Goal: Task Accomplishment & Management: Manage account settings

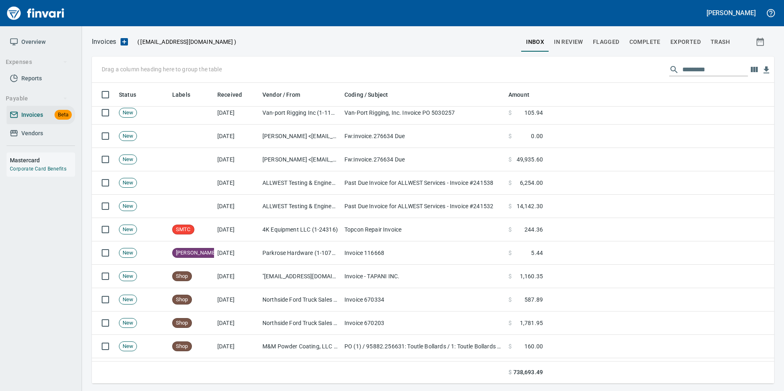
scroll to position [287, 0]
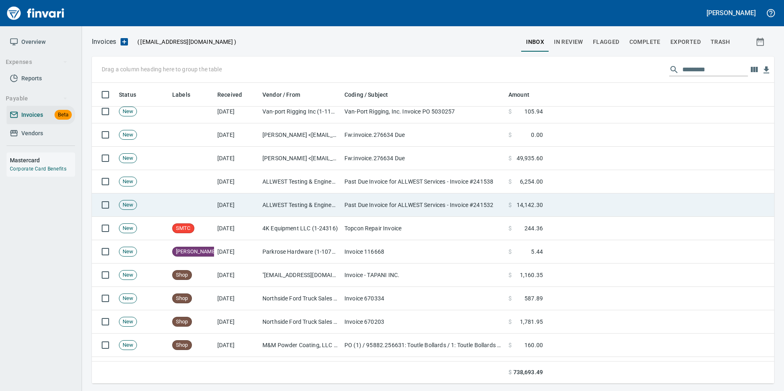
click at [434, 208] on td "Past Due Invoice for ALLWEST Services - Invoice #241532" at bounding box center [423, 204] width 164 height 23
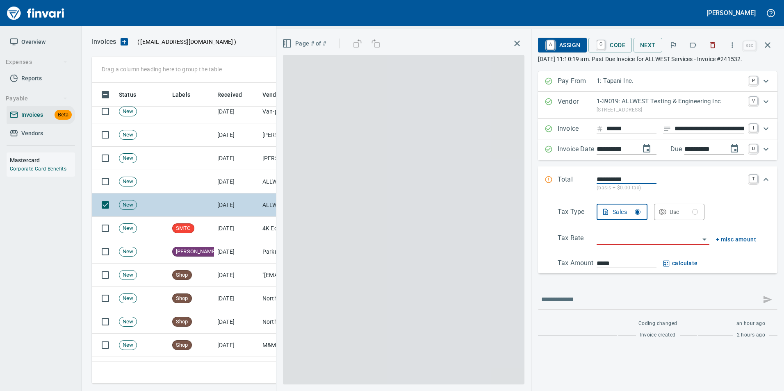
scroll to position [295, 669]
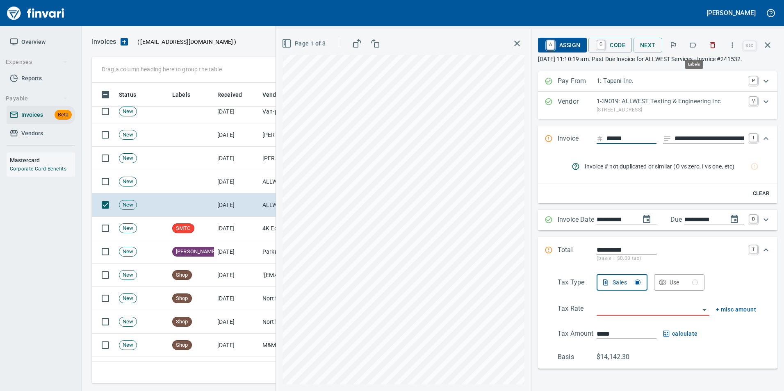
click at [697, 45] on icon "button" at bounding box center [693, 45] width 8 height 8
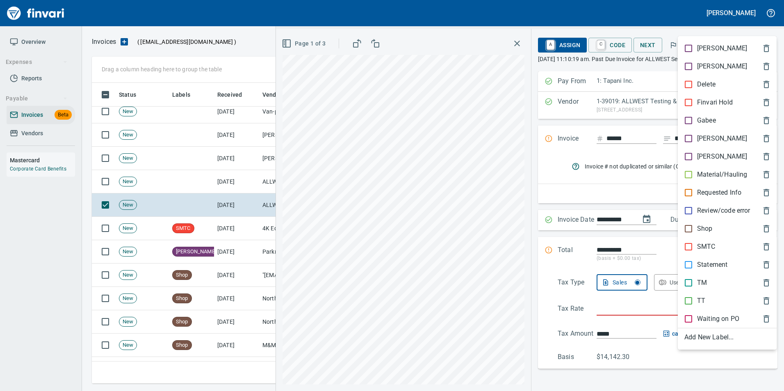
click at [700, 142] on p "[PERSON_NAME]" at bounding box center [722, 139] width 50 height 10
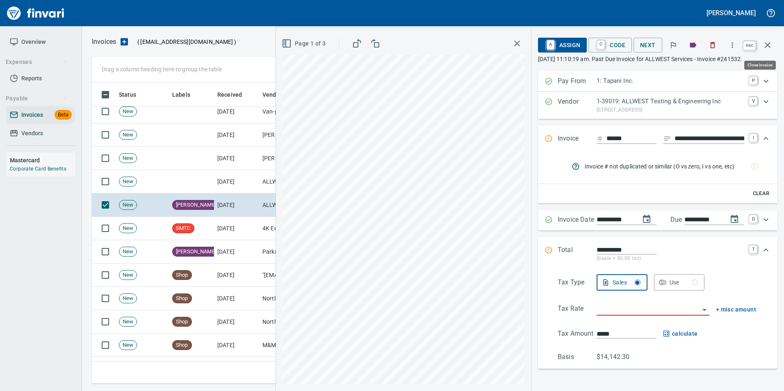
click at [765, 41] on icon "button" at bounding box center [768, 45] width 10 height 10
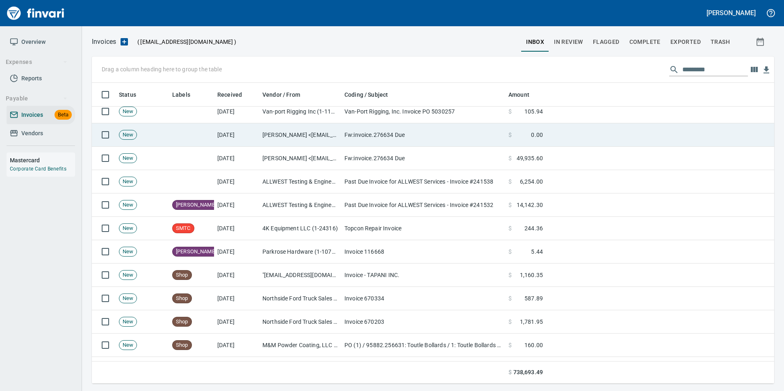
scroll to position [295, 669]
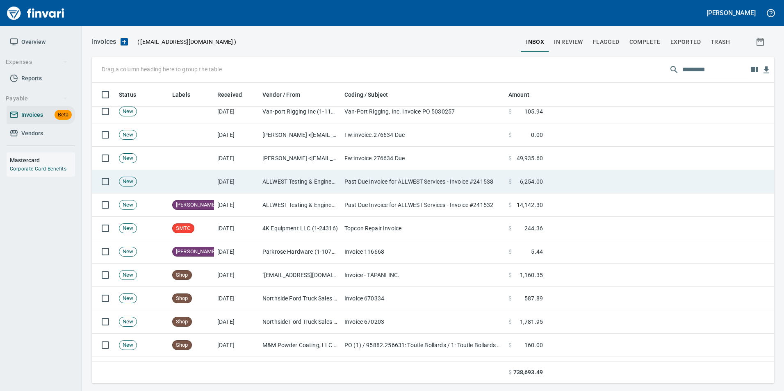
click at [381, 184] on td "Past Due Invoice for ALLWEST Services - Invoice #241538" at bounding box center [423, 181] width 164 height 23
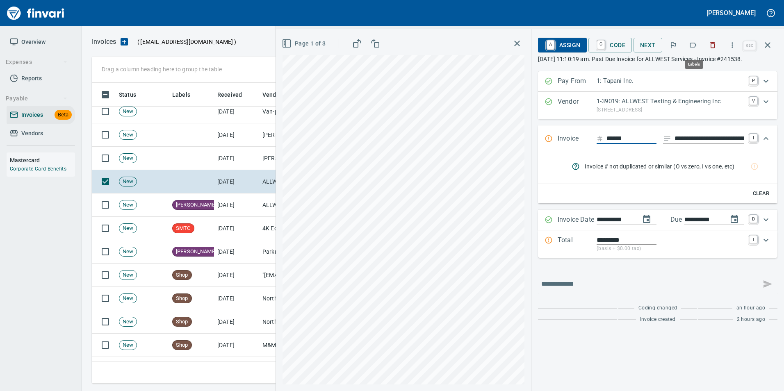
click at [699, 41] on button "button" at bounding box center [693, 45] width 18 height 18
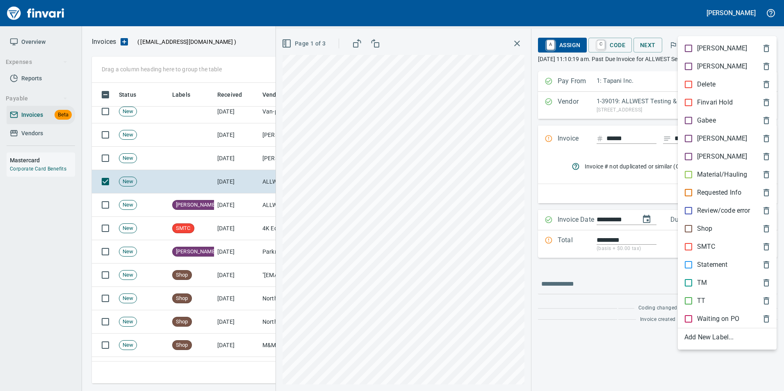
scroll to position [295, 669]
click at [707, 134] on p "[PERSON_NAME]" at bounding box center [722, 139] width 50 height 10
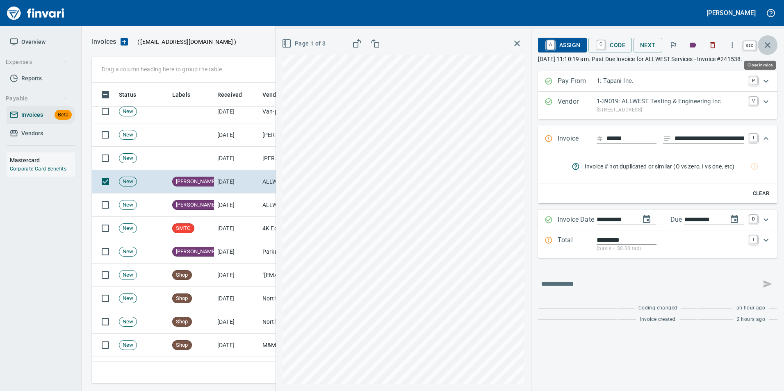
click at [760, 44] on button "button" at bounding box center [768, 45] width 20 height 20
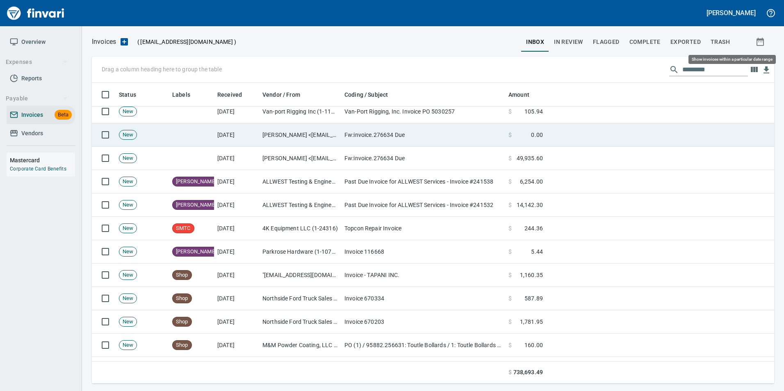
scroll to position [295, 670]
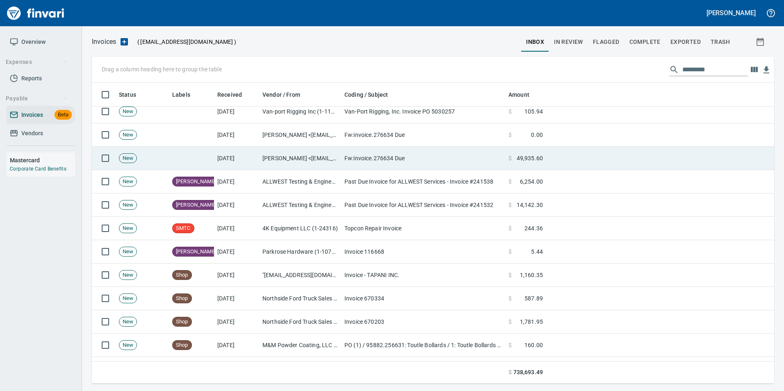
click at [397, 162] on td "Fw:invoice.276634 Due" at bounding box center [423, 158] width 164 height 23
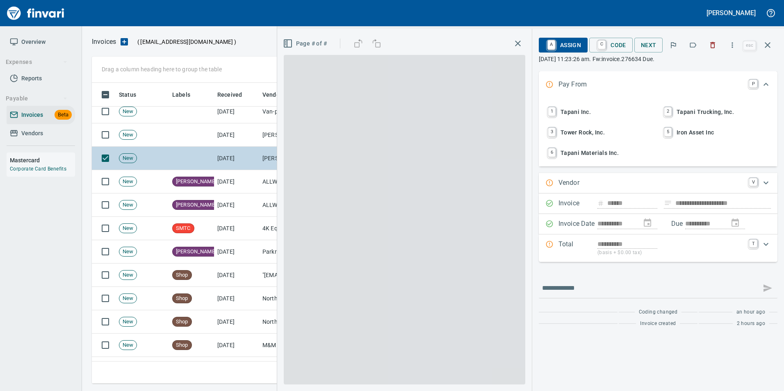
scroll to position [295, 669]
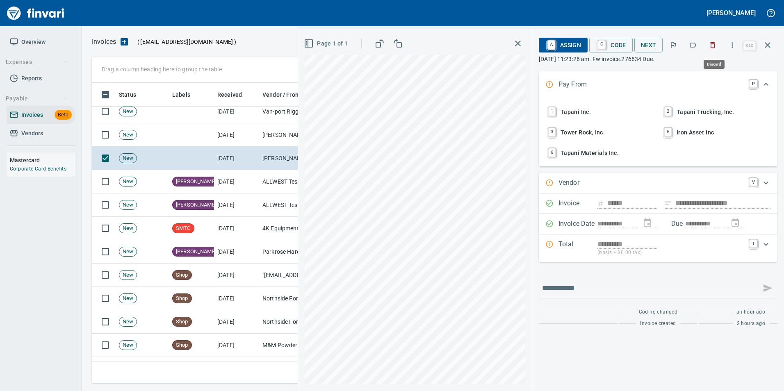
click at [710, 48] on icon "button" at bounding box center [712, 45] width 8 height 8
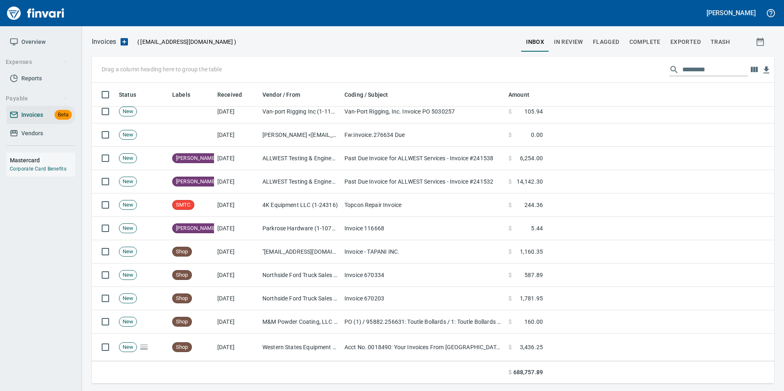
scroll to position [295, 669]
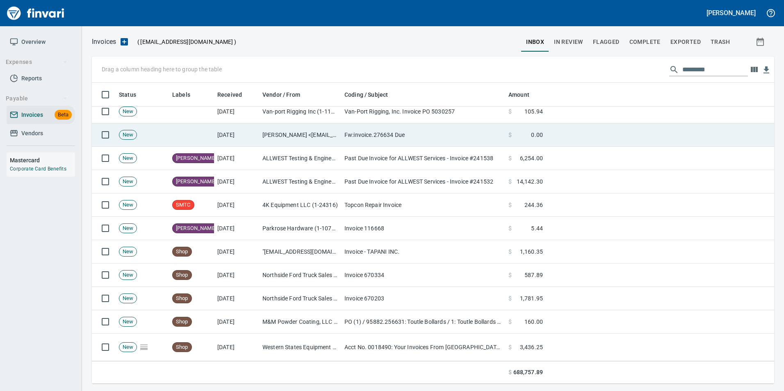
click at [421, 132] on td "Fw:invoice.276634 Due" at bounding box center [423, 134] width 164 height 23
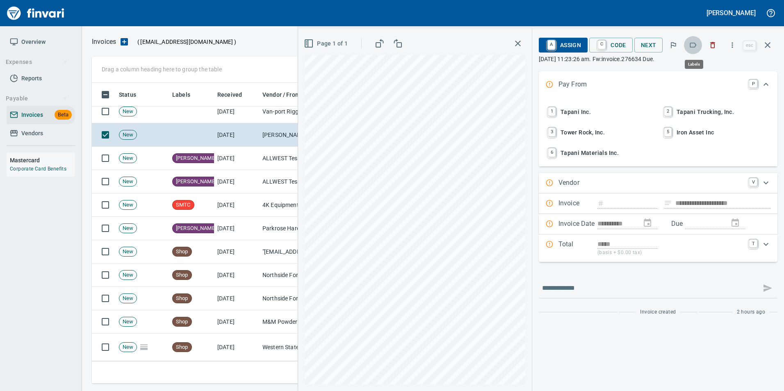
scroll to position [295, 669]
click at [690, 48] on icon "button" at bounding box center [693, 45] width 8 height 8
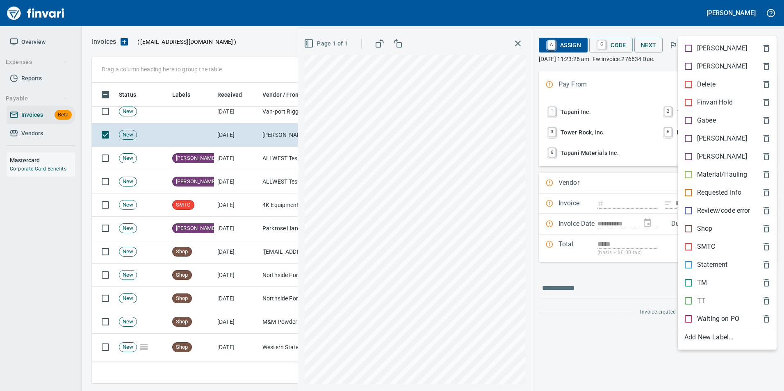
click at [653, 71] on div at bounding box center [392, 195] width 784 height 391
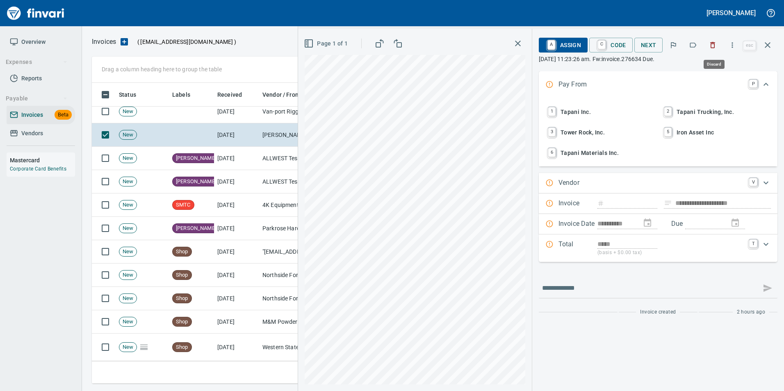
click at [707, 46] on button "button" at bounding box center [712, 45] width 18 height 18
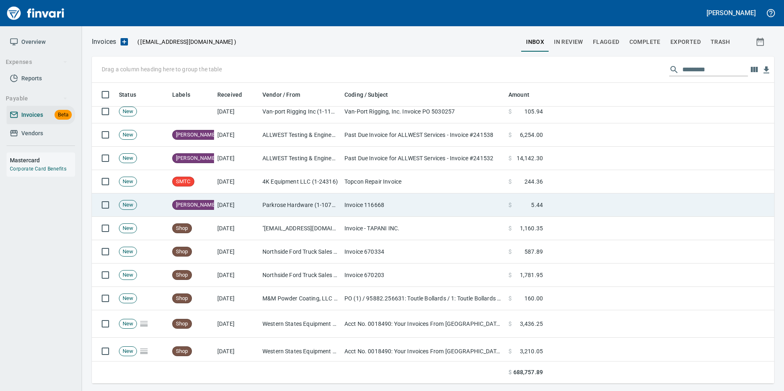
scroll to position [246, 0]
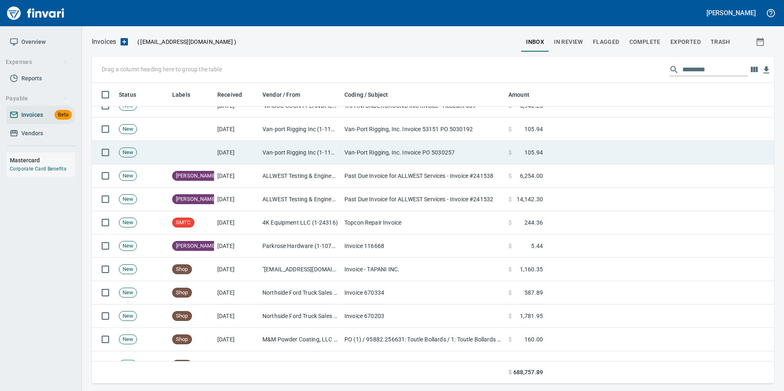
click at [397, 153] on td "Van-Port Rigging, Inc. Invoice PO 5030257" at bounding box center [423, 152] width 164 height 23
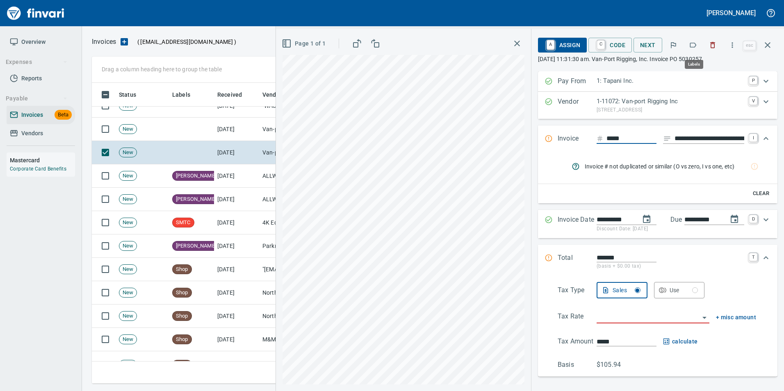
scroll to position [295, 669]
click at [761, 38] on button "button" at bounding box center [768, 45] width 20 height 20
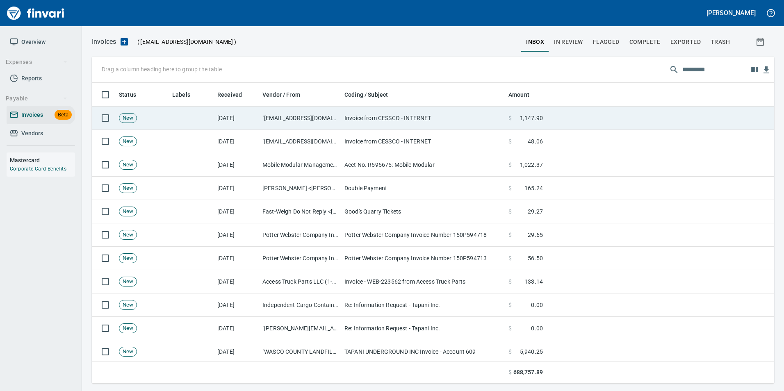
click at [385, 119] on td "Invoice from CESSCO - INTERNET" at bounding box center [423, 118] width 164 height 23
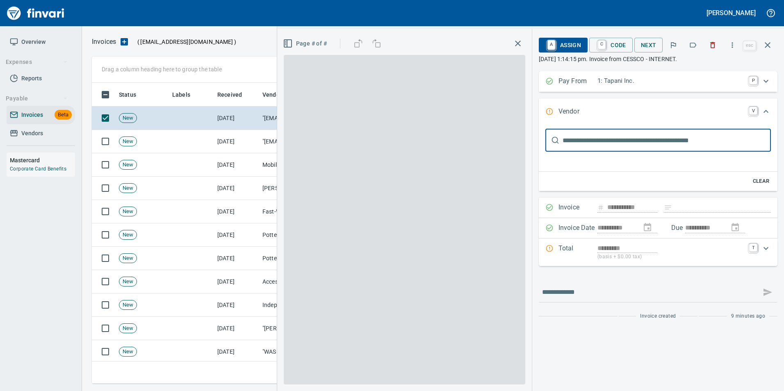
type input "**********"
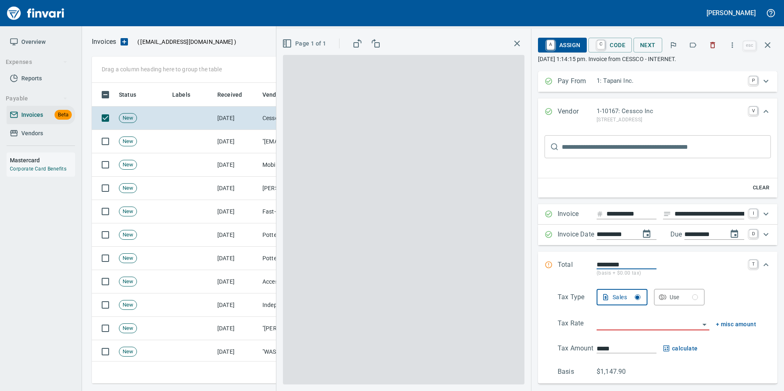
click at [695, 46] on icon "button" at bounding box center [693, 45] width 8 height 8
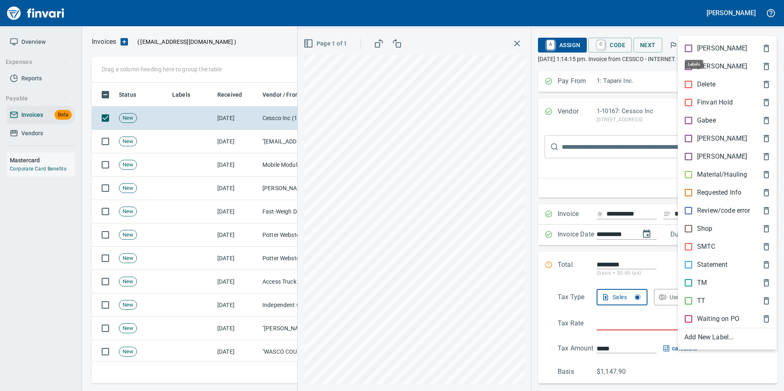
click at [697, 44] on p "Aaron" at bounding box center [722, 48] width 50 height 10
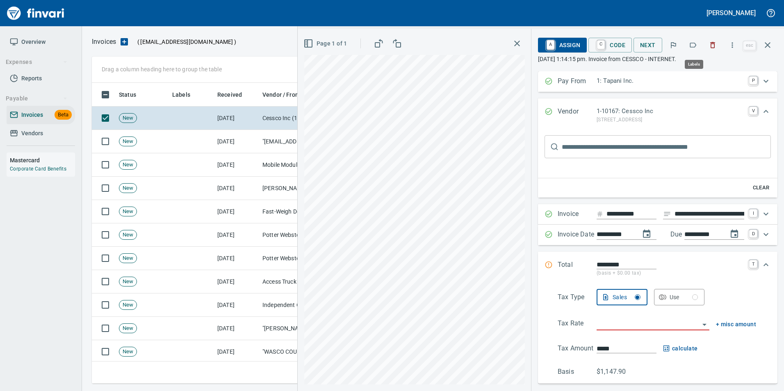
click at [691, 44] on icon "button" at bounding box center [693, 45] width 7 height 5
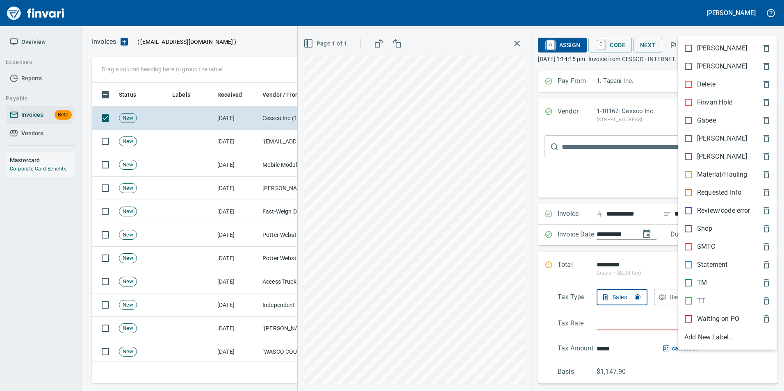
click at [697, 246] on p "SMTC" at bounding box center [706, 247] width 18 height 10
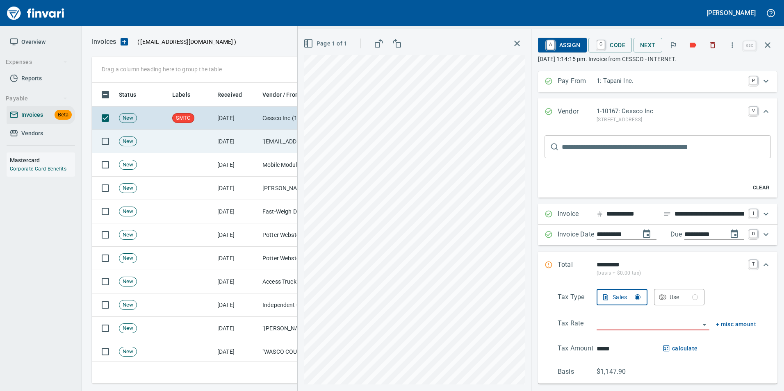
click at [227, 136] on td "[DATE]" at bounding box center [236, 141] width 45 height 23
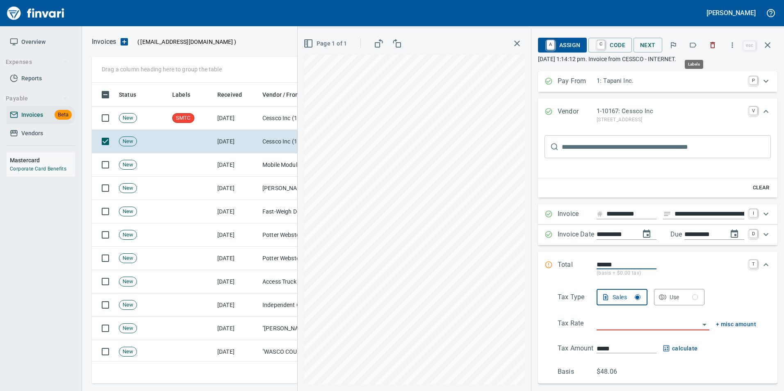
click at [692, 44] on icon "button" at bounding box center [693, 45] width 8 height 8
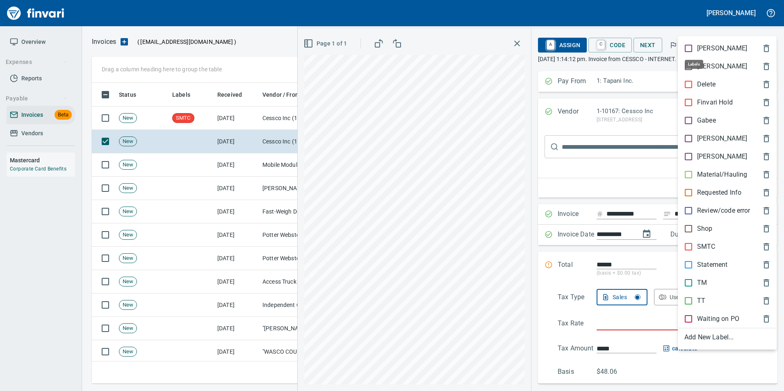
scroll to position [295, 669]
click at [710, 246] on p "SMTC" at bounding box center [706, 247] width 18 height 10
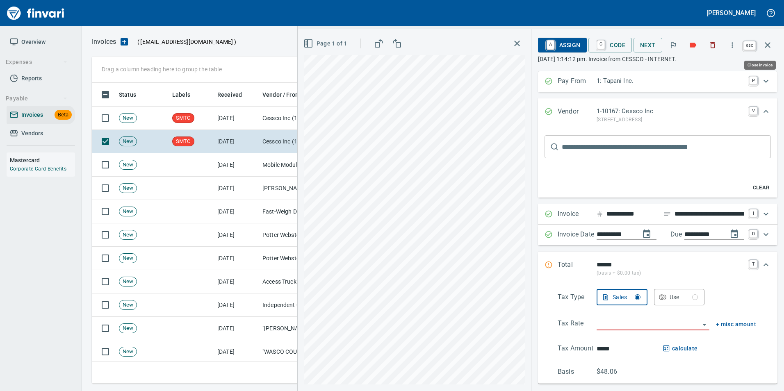
click at [769, 42] on icon "button" at bounding box center [768, 45] width 10 height 10
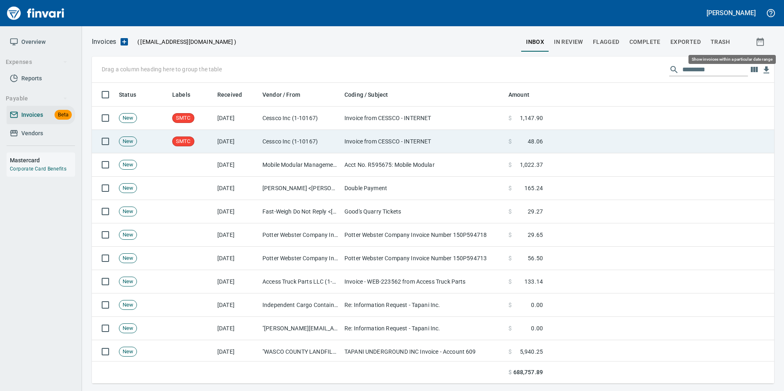
scroll to position [295, 670]
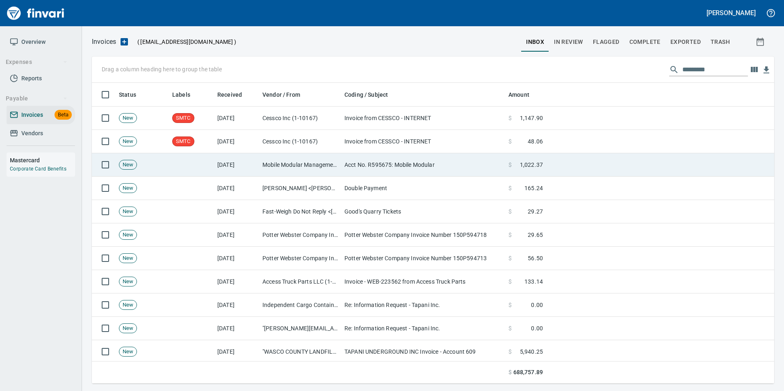
click at [521, 173] on td "$ 1,022.37" at bounding box center [525, 164] width 41 height 23
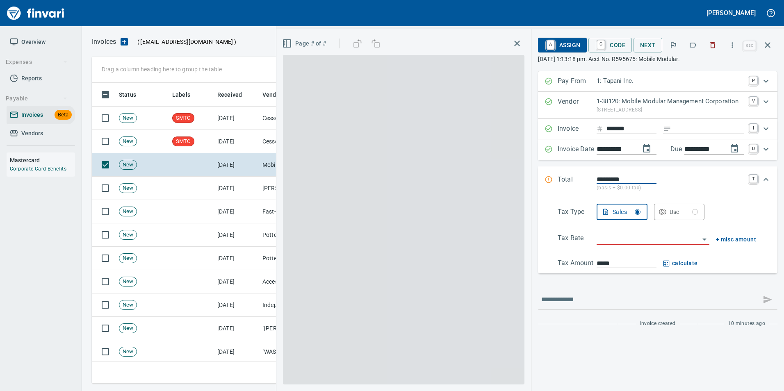
scroll to position [295, 669]
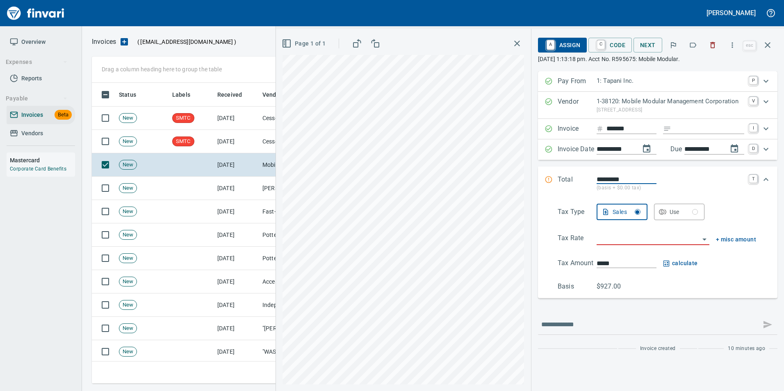
click at [691, 46] on icon "button" at bounding box center [693, 45] width 7 height 5
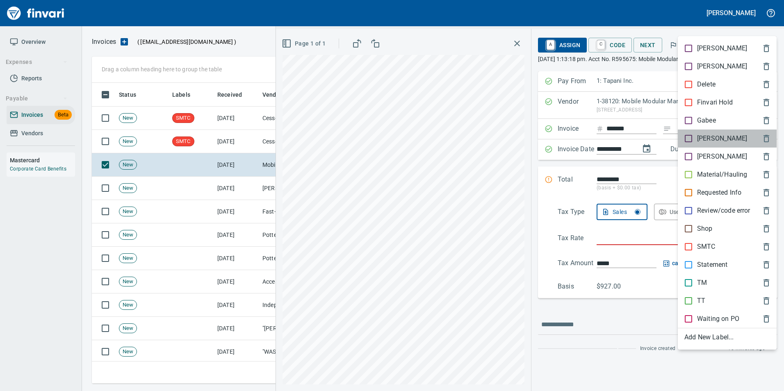
click at [706, 137] on p "[PERSON_NAME]" at bounding box center [722, 139] width 50 height 10
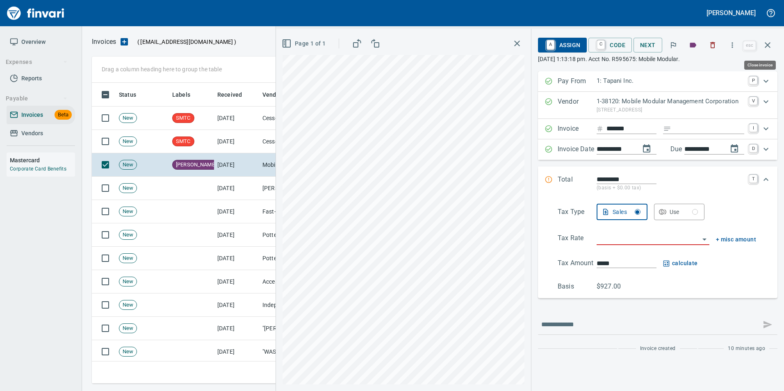
click at [767, 45] on icon "button" at bounding box center [768, 45] width 6 height 6
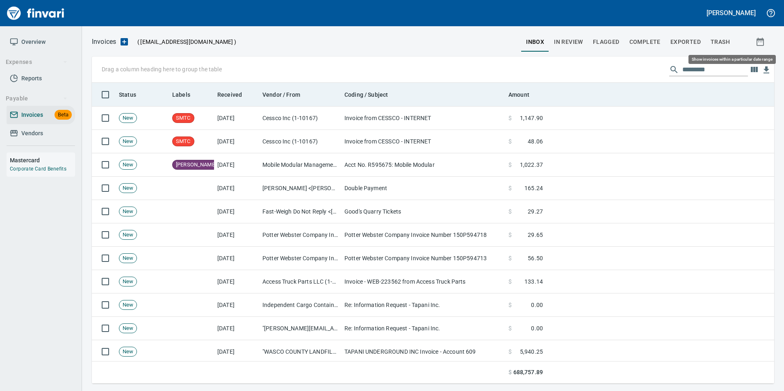
scroll to position [295, 669]
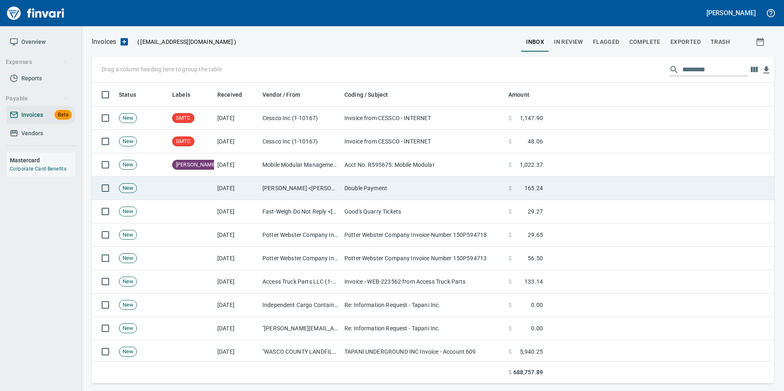
click at [473, 189] on td "Double Payment" at bounding box center [423, 188] width 164 height 23
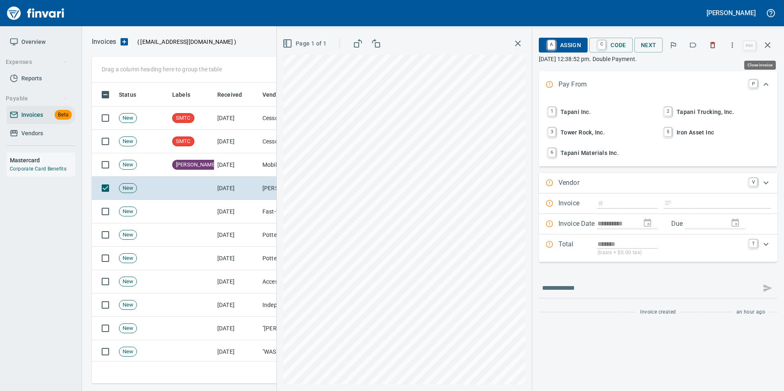
click at [765, 43] on icon "button" at bounding box center [768, 45] width 10 height 10
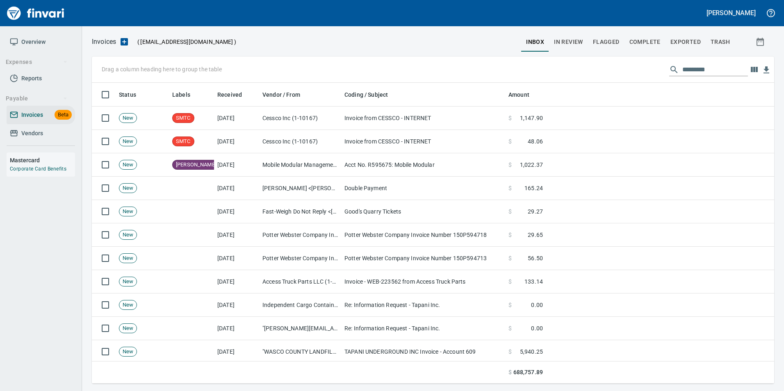
scroll to position [295, 670]
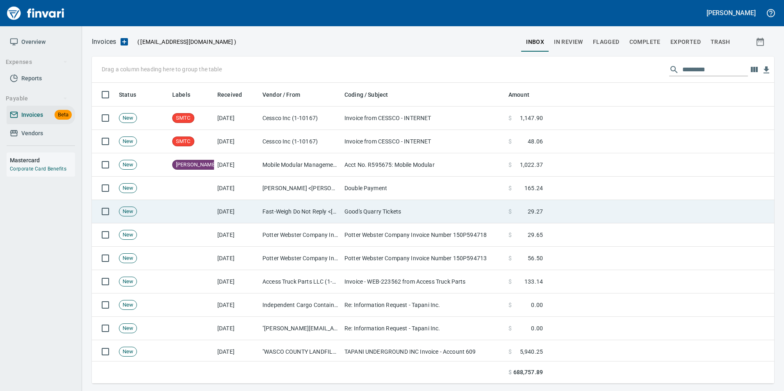
click at [423, 212] on td "Good's Quarry Tickets" at bounding box center [423, 211] width 164 height 23
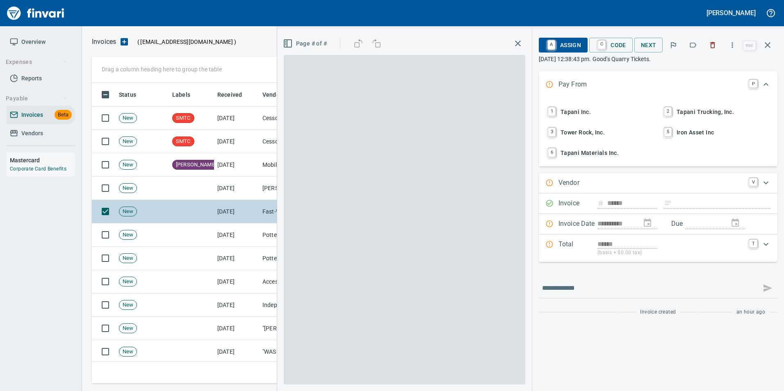
scroll to position [295, 669]
type input "**********"
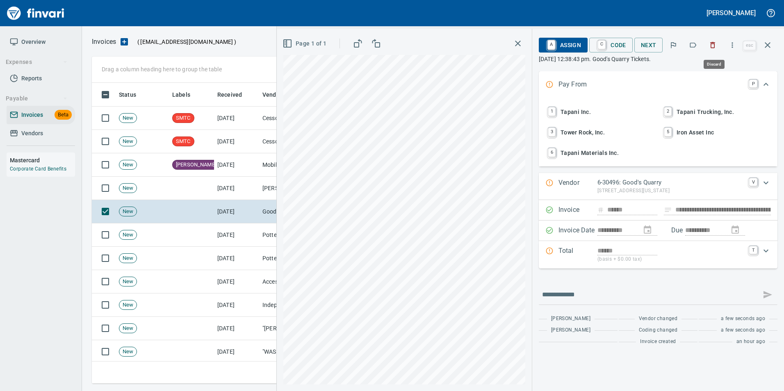
click at [715, 45] on icon "button" at bounding box center [712, 45] width 5 height 6
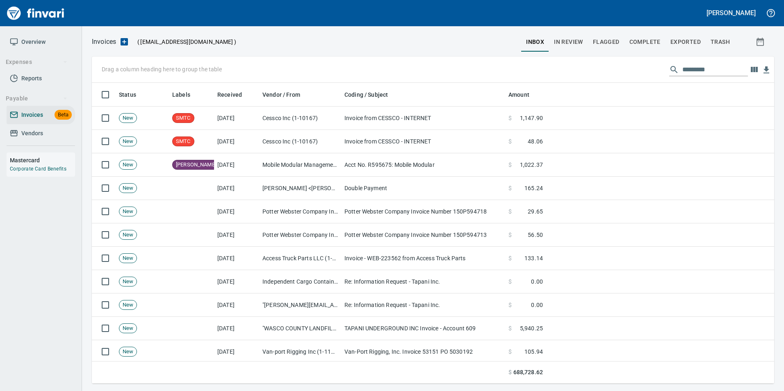
scroll to position [295, 670]
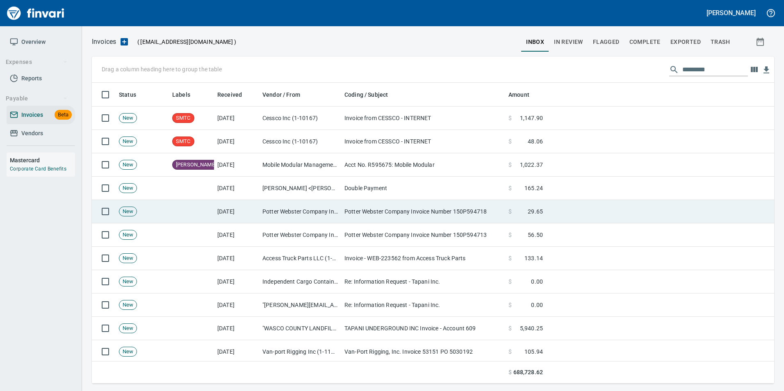
click at [448, 213] on td "Potter Webster Company Invoice Number 150P594718" at bounding box center [423, 211] width 164 height 23
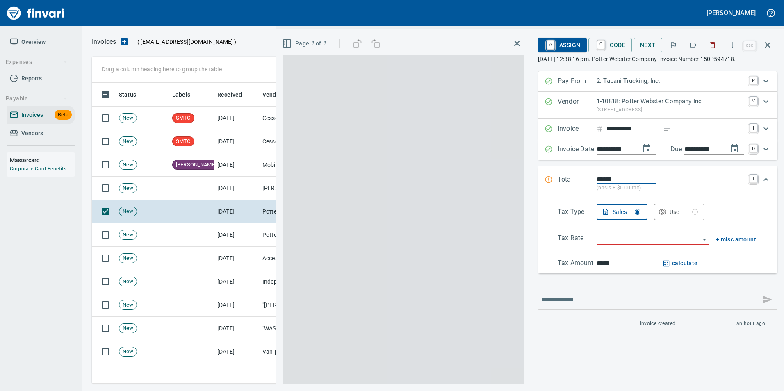
scroll to position [295, 669]
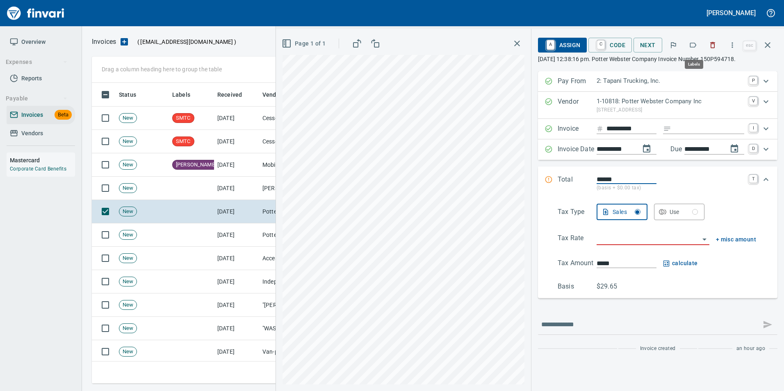
click at [691, 46] on icon "button" at bounding box center [693, 45] width 8 height 8
click at [769, 47] on icon "button" at bounding box center [768, 45] width 10 height 10
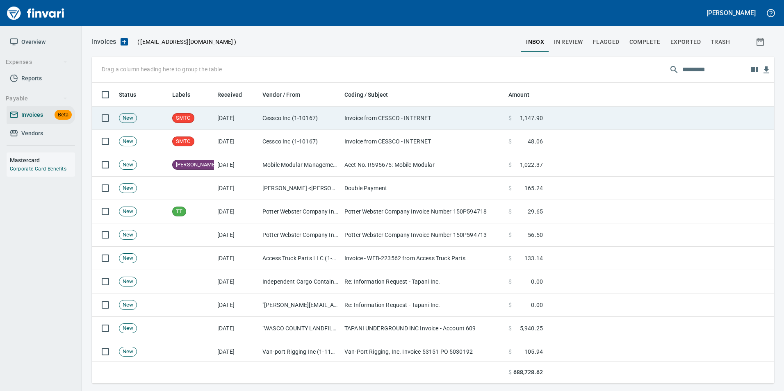
scroll to position [295, 669]
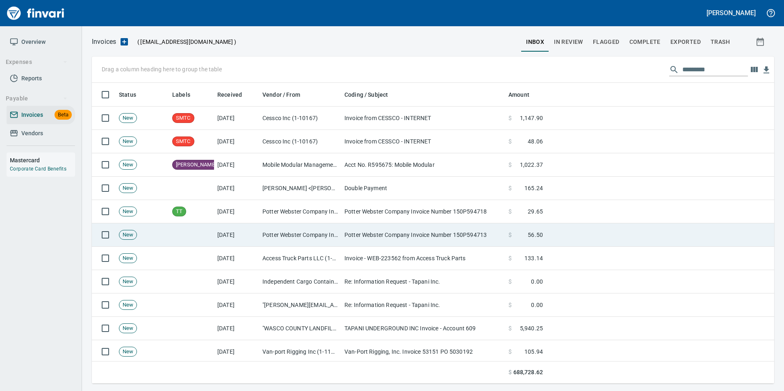
click at [468, 244] on td "Potter Webster Company Invoice Number 150P594713" at bounding box center [423, 234] width 164 height 23
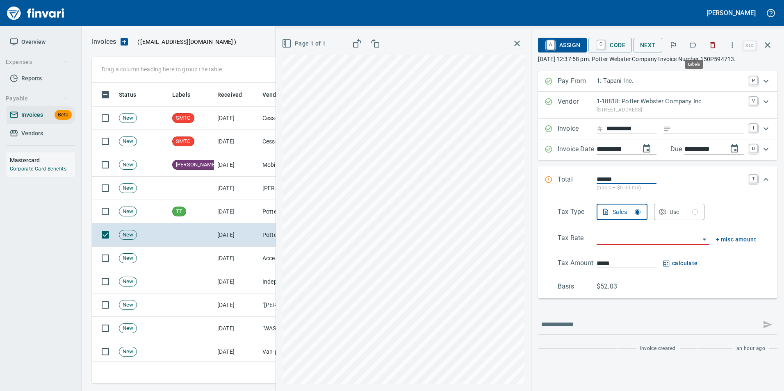
click at [689, 44] on button "button" at bounding box center [693, 45] width 18 height 18
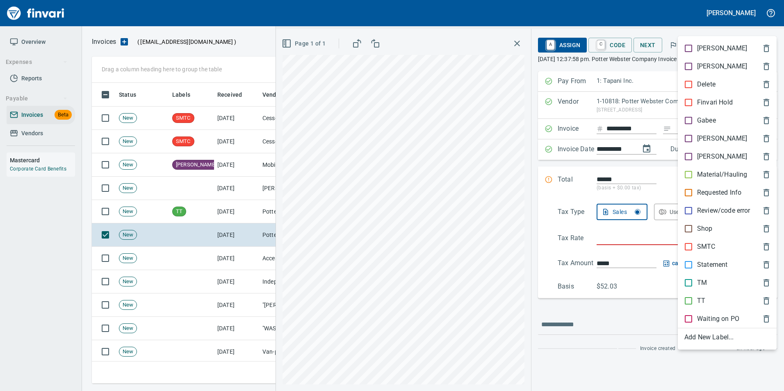
scroll to position [295, 669]
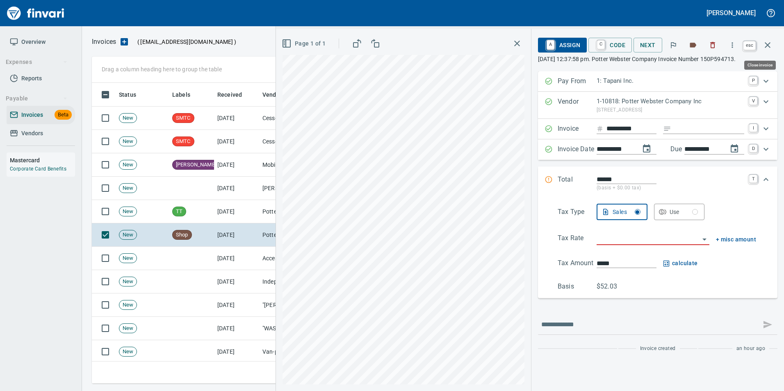
click at [767, 46] on icon "button" at bounding box center [768, 45] width 10 height 10
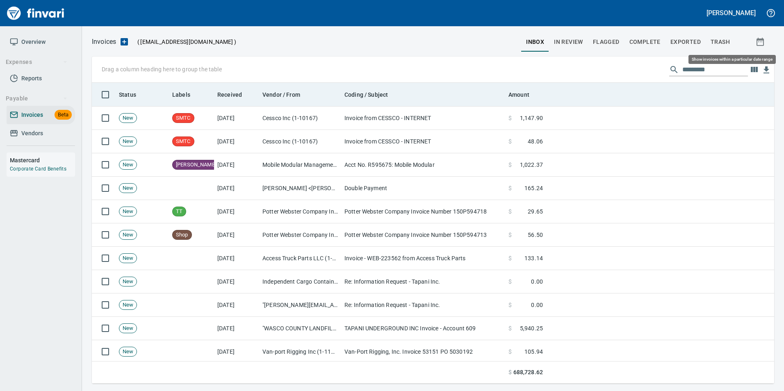
scroll to position [295, 670]
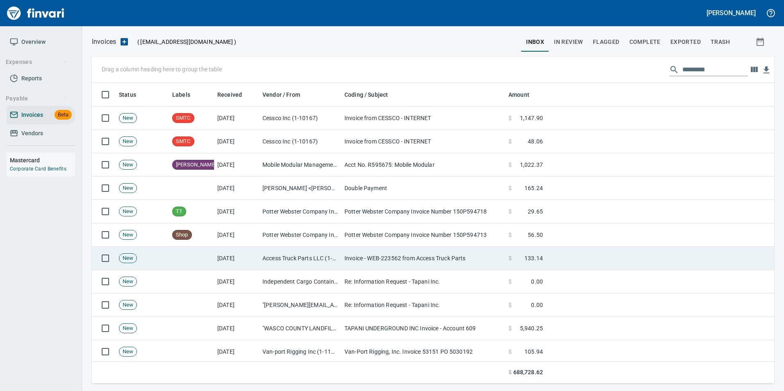
click at [442, 258] on td "Invoice - WEB-223562 from Access Truck Parts" at bounding box center [423, 258] width 164 height 23
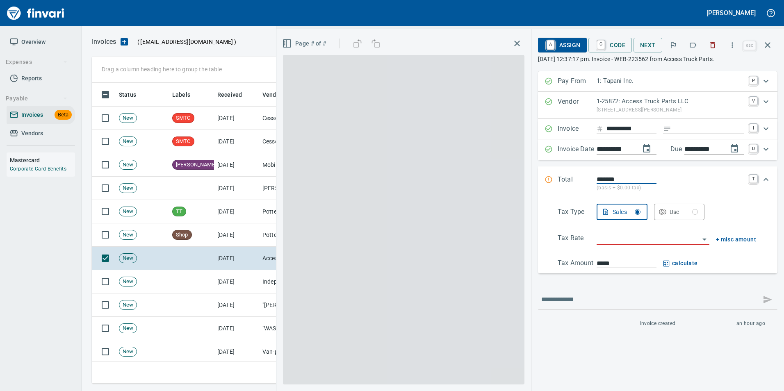
scroll to position [295, 669]
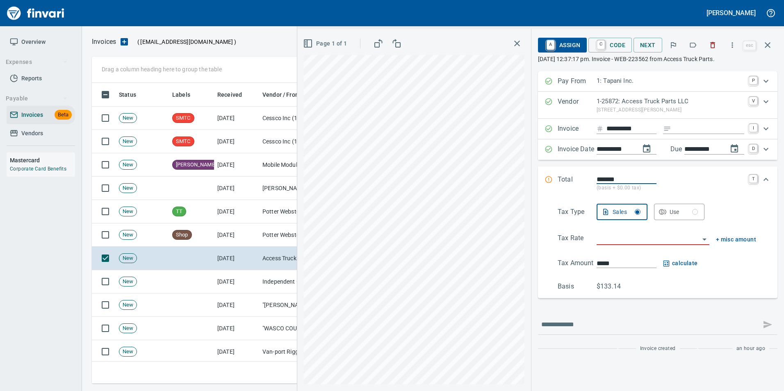
click at [699, 43] on button "button" at bounding box center [693, 45] width 18 height 18
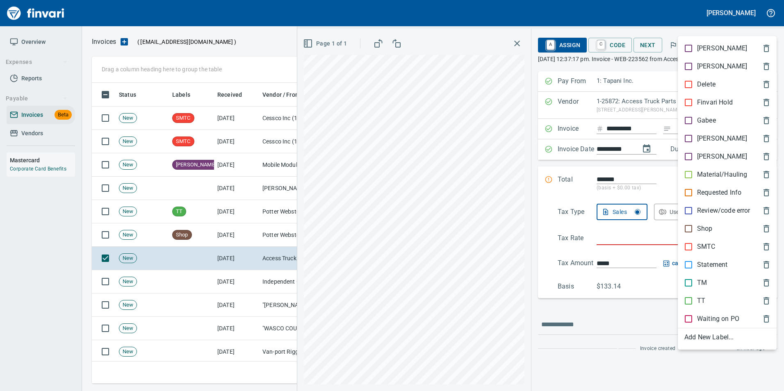
click at [699, 223] on div "Shop" at bounding box center [727, 229] width 99 height 18
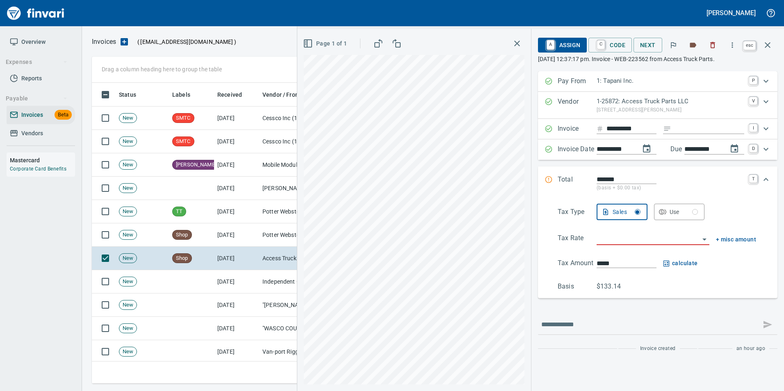
click at [772, 47] on icon "button" at bounding box center [768, 45] width 10 height 10
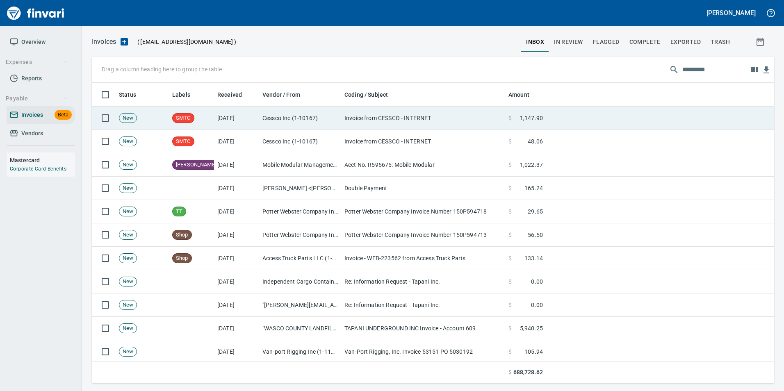
scroll to position [295, 670]
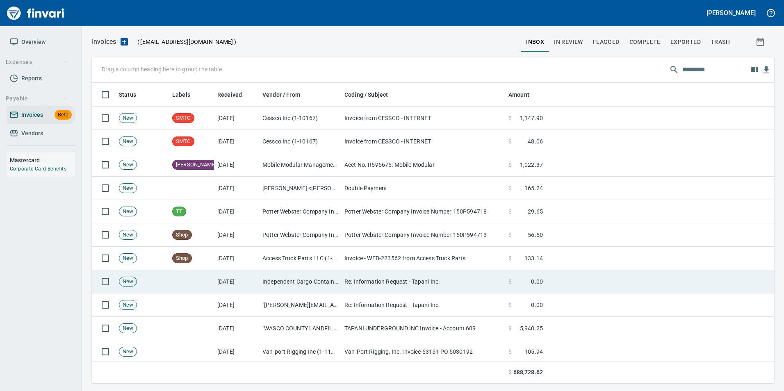
click at [328, 285] on td "Independent Cargo Container Service Inc. (1-39964)" at bounding box center [300, 281] width 82 height 23
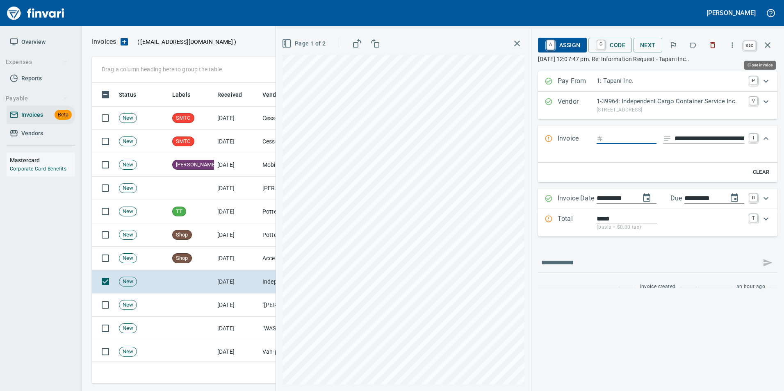
scroll to position [295, 669]
click at [711, 40] on button "button" at bounding box center [712, 45] width 18 height 18
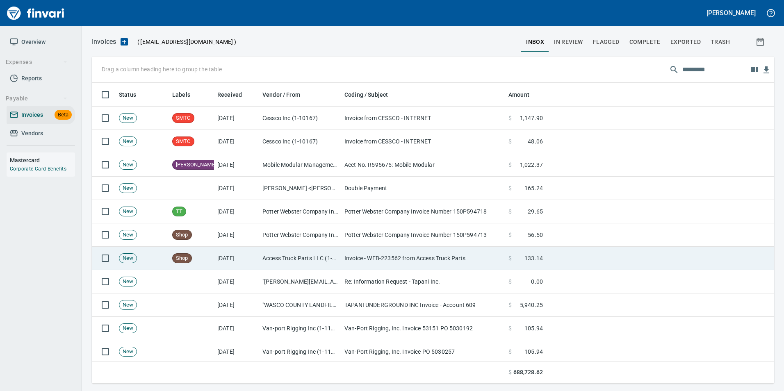
scroll to position [295, 669]
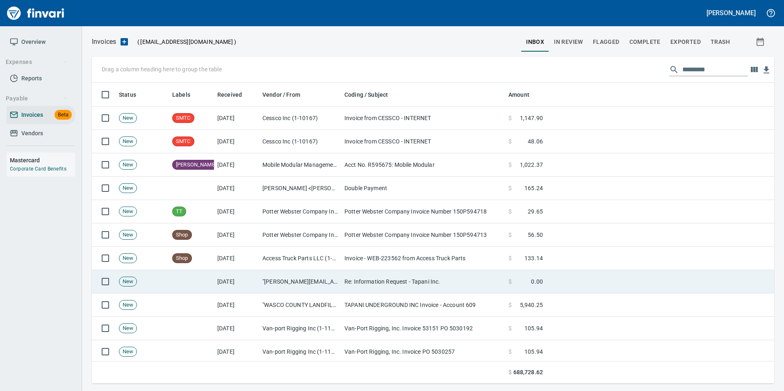
click at [350, 282] on td "Re: Information Request - Tapani Inc." at bounding box center [423, 281] width 164 height 23
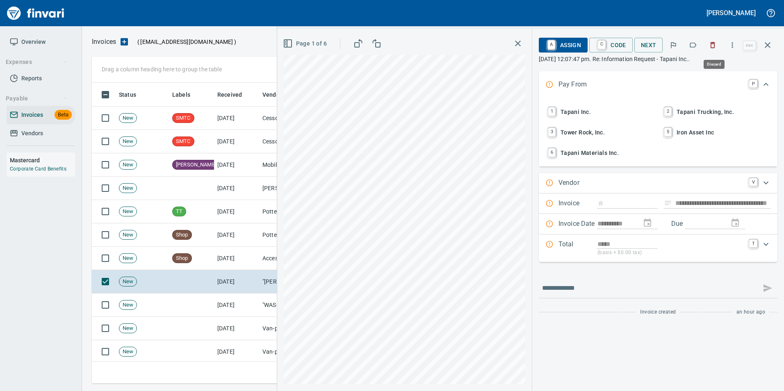
scroll to position [295, 669]
click at [714, 46] on icon "button" at bounding box center [712, 45] width 8 height 8
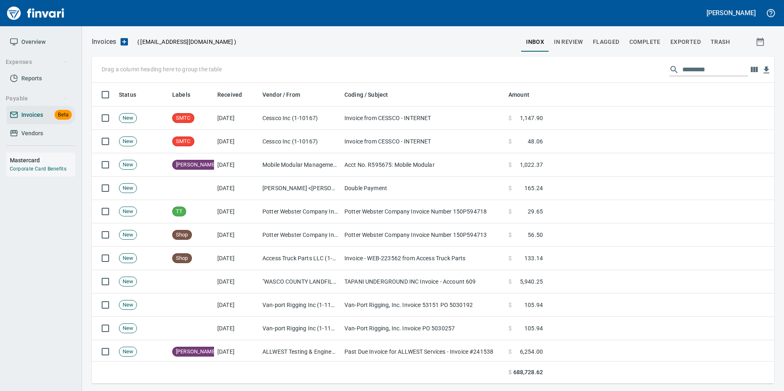
scroll to position [295, 669]
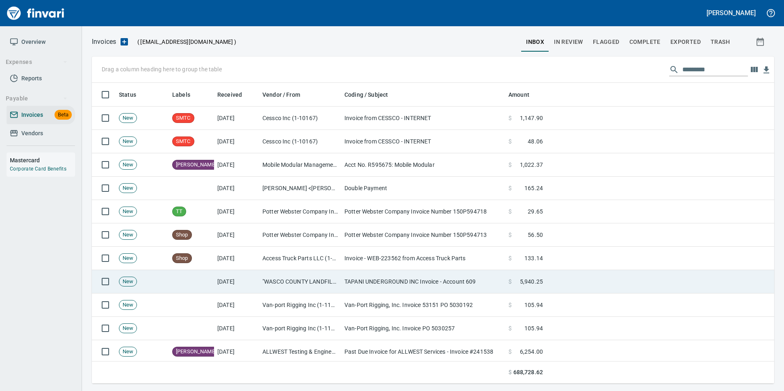
click at [419, 283] on td "TAPANI UNDERGROUND INC Invoice - Account 609" at bounding box center [423, 281] width 164 height 23
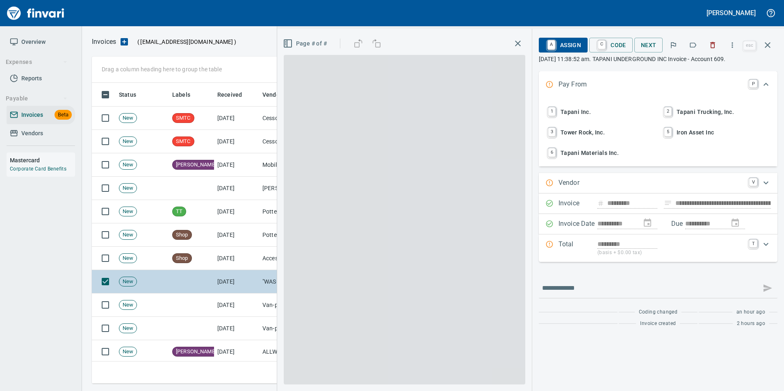
type input "**********"
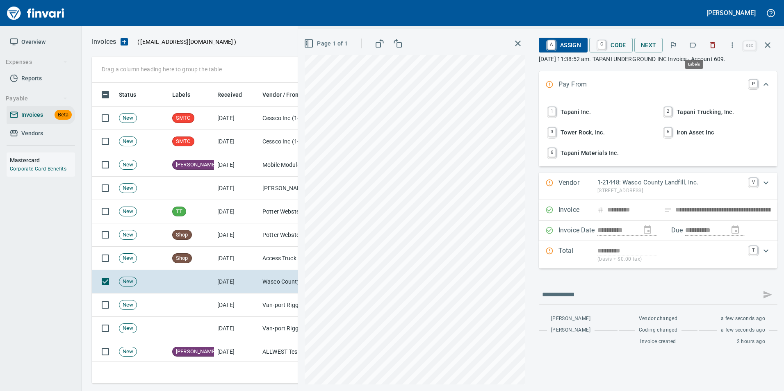
click at [697, 50] on button "button" at bounding box center [693, 45] width 18 height 18
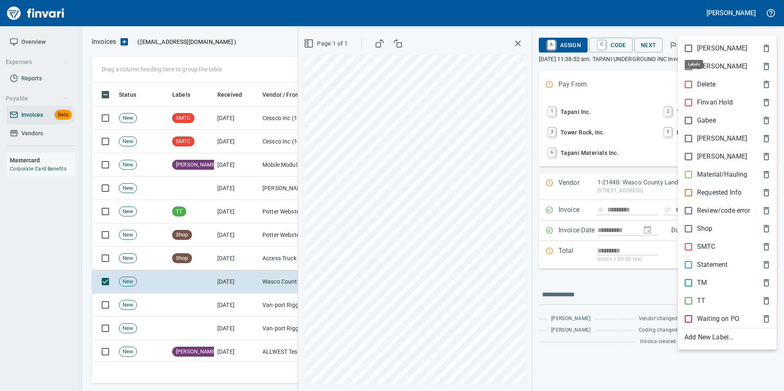
scroll to position [295, 669]
drag, startPoint x: 699, startPoint y: 134, endPoint x: 721, endPoint y: 97, distance: 43.4
click at [699, 134] on p "[PERSON_NAME]" at bounding box center [722, 139] width 50 height 10
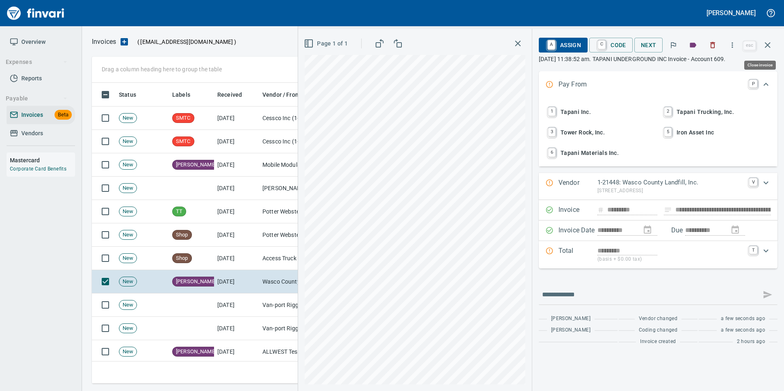
click at [765, 46] on icon "button" at bounding box center [768, 45] width 10 height 10
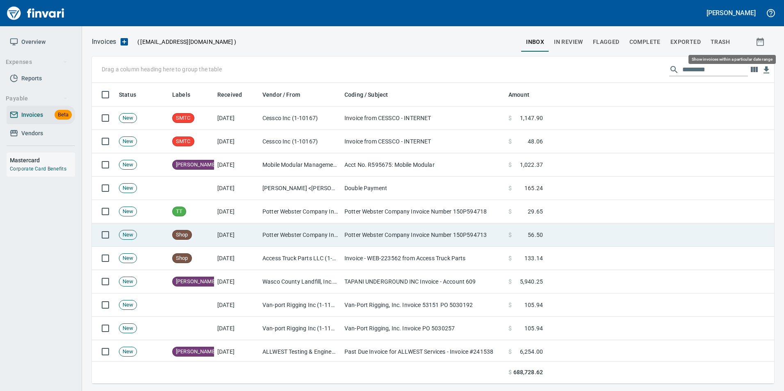
scroll to position [295, 669]
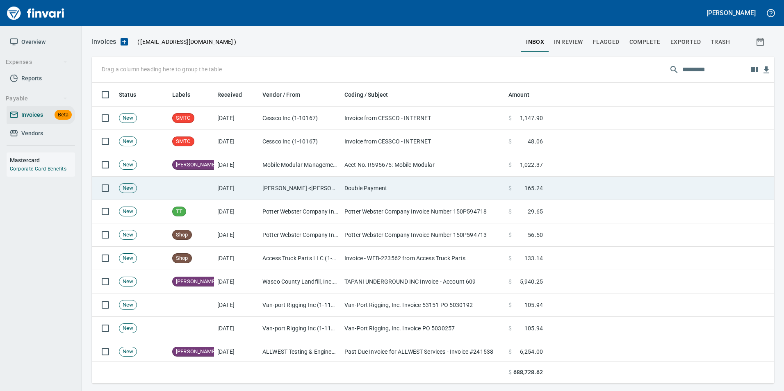
click at [324, 195] on td "Jesse Huxtable <jesseh@gsimfg.com>" at bounding box center [300, 188] width 82 height 23
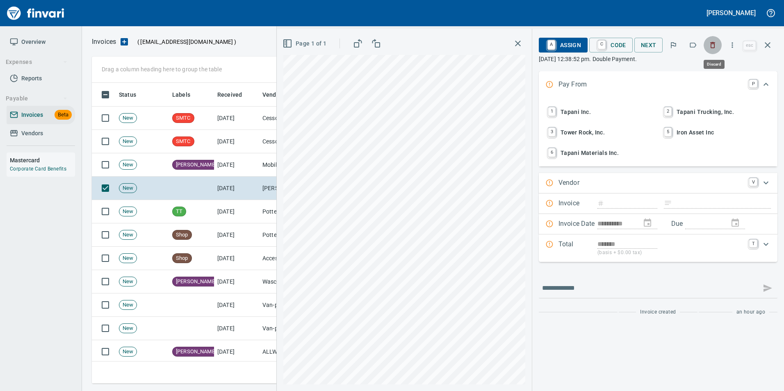
scroll to position [295, 669]
click at [712, 48] on icon "button" at bounding box center [712, 45] width 5 height 6
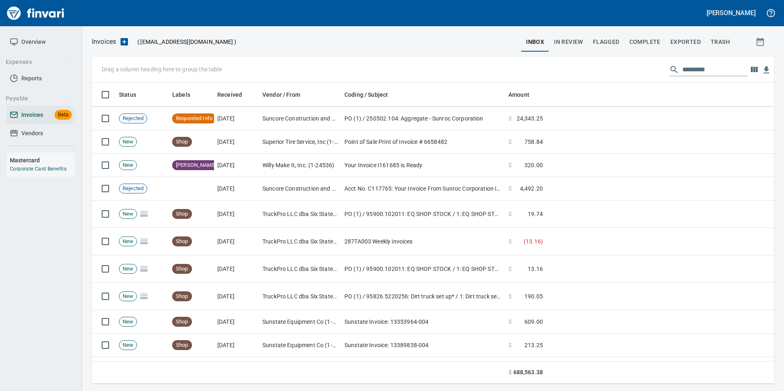
scroll to position [861, 0]
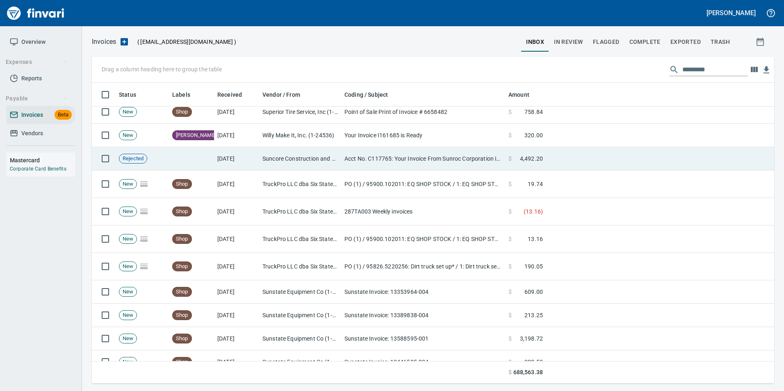
click at [426, 161] on td "Acct No. C117765: Your Invoice From Sunroc Corporation is Attached" at bounding box center [423, 158] width 164 height 23
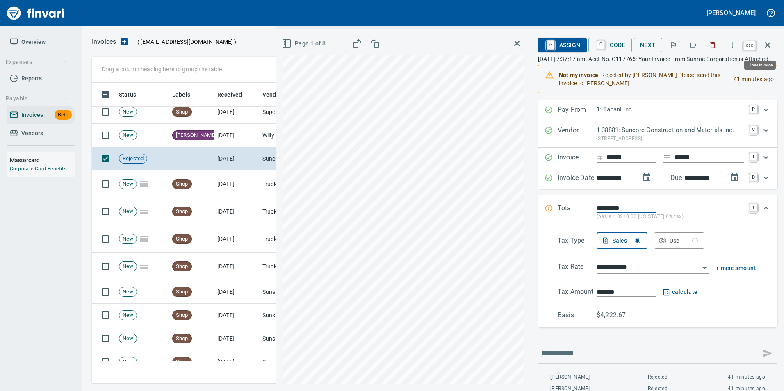
click at [770, 45] on icon "button" at bounding box center [768, 45] width 10 height 10
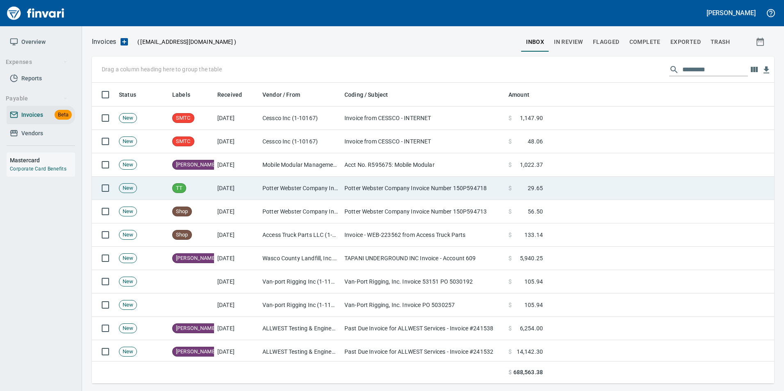
click at [447, 188] on td "Potter Webster Company Invoice Number 150P594718" at bounding box center [423, 188] width 164 height 23
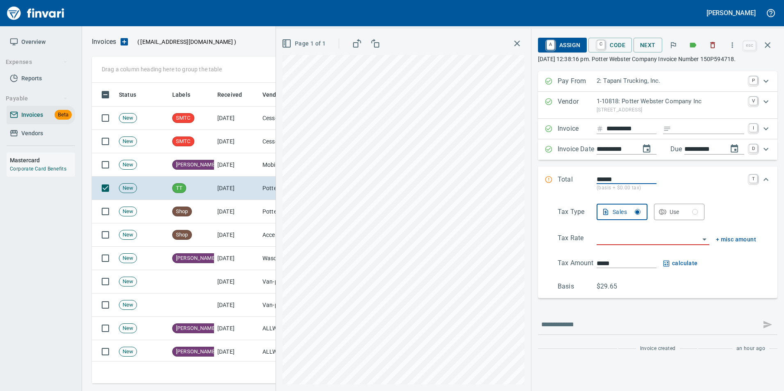
click at [680, 125] on input "Expand" at bounding box center [709, 129] width 70 height 10
type input "**********"
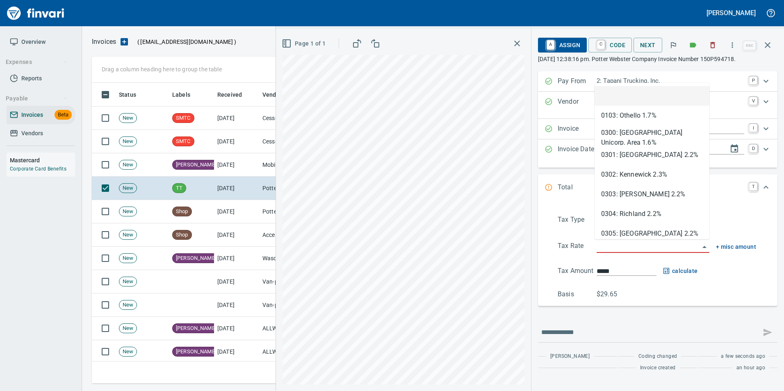
click at [612, 252] on input "search" at bounding box center [647, 246] width 103 height 11
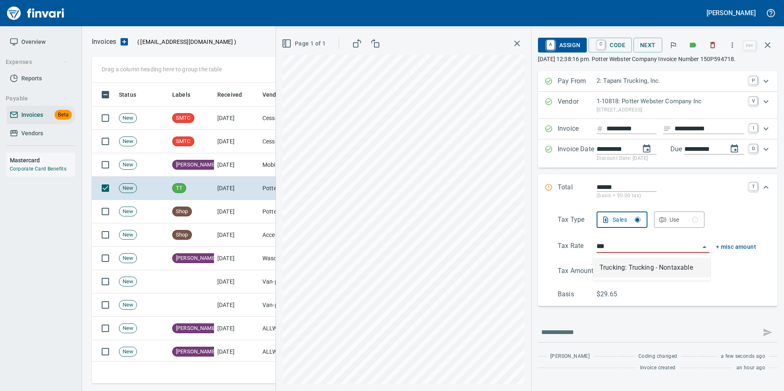
scroll to position [295, 669]
click at [642, 268] on li "Trucking: Trucking - Nontaxable" at bounding box center [652, 268] width 118 height 20
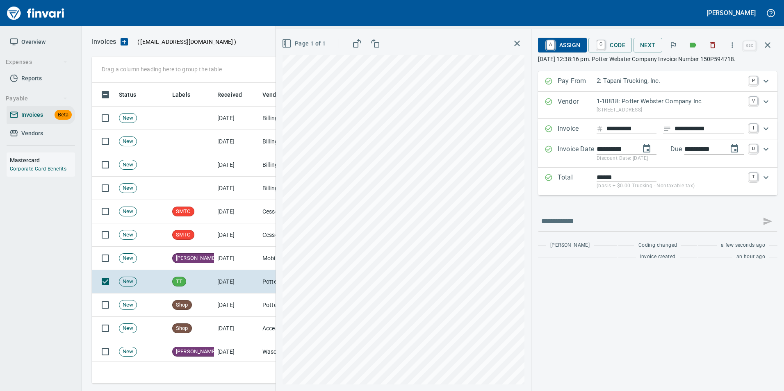
type input "**********"
click at [605, 46] on span "C Code" at bounding box center [610, 45] width 30 height 14
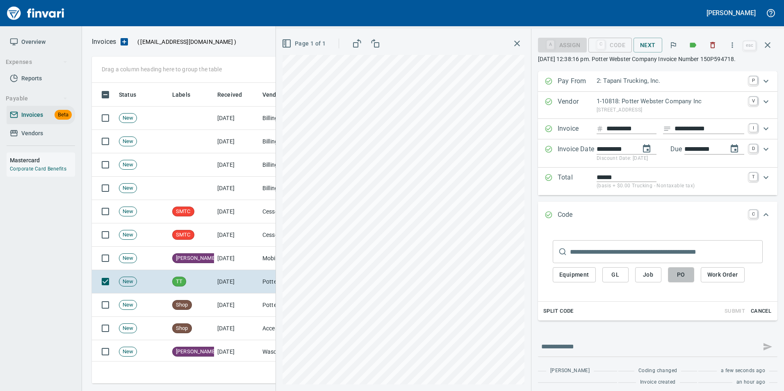
click at [668, 277] on button "PO" at bounding box center [681, 274] width 26 height 15
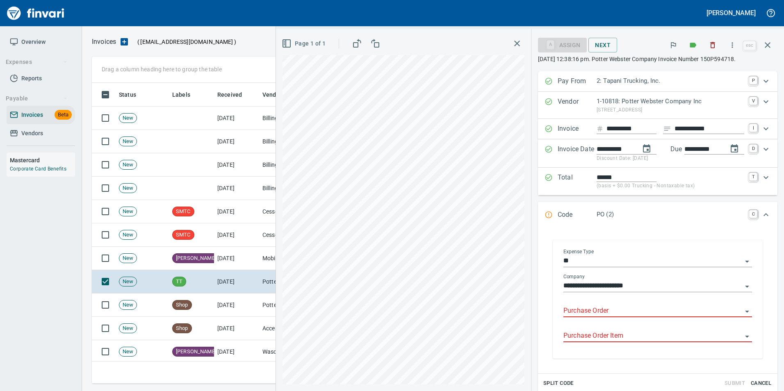
click at [587, 316] on input "Purchase Order" at bounding box center [652, 310] width 179 height 11
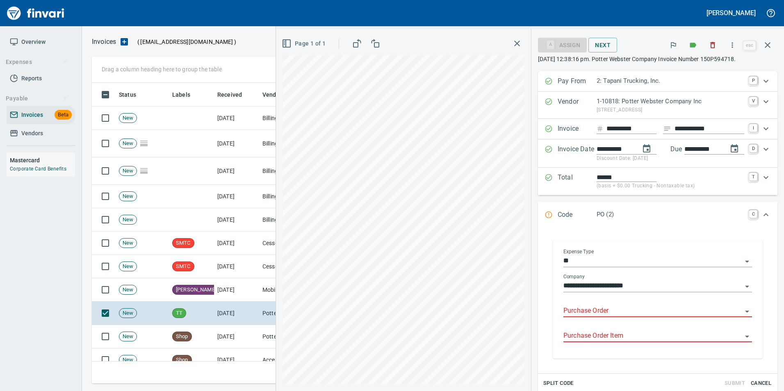
click at [568, 305] on div "Purchase Order" at bounding box center [657, 308] width 189 height 18
type input "**********"
click at [761, 43] on button "button" at bounding box center [768, 45] width 20 height 20
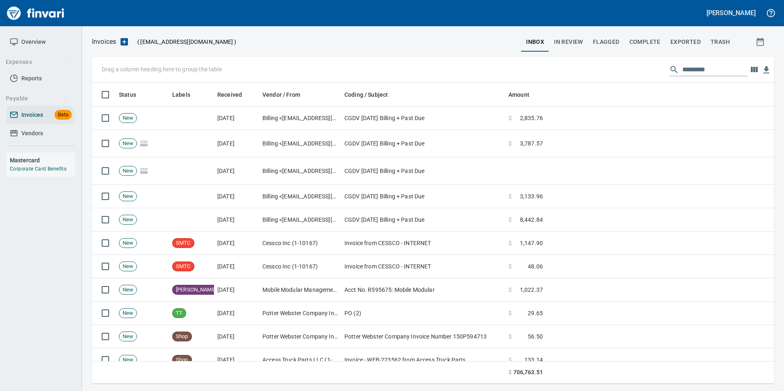
scroll to position [295, 670]
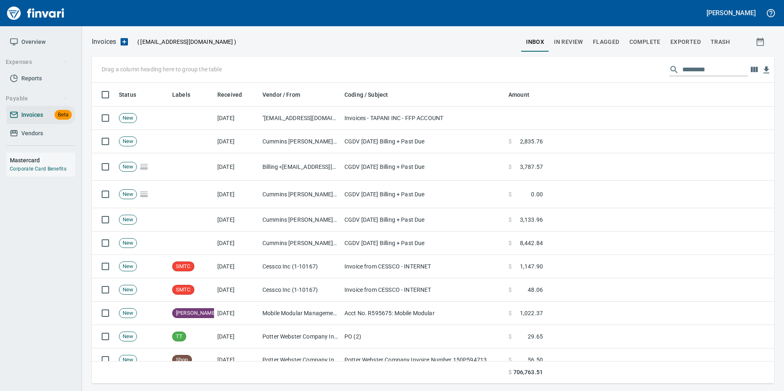
click at [683, 70] on input "text" at bounding box center [715, 69] width 66 height 13
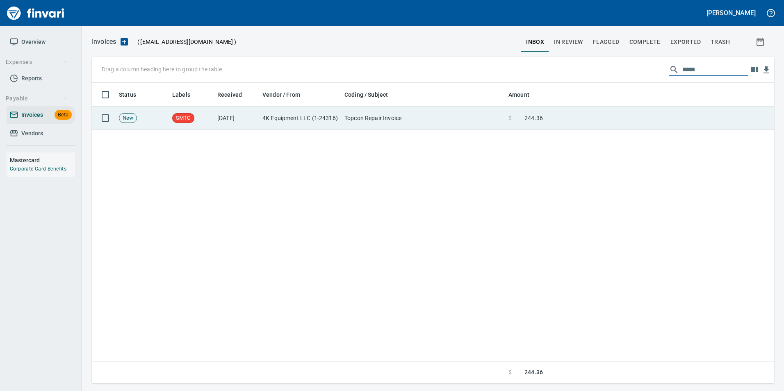
type input "*****"
click at [428, 125] on td "Topcon Repair Invoice" at bounding box center [423, 118] width 164 height 23
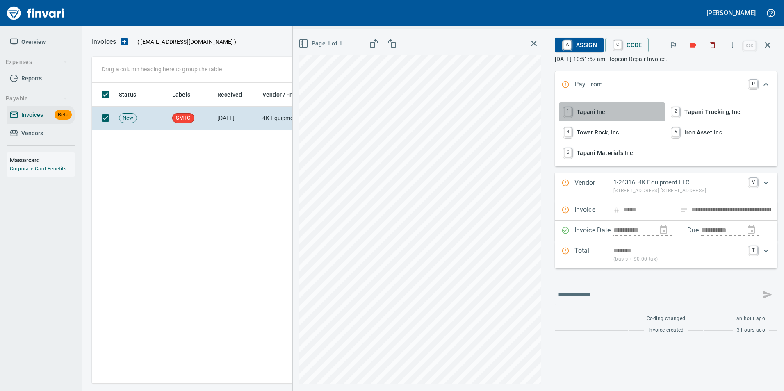
click at [613, 107] on span "1 Tapani Inc." at bounding box center [612, 112] width 100 height 14
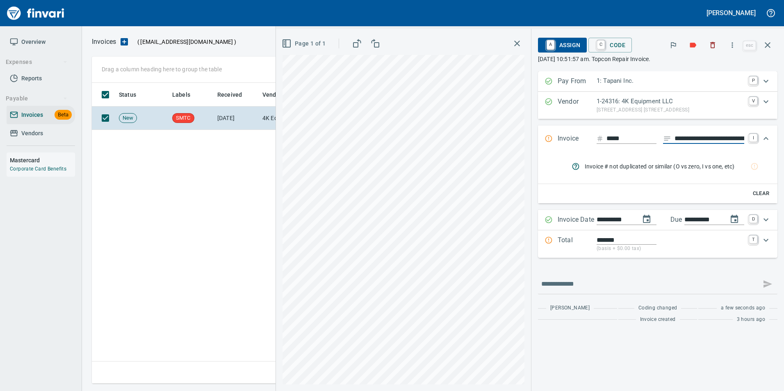
click at [690, 135] on input "**********" at bounding box center [709, 139] width 70 height 10
click at [690, 136] on input "**********" at bounding box center [709, 139] width 70 height 10
type input "**********"
click at [755, 171] on button "rules from agents" at bounding box center [754, 167] width 20 height 20
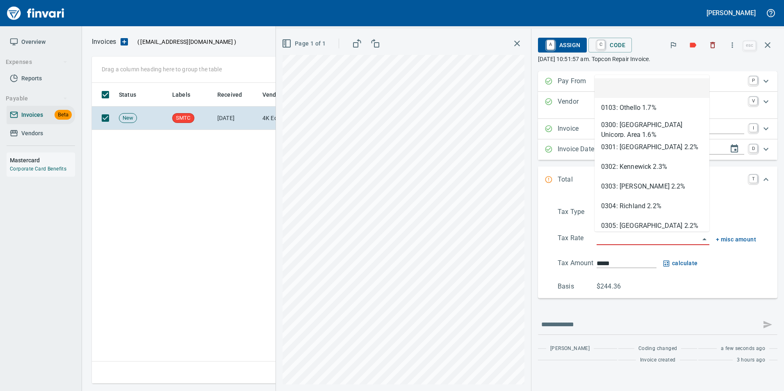
click at [612, 240] on input "search" at bounding box center [647, 238] width 103 height 11
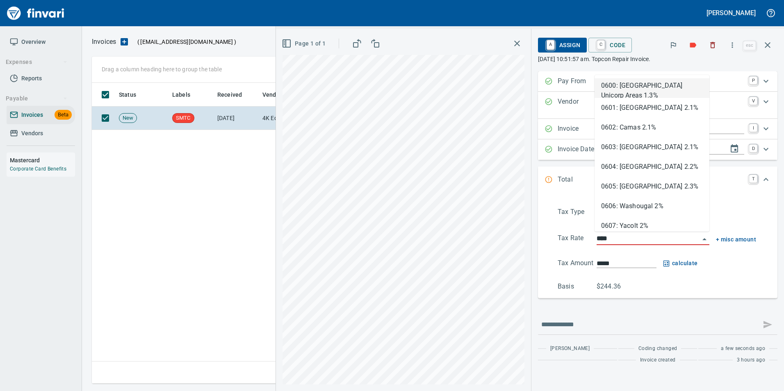
scroll to position [295, 676]
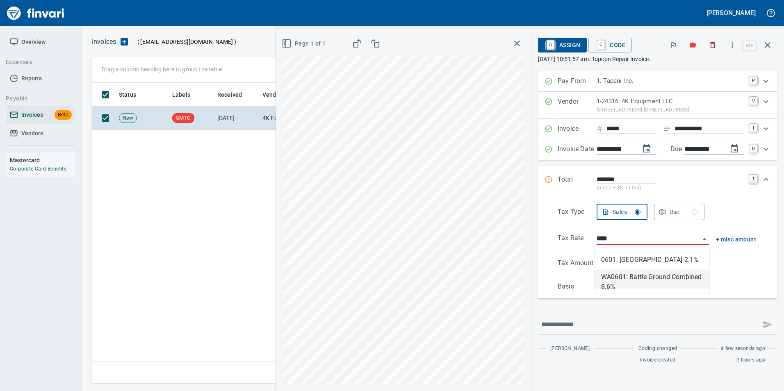
click at [634, 280] on li "WA0601: Battle Ground Combined 8.6%" at bounding box center [651, 280] width 115 height 20
type input "**********"
type input "******"
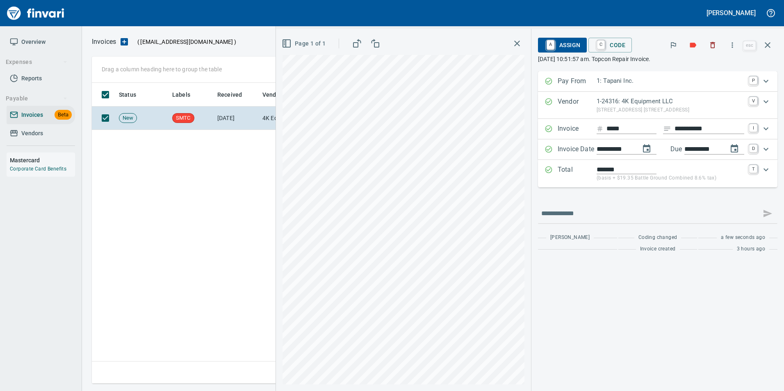
type input "**********"
click at [653, 181] on p "(basis + $19.35 Battle Ground Combined 8.6% tax)" at bounding box center [670, 178] width 148 height 8
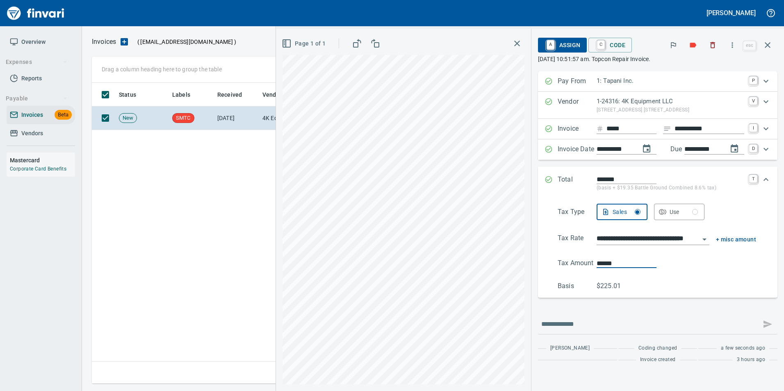
click at [624, 266] on input "******" at bounding box center [626, 263] width 60 height 9
type input "******"
click at [740, 280] on div "**********" at bounding box center [657, 247] width 226 height 87
click at [553, 183] on div "Total ******* (basis + $19.36 Battle Ground Combined 8.6% tax) T" at bounding box center [650, 184] width 212 height 18
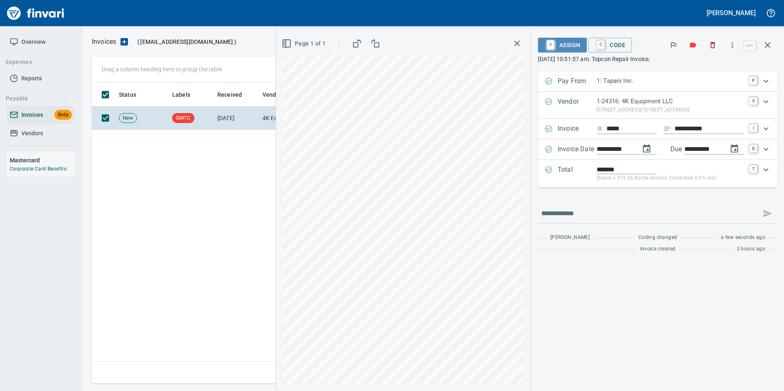
click at [568, 47] on span "A Assign" at bounding box center [562, 45] width 36 height 14
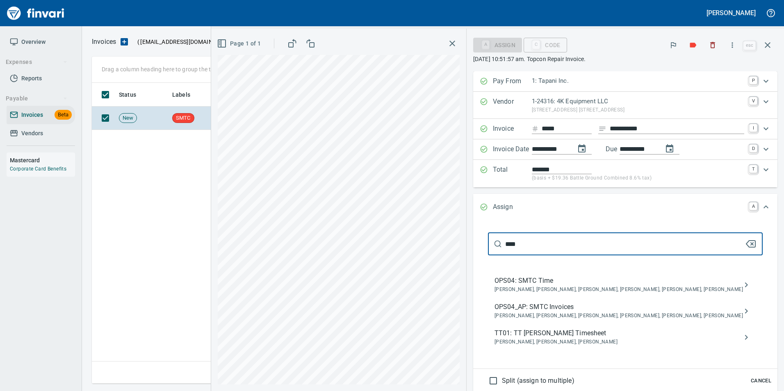
type input "****"
click at [626, 312] on span "Jessica Whittaker, Jolene Potti, Marty Ek, Meg Tapani, Tya Tapani, Tyler Carlson" at bounding box center [618, 316] width 248 height 8
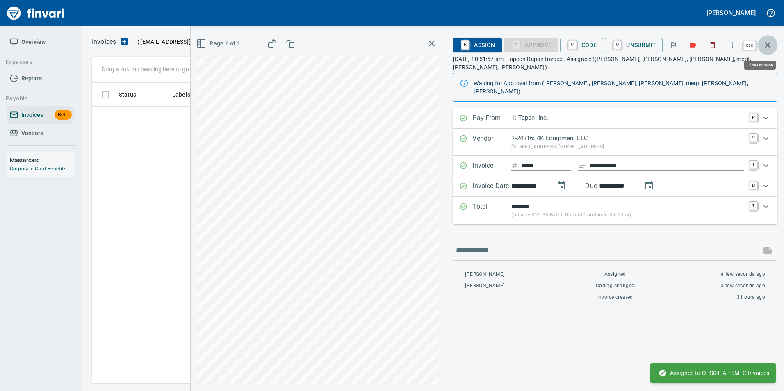
click at [768, 45] on icon "button" at bounding box center [768, 45] width 6 height 6
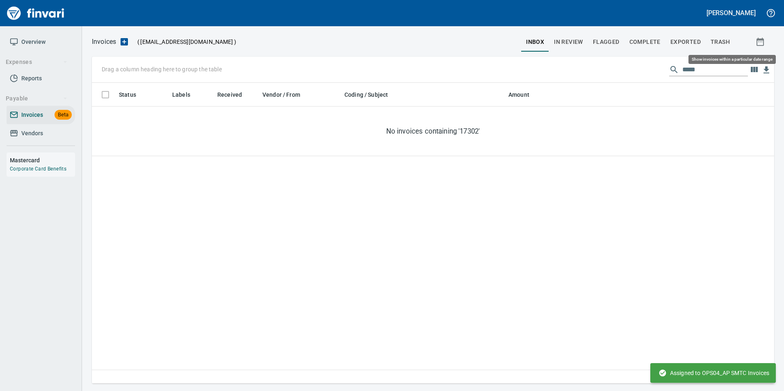
scroll to position [295, 676]
click at [703, 74] on input "*****" at bounding box center [715, 69] width 66 height 13
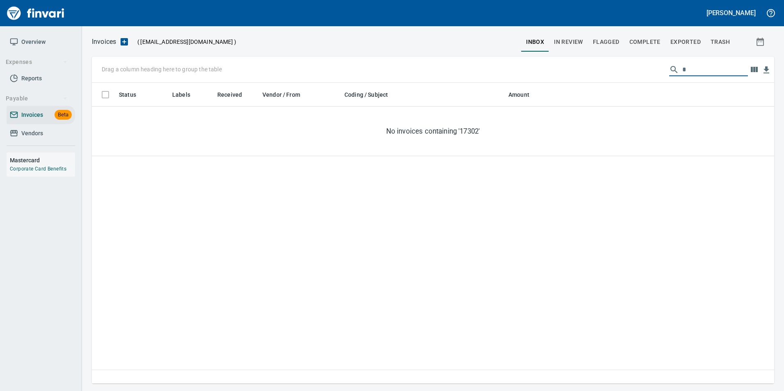
scroll to position [295, 670]
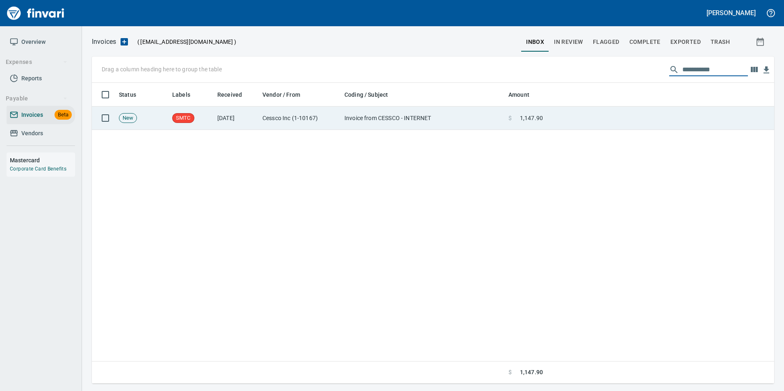
type input "**********"
click at [517, 113] on td "$ 1,147.90" at bounding box center [525, 118] width 41 height 23
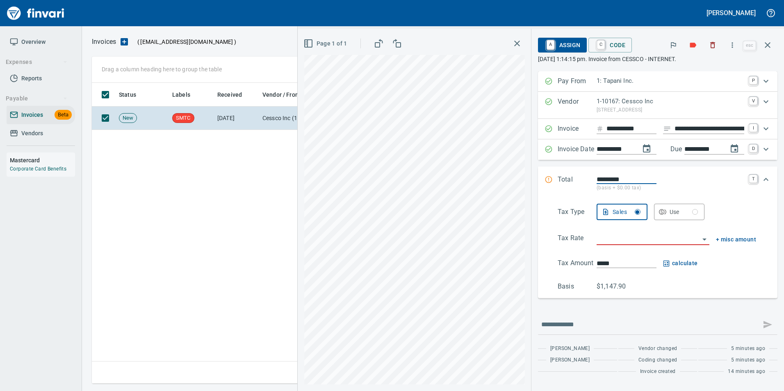
click at [687, 132] on input "**********" at bounding box center [709, 129] width 70 height 10
type input "**********"
click at [635, 245] on div at bounding box center [652, 239] width 113 height 12
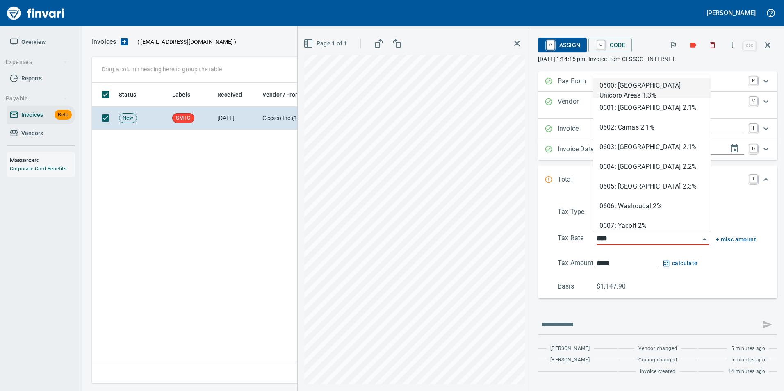
scroll to position [295, 676]
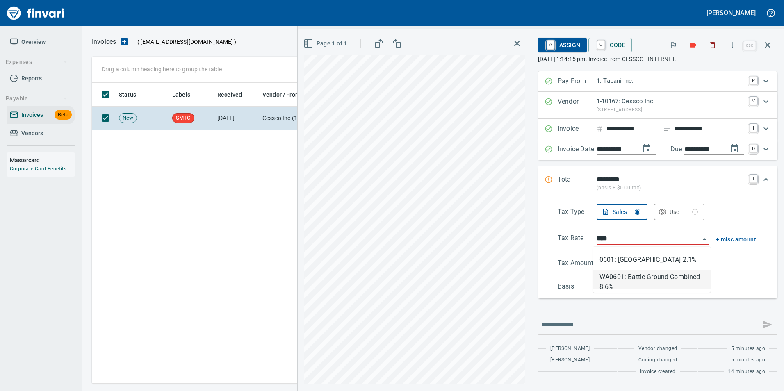
click at [651, 275] on li "WA0601: Battle Ground Combined 8.6%" at bounding box center [652, 280] width 118 height 20
type input "**********"
type input "******"
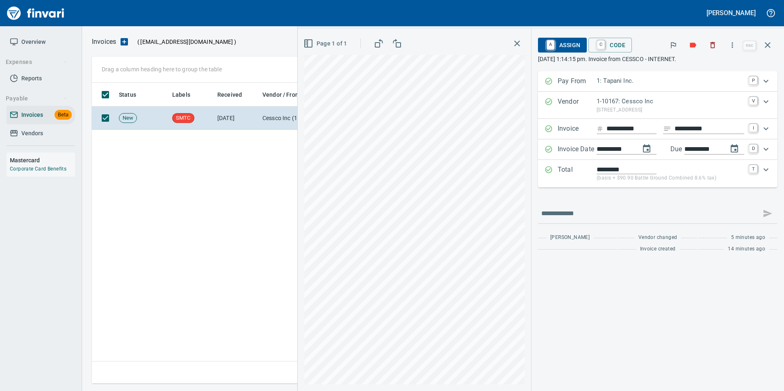
type input "**********"
click at [675, 171] on div "*********" at bounding box center [670, 169] width 148 height 9
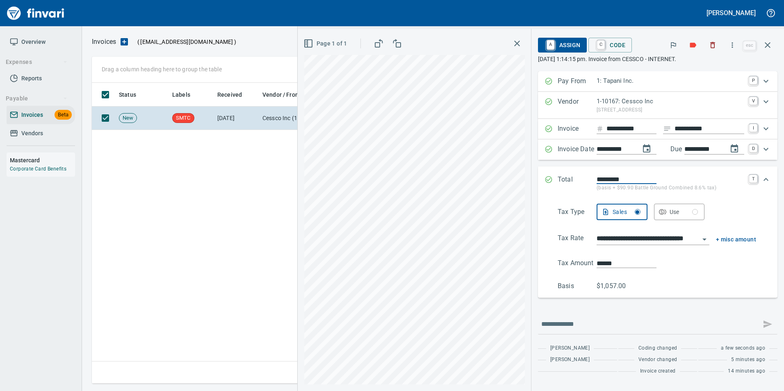
click at [551, 173] on div "Total ********* (basis + $90.90 Battle Ground Combined 8.6% tax) T" at bounding box center [657, 183] width 239 height 34
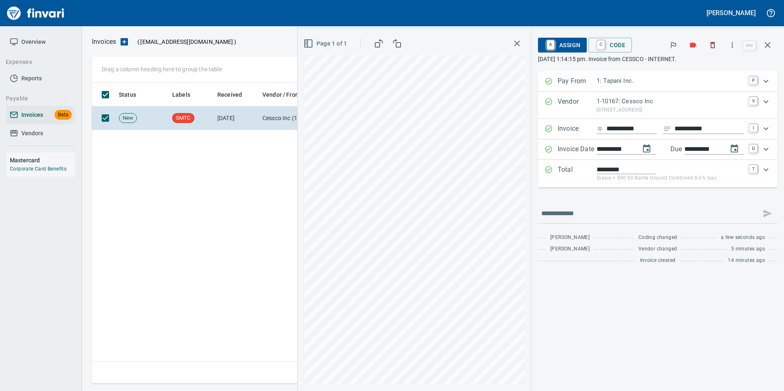
click at [563, 43] on span "A Assign" at bounding box center [562, 45] width 36 height 14
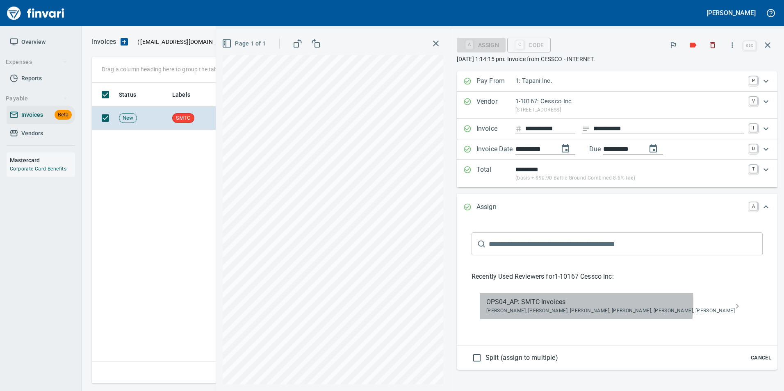
click at [611, 302] on span "OPS04_AP: SMTC Invoices" at bounding box center [610, 302] width 248 height 10
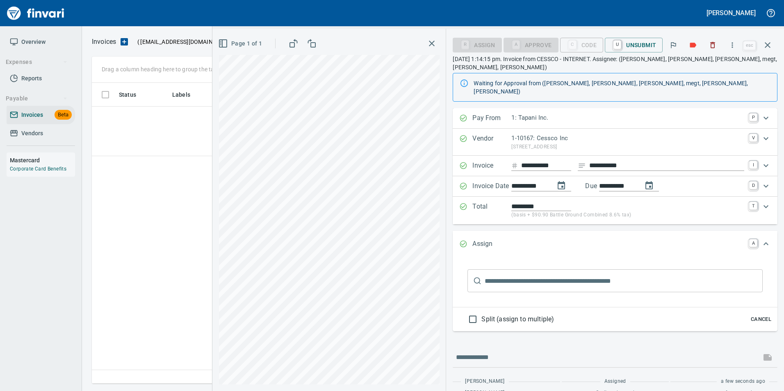
scroll to position [23, 0]
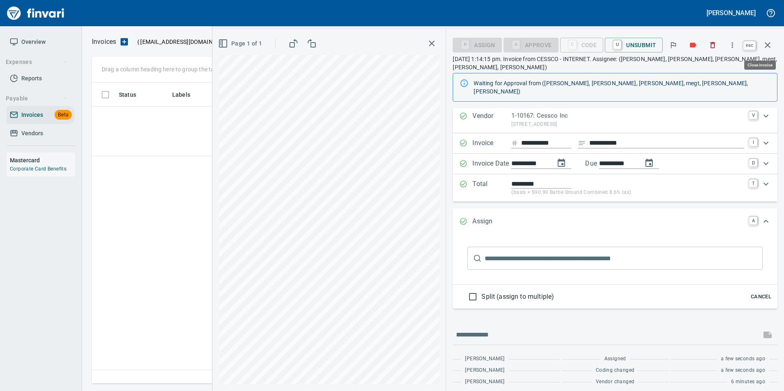
click at [772, 37] on button "button" at bounding box center [768, 45] width 20 height 20
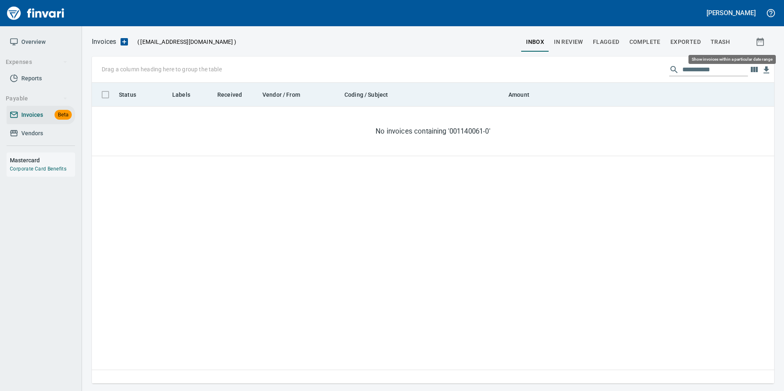
scroll to position [295, 676]
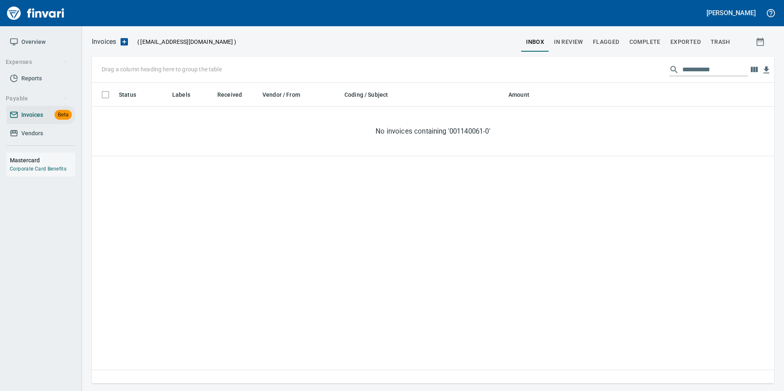
click at [719, 66] on input "**********" at bounding box center [715, 69] width 66 height 13
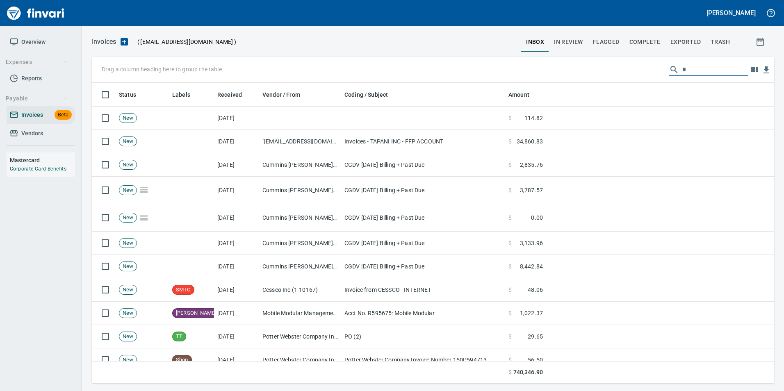
scroll to position [295, 670]
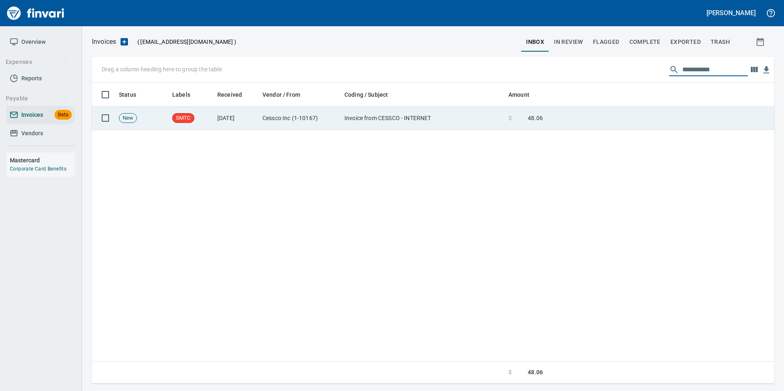
type input "**********"
click at [582, 121] on td at bounding box center [660, 118] width 228 height 23
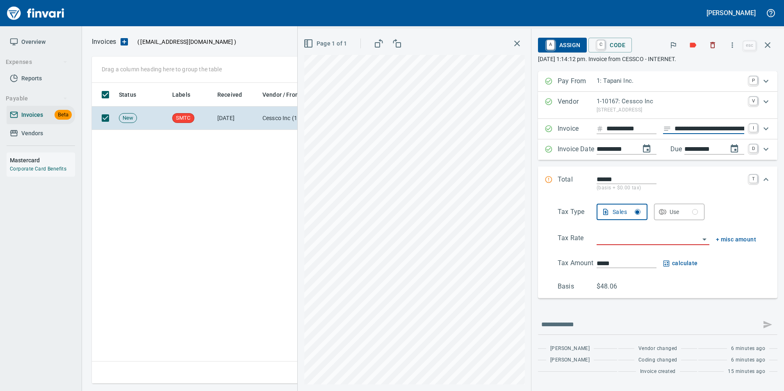
click at [701, 127] on input "**********" at bounding box center [709, 129] width 70 height 10
type input "**********"
click at [626, 239] on input "search" at bounding box center [647, 238] width 103 height 11
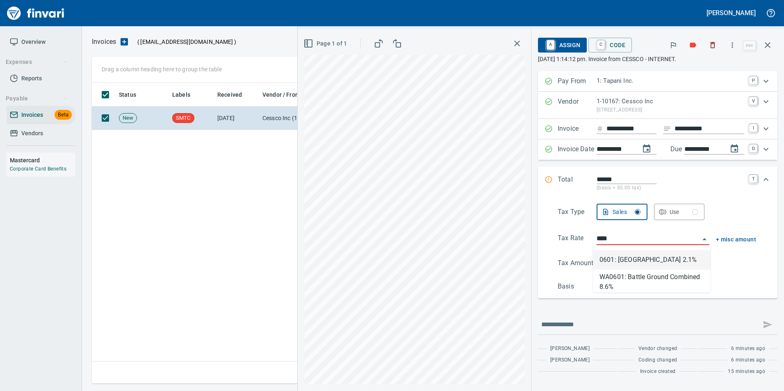
scroll to position [295, 676]
click at [638, 288] on li "WA0601: Battle Ground Combined 8.6%" at bounding box center [652, 280] width 118 height 20
type input "**********"
type input "*****"
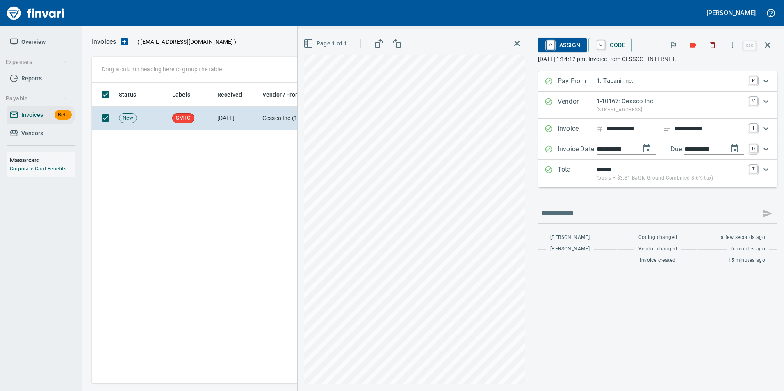
type input "**********"
click at [563, 46] on span "A Assign" at bounding box center [562, 45] width 36 height 14
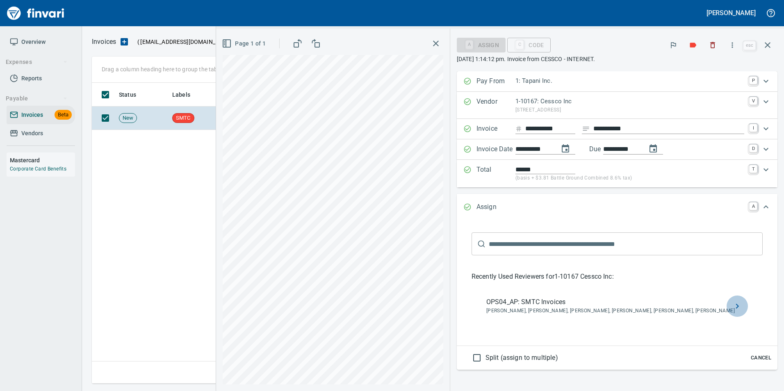
click at [734, 304] on icon "recent" at bounding box center [737, 306] width 10 height 10
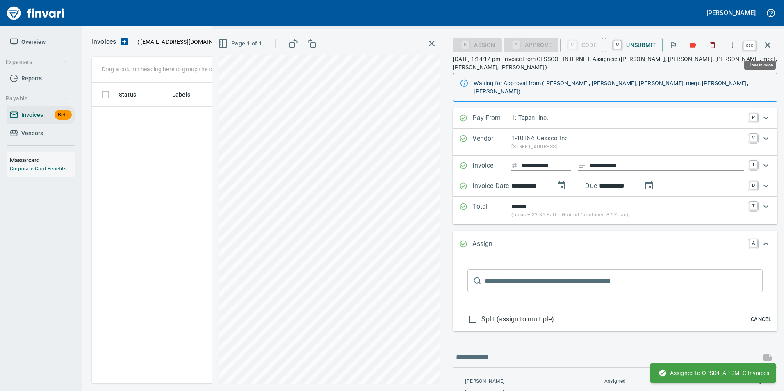
click at [772, 42] on button "button" at bounding box center [768, 45] width 20 height 20
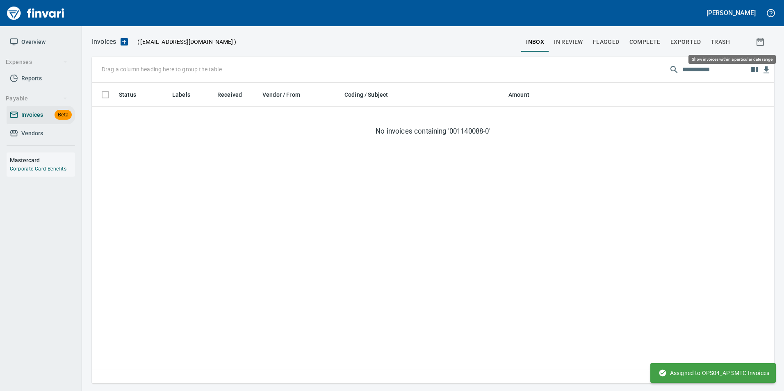
scroll to position [295, 676]
click at [713, 72] on input "**********" at bounding box center [715, 69] width 66 height 13
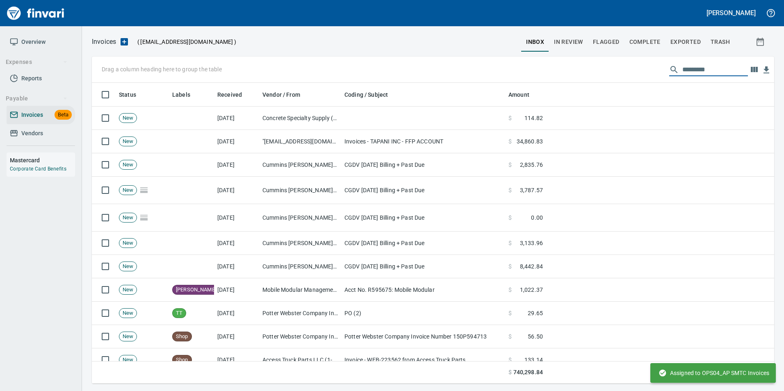
scroll to position [295, 670]
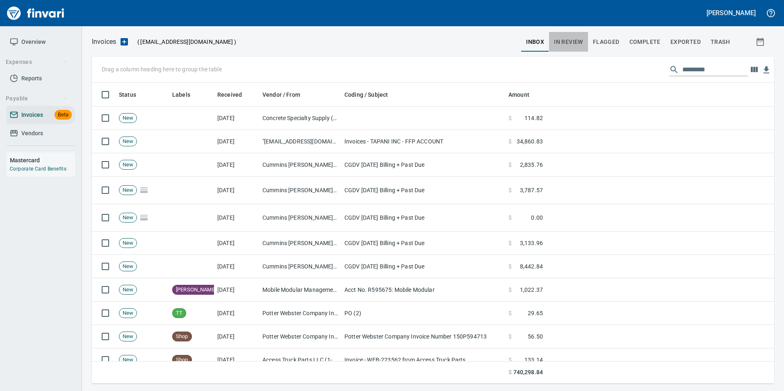
click at [581, 39] on span "In Review" at bounding box center [568, 42] width 29 height 10
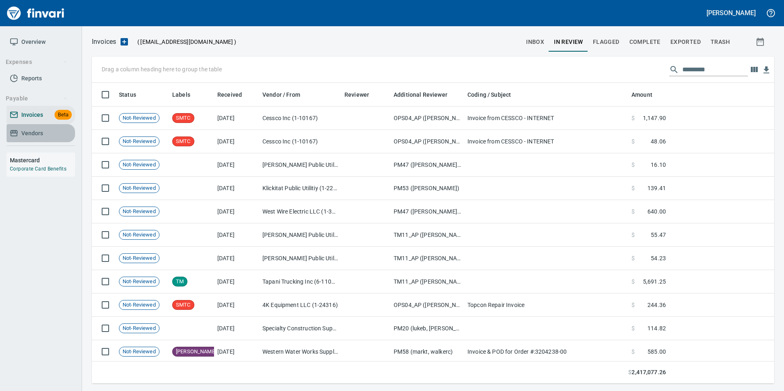
click at [23, 125] on link "Vendors" at bounding box center [41, 133] width 68 height 18
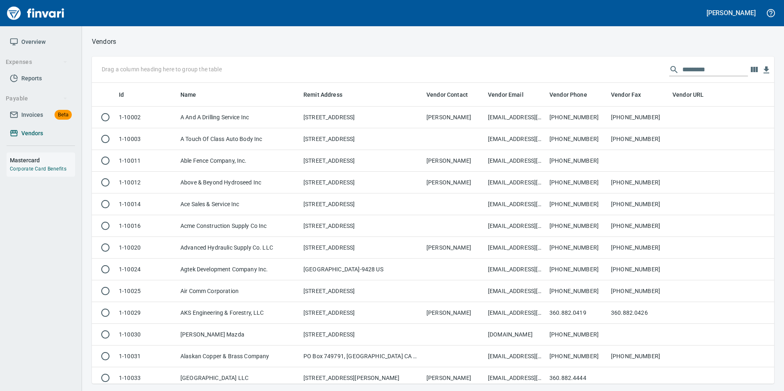
scroll to position [295, 670]
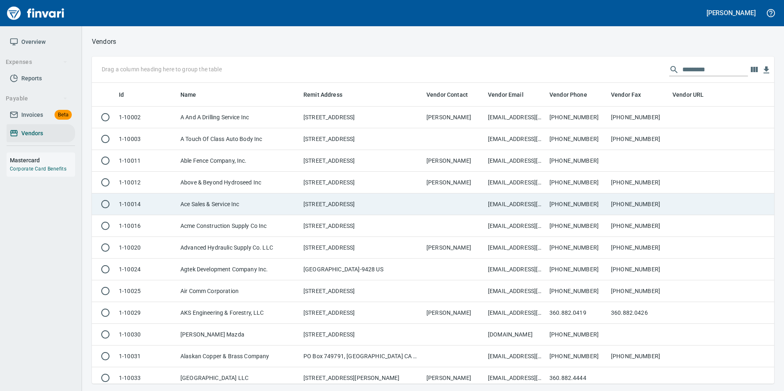
scroll to position [295, 670]
click at [324, 202] on td "[STREET_ADDRESS]" at bounding box center [361, 204] width 123 height 22
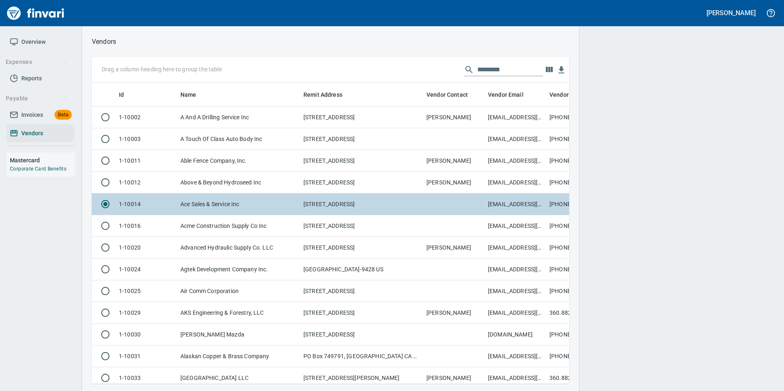
scroll to position [289, 465]
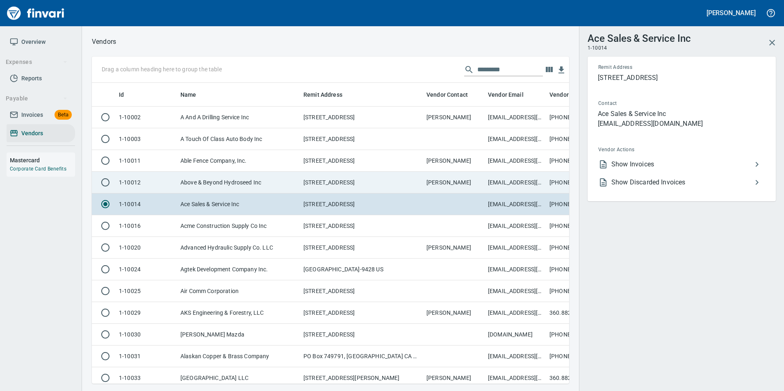
click at [228, 188] on td "Above & Beyond Hydroseed Inc" at bounding box center [238, 183] width 123 height 22
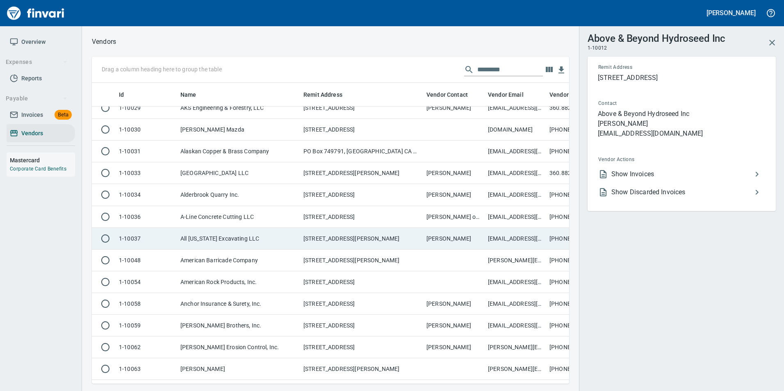
scroll to position [246, 0]
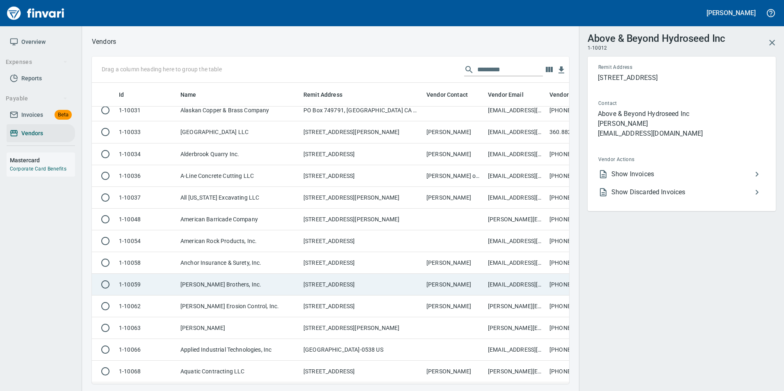
click at [244, 277] on td "Anderson Brothers, Inc." at bounding box center [238, 285] width 123 height 22
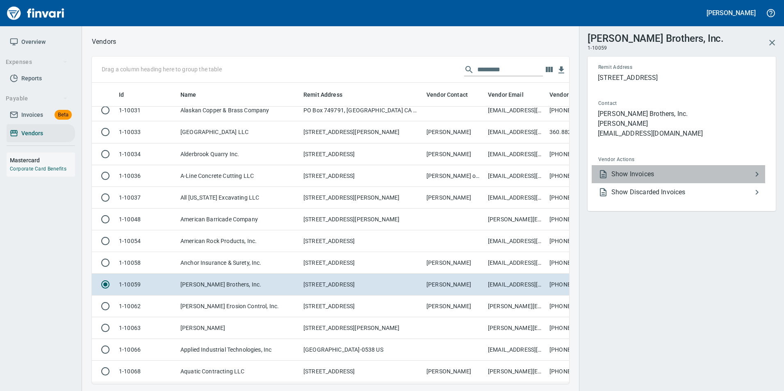
click at [733, 175] on span "Show Invoices" at bounding box center [681, 174] width 141 height 10
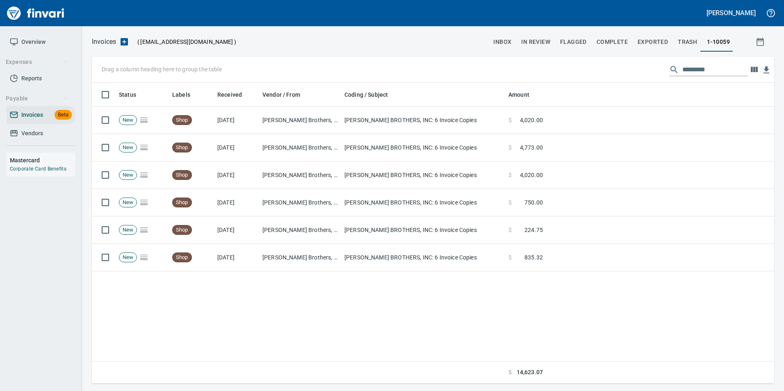
scroll to position [295, 676]
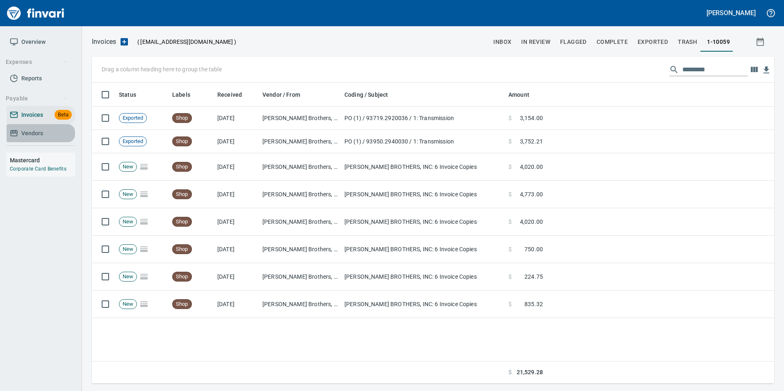
click at [20, 132] on span "Vendors" at bounding box center [41, 133] width 62 height 10
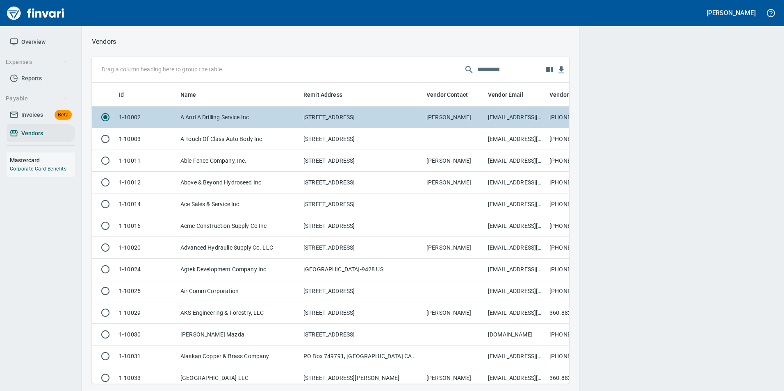
scroll to position [289, 465]
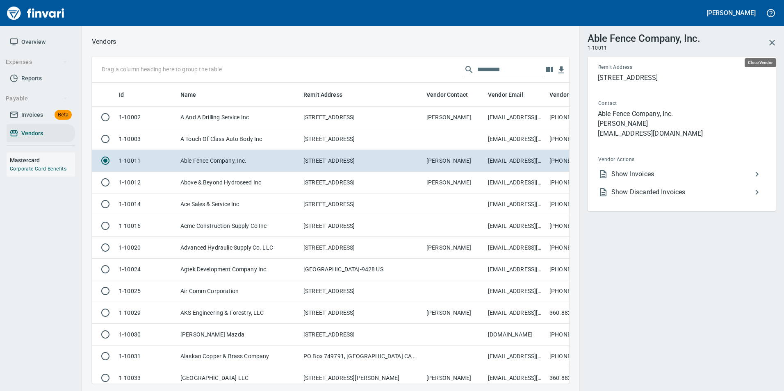
scroll to position [289, 465]
click at [764, 41] on button "button" at bounding box center [772, 43] width 20 height 20
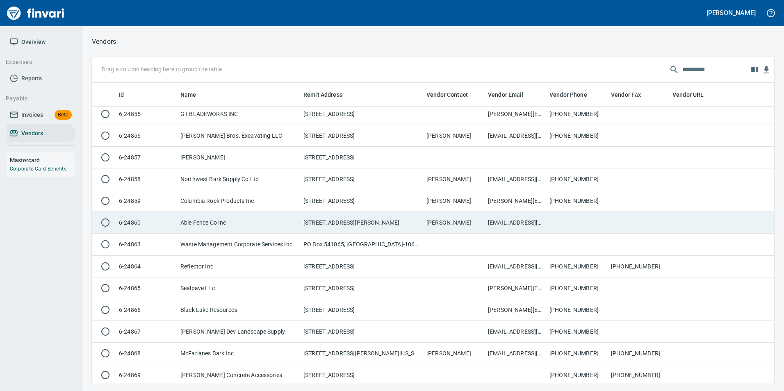
scroll to position [62143, 0]
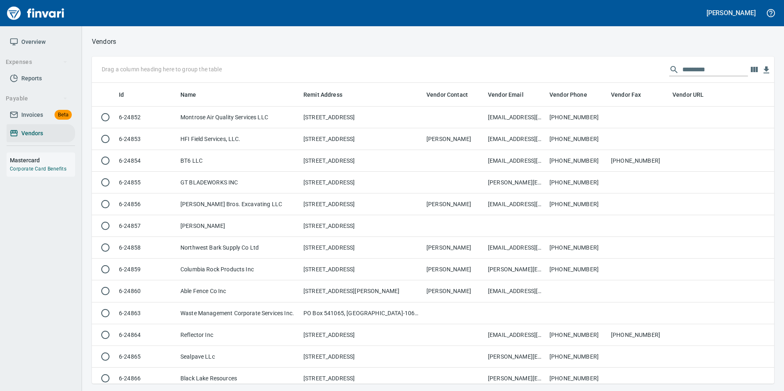
click at [48, 41] on span "Overview" at bounding box center [41, 42] width 62 height 10
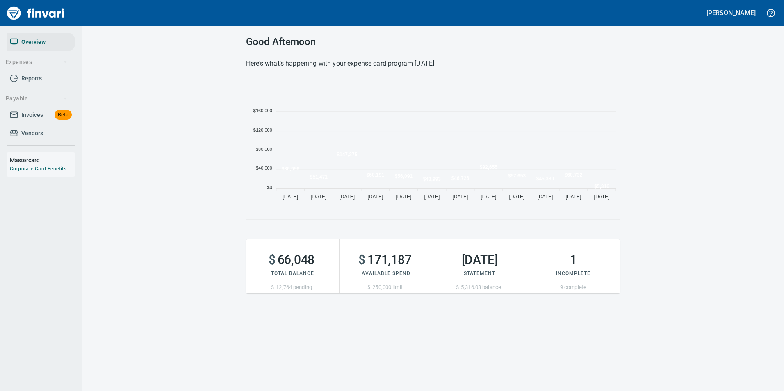
scroll to position [125, 368]
click at [38, 73] on link "Reports" at bounding box center [41, 78] width 68 height 18
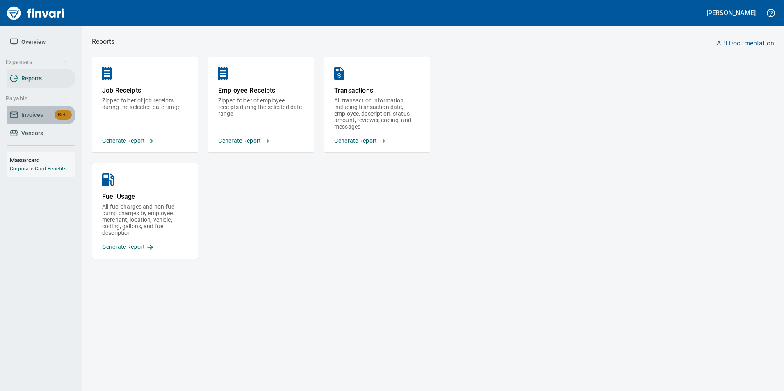
click at [37, 112] on span "Invoices" at bounding box center [32, 115] width 22 height 10
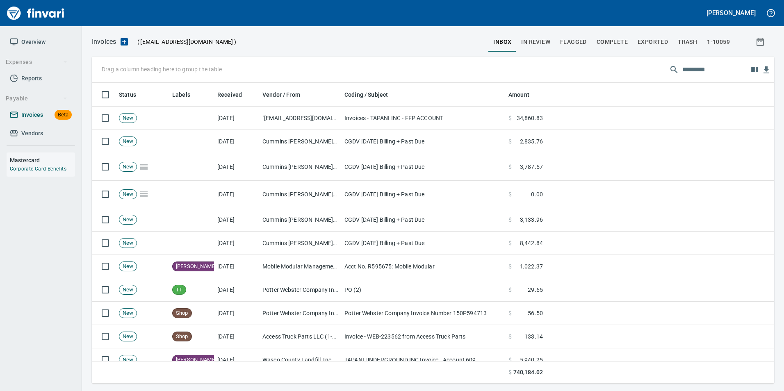
scroll to position [295, 670]
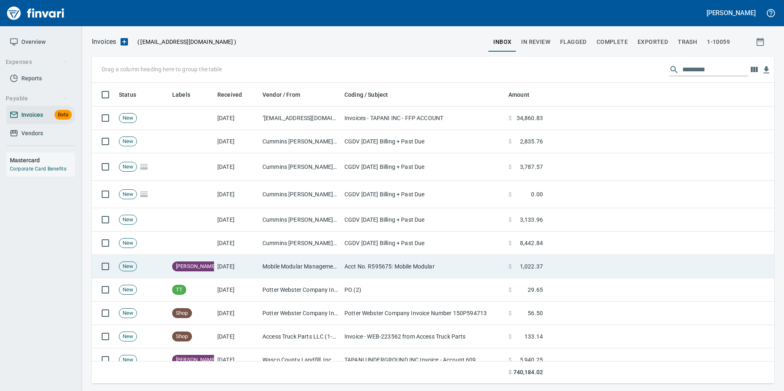
click at [345, 268] on td "Acct No. R595675: Mobile Modular" at bounding box center [423, 266] width 164 height 23
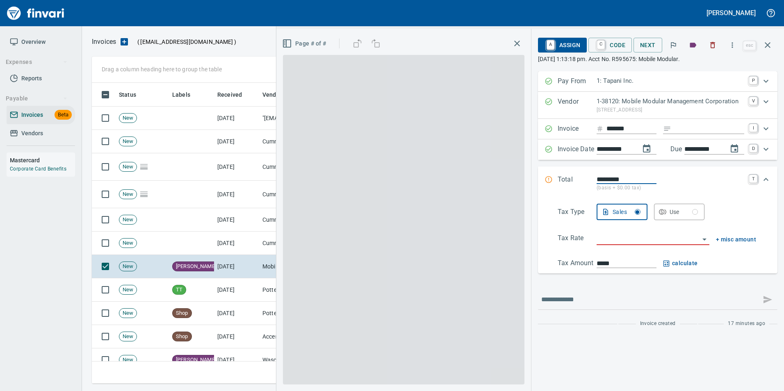
scroll to position [295, 669]
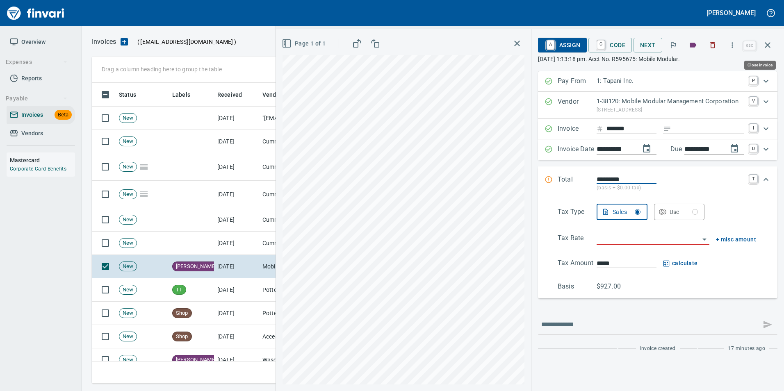
click at [772, 46] on icon "button" at bounding box center [768, 45] width 10 height 10
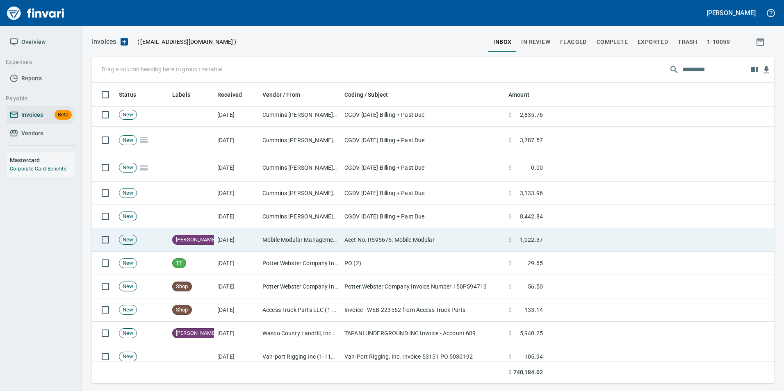
scroll to position [41, 0]
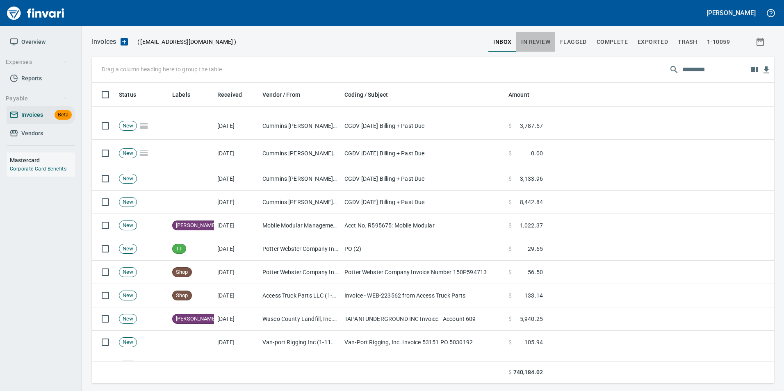
click at [542, 41] on span "In Review" at bounding box center [535, 42] width 29 height 10
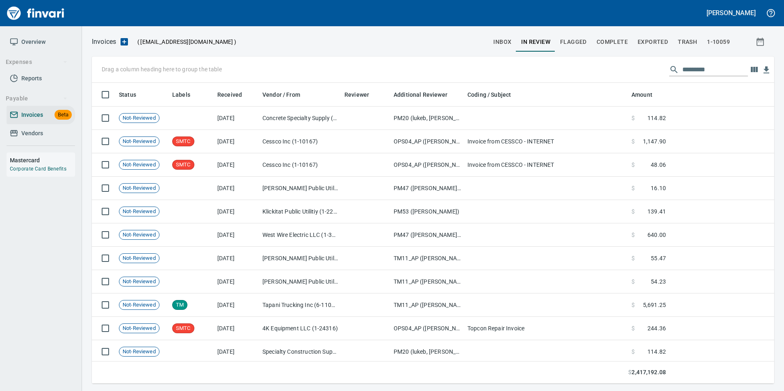
scroll to position [295, 670]
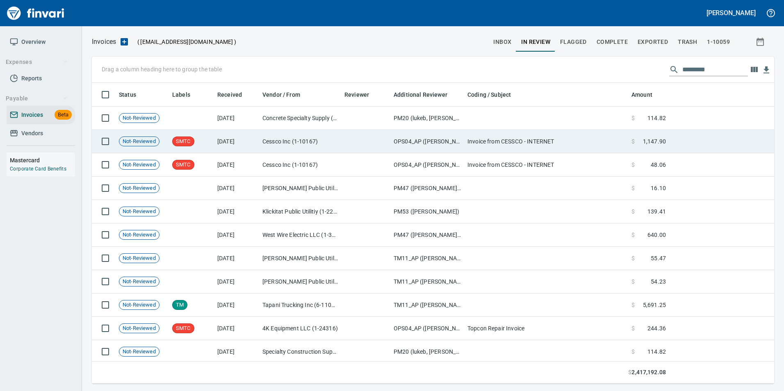
click at [435, 144] on td "OPS04_AP ([PERSON_NAME], [PERSON_NAME], [PERSON_NAME], [PERSON_NAME], [PERSON_N…" at bounding box center [427, 141] width 74 height 23
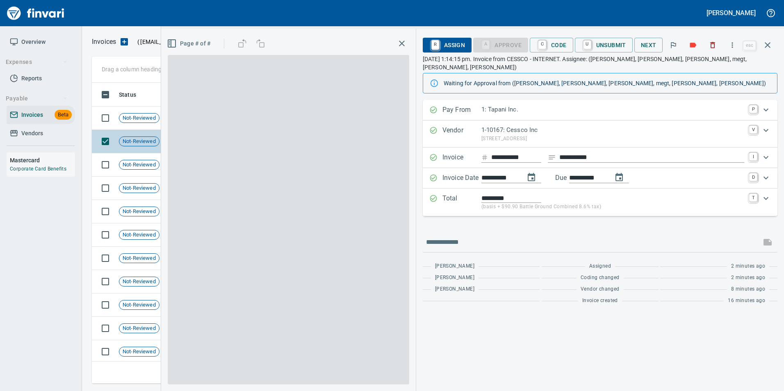
scroll to position [295, 669]
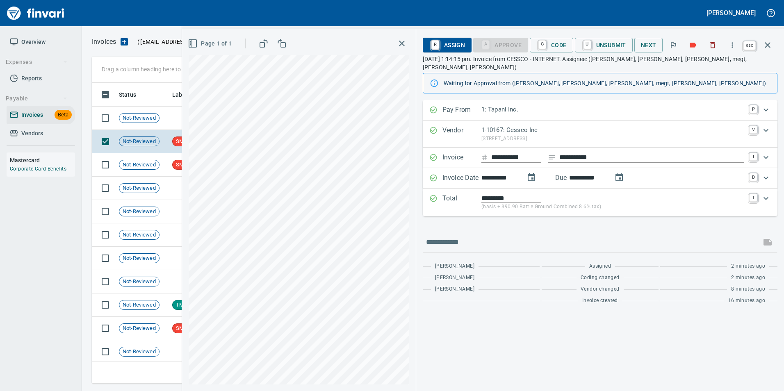
click at [775, 46] on button "button" at bounding box center [768, 45] width 20 height 20
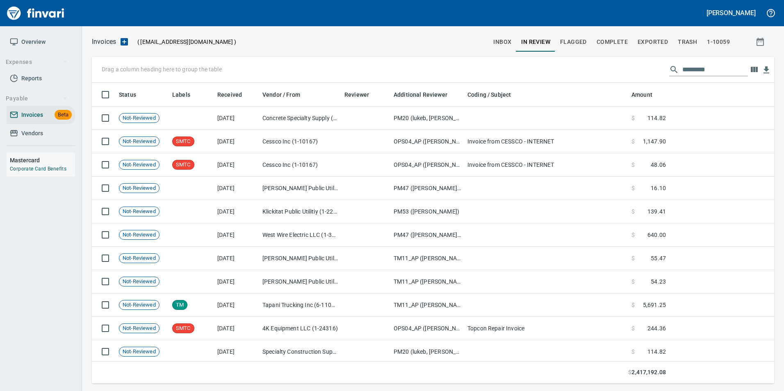
scroll to position [295, 670]
click at [510, 43] on span "inbox" at bounding box center [502, 42] width 18 height 10
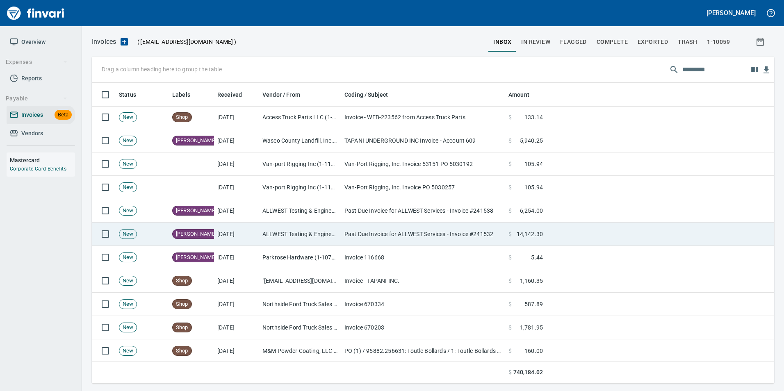
scroll to position [205, 0]
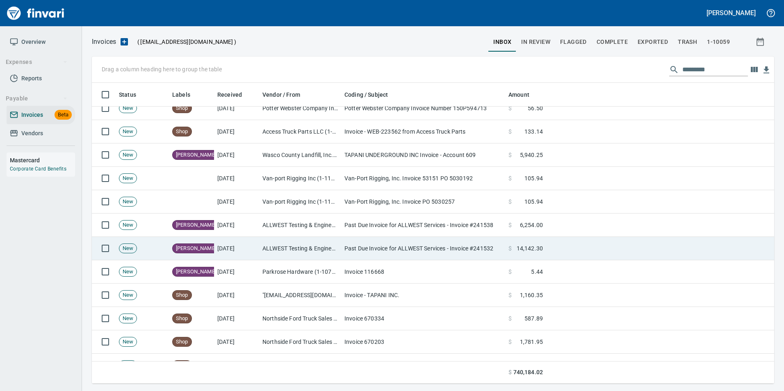
click at [421, 208] on td "Van-Port Rigging, Inc. Invoice PO 5030257" at bounding box center [423, 201] width 164 height 23
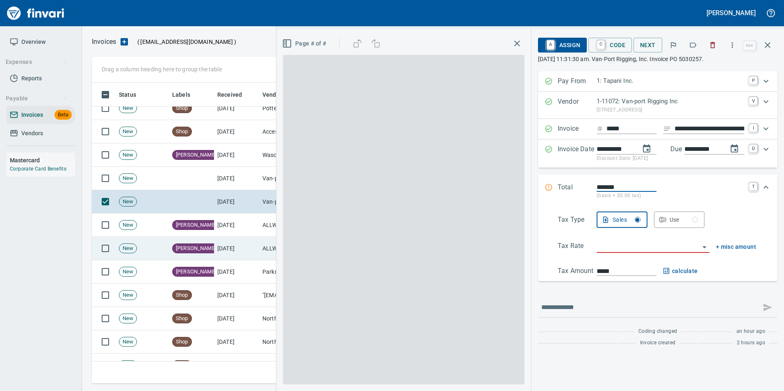
scroll to position [295, 669]
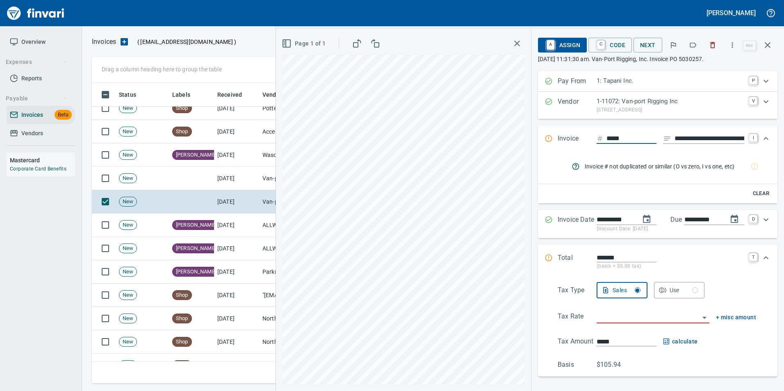
click at [553, 41] on span "A Assign" at bounding box center [562, 45] width 36 height 14
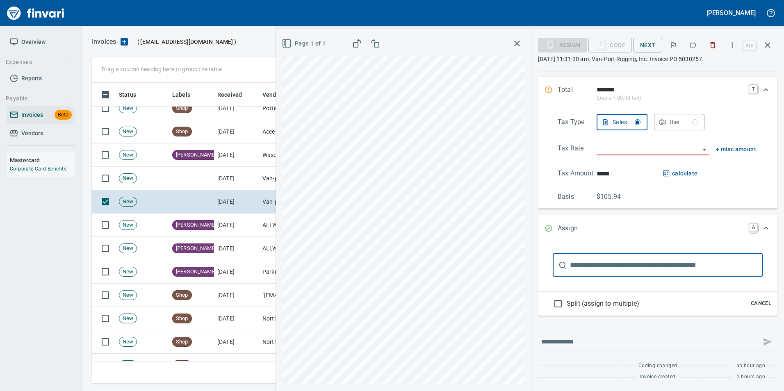
click at [763, 298] on button "Cancel" at bounding box center [761, 303] width 26 height 13
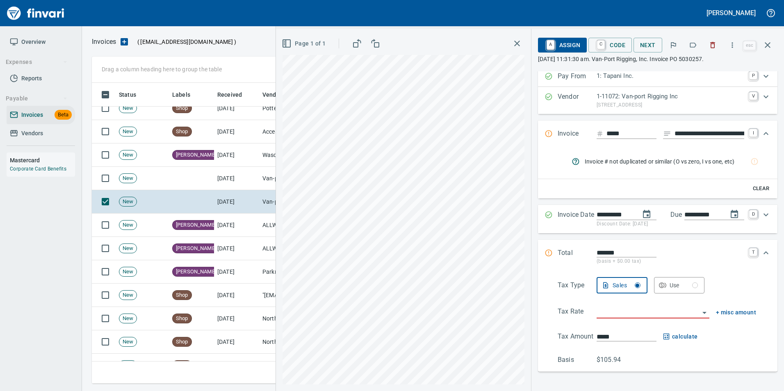
scroll to position [0, 0]
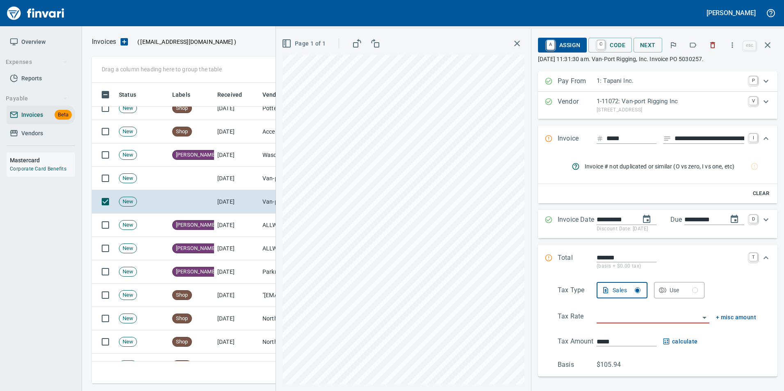
click at [625, 105] on p "1-11072: Van-port Rigging Inc" at bounding box center [670, 101] width 148 height 9
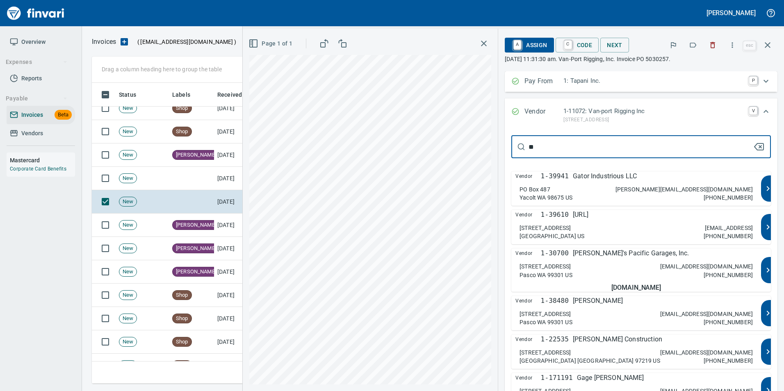
type input "*"
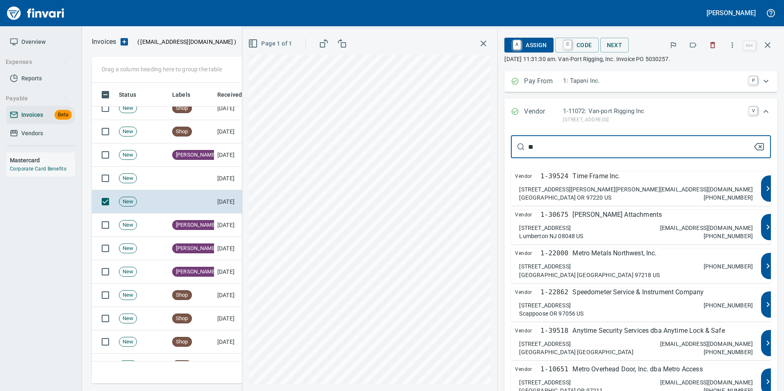
type input "*"
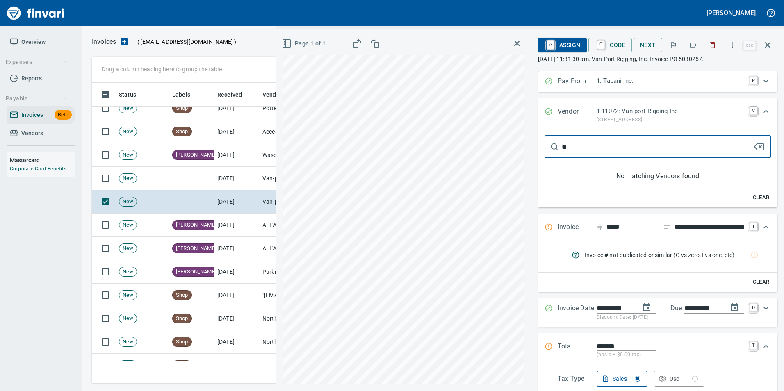
type input "*"
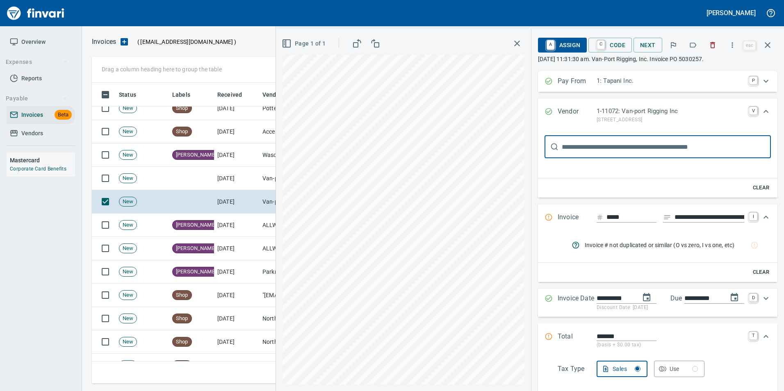
click at [623, 114] on p "1-11072: Van-port Rigging Inc" at bounding box center [670, 111] width 148 height 9
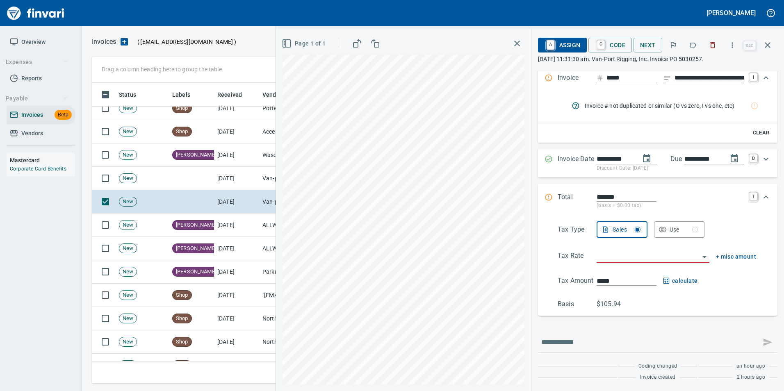
scroll to position [61, 0]
click at [773, 41] on button "button" at bounding box center [768, 45] width 20 height 20
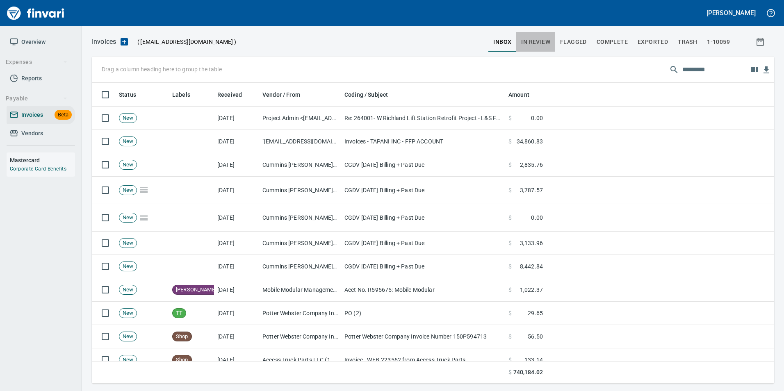
click at [546, 36] on button "In Review" at bounding box center [535, 42] width 39 height 20
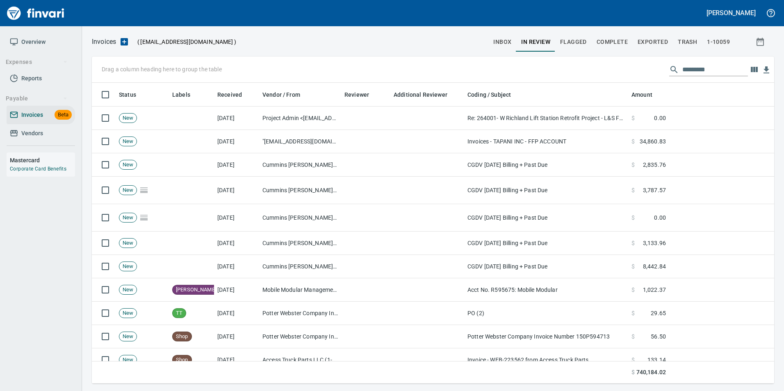
scroll to position [295, 670]
click at [708, 66] on input "text" at bounding box center [715, 69] width 66 height 13
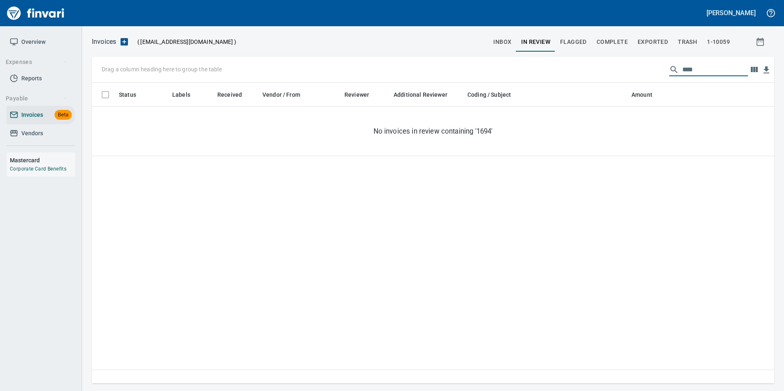
type input "*****"
click at [657, 42] on span "Exported" at bounding box center [652, 42] width 30 height 10
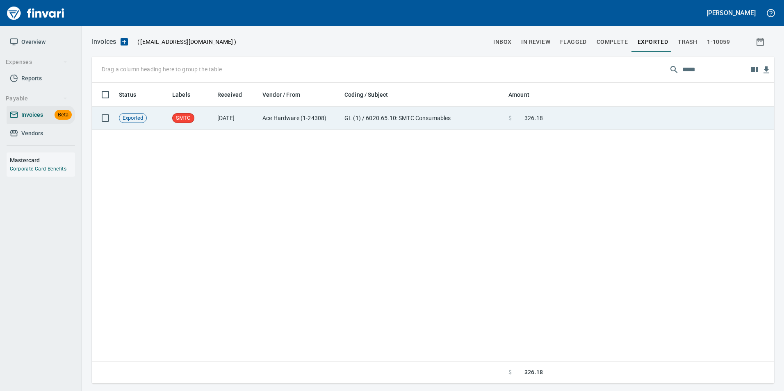
click at [587, 124] on td at bounding box center [660, 118] width 228 height 23
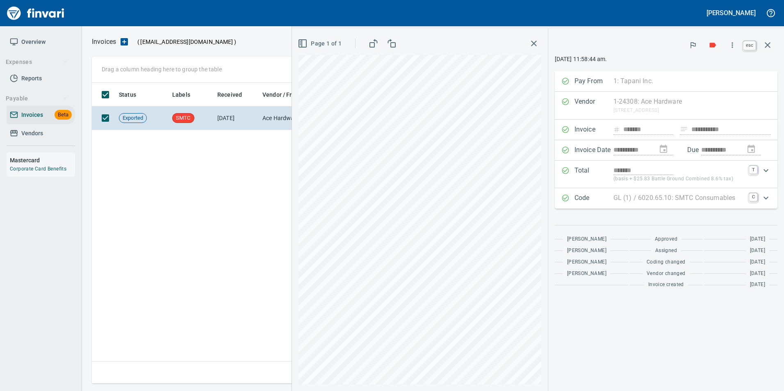
scroll to position [295, 676]
click at [768, 47] on icon "button" at bounding box center [768, 45] width 10 height 10
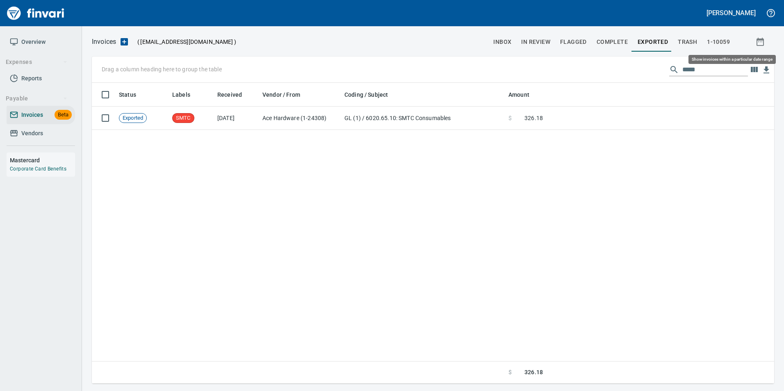
scroll to position [295, 676]
click at [717, 70] on input "*****" at bounding box center [715, 69] width 66 height 13
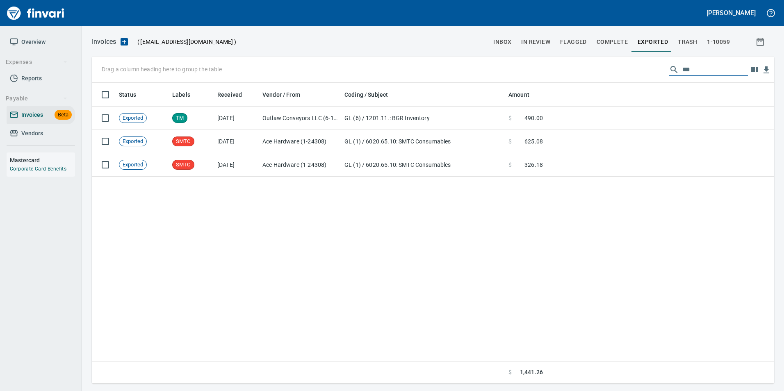
scroll to position [295, 670]
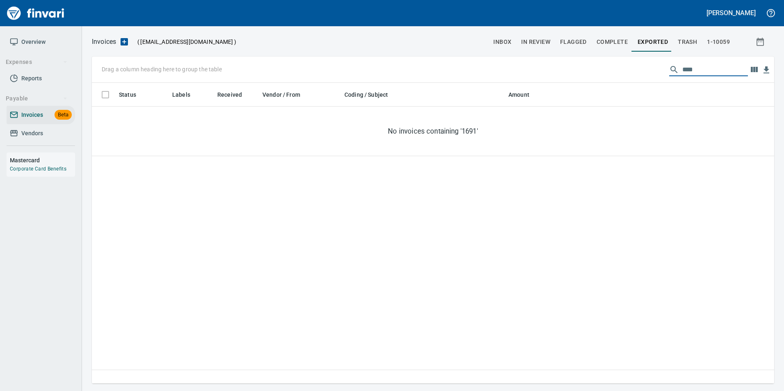
type input "*****"
click at [610, 41] on span "Complete" at bounding box center [611, 42] width 31 height 10
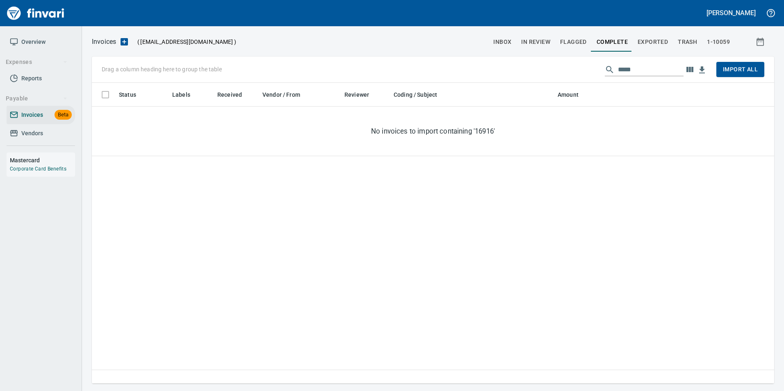
scroll to position [295, 676]
click at [571, 42] on span "Flagged" at bounding box center [573, 42] width 27 height 10
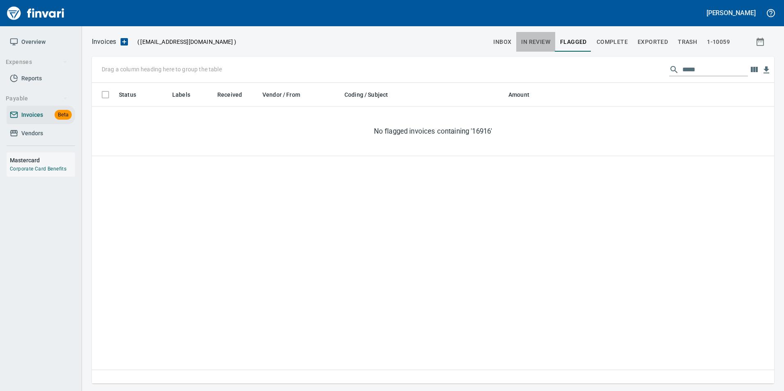
click at [550, 41] on span "In Review" at bounding box center [535, 42] width 29 height 10
click at [712, 72] on input "*****" at bounding box center [715, 69] width 66 height 13
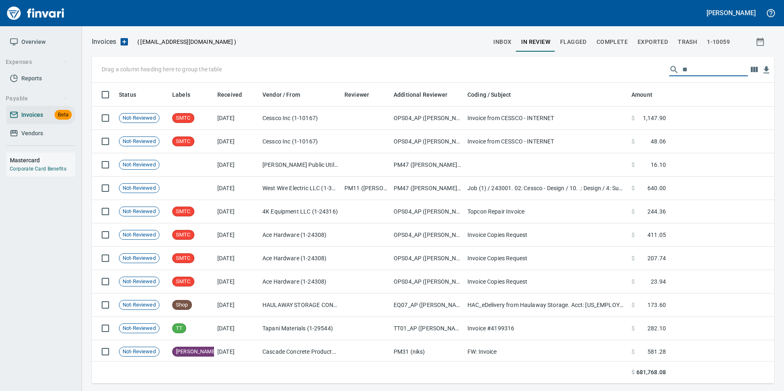
type input "*"
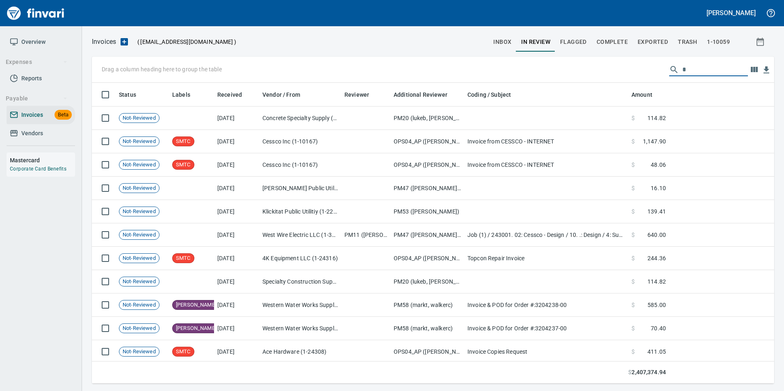
scroll to position [295, 670]
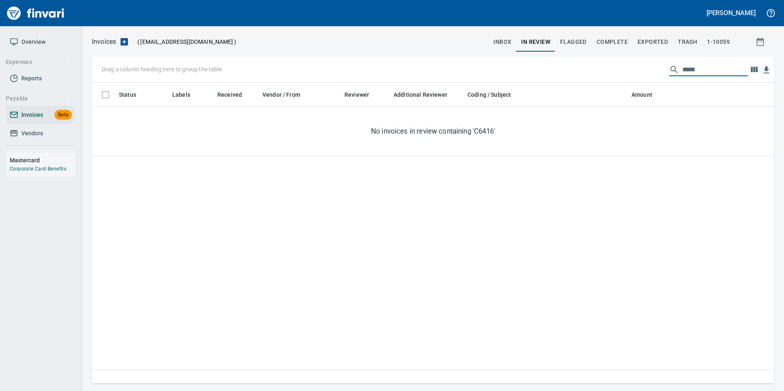
type input "******"
click at [662, 47] on button "Exported" at bounding box center [653, 42] width 40 height 20
click at [691, 72] on input "******" at bounding box center [715, 69] width 66 height 13
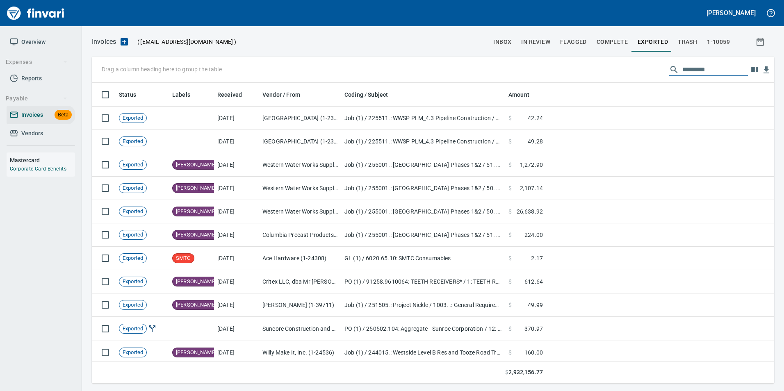
scroll to position [295, 670]
click at [536, 40] on span "In Review" at bounding box center [535, 42] width 29 height 10
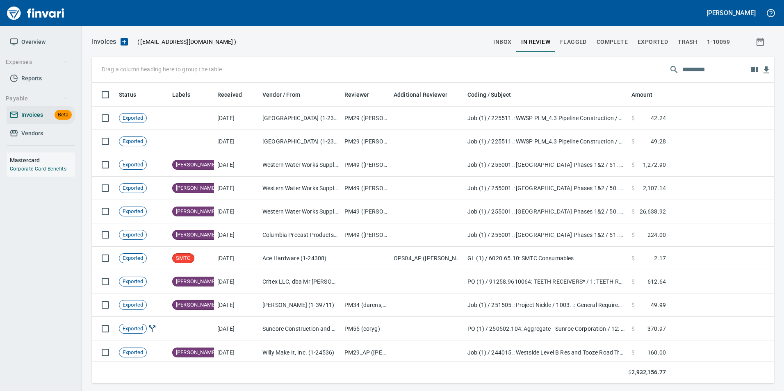
scroll to position [295, 670]
click at [695, 71] on input "text" at bounding box center [715, 69] width 66 height 13
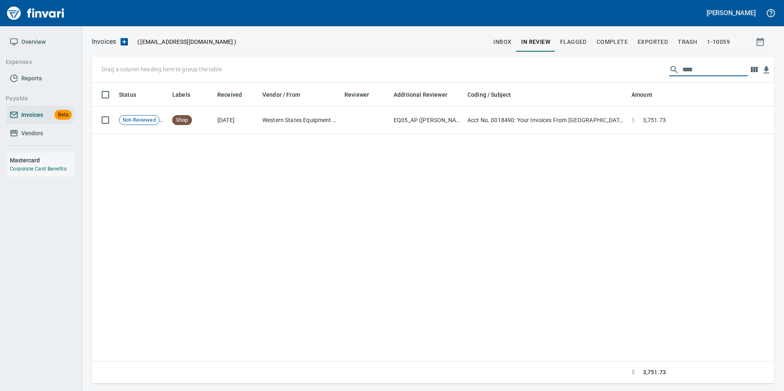
type input "*****"
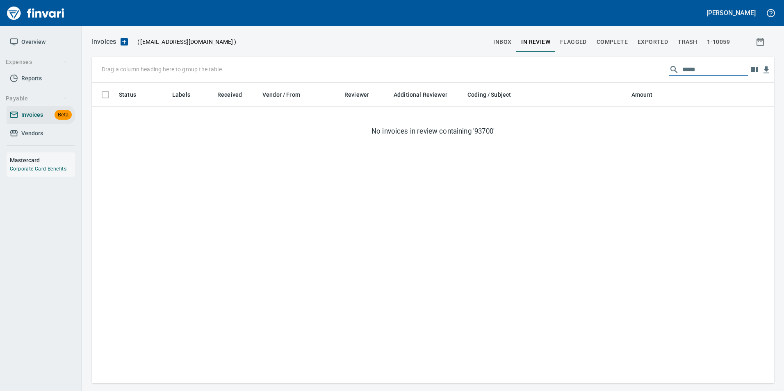
click at [658, 37] on span "Exported" at bounding box center [652, 42] width 30 height 10
drag, startPoint x: 719, startPoint y: 36, endPoint x: 528, endPoint y: 189, distance: 244.4
click at [528, 189] on div "Status Labels Received Vendor / From Coding / Subject Amount No invoices contai…" at bounding box center [433, 233] width 682 height 301
drag, startPoint x: 720, startPoint y: 42, endPoint x: 458, endPoint y: 183, distance: 297.7
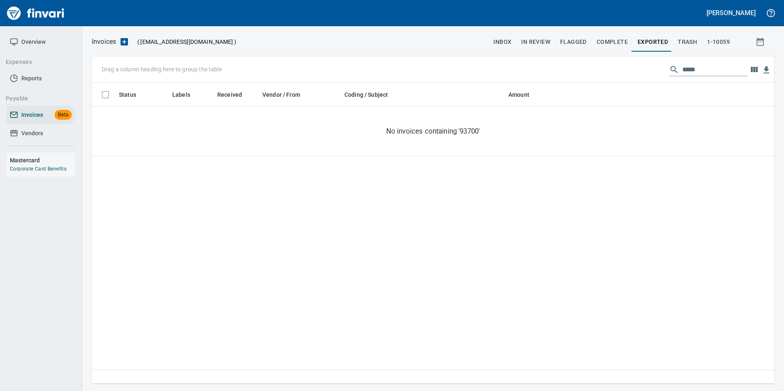
click at [458, 183] on div "Status Labels Received Vendor / From Coding / Subject Amount No invoices contai…" at bounding box center [433, 233] width 682 height 301
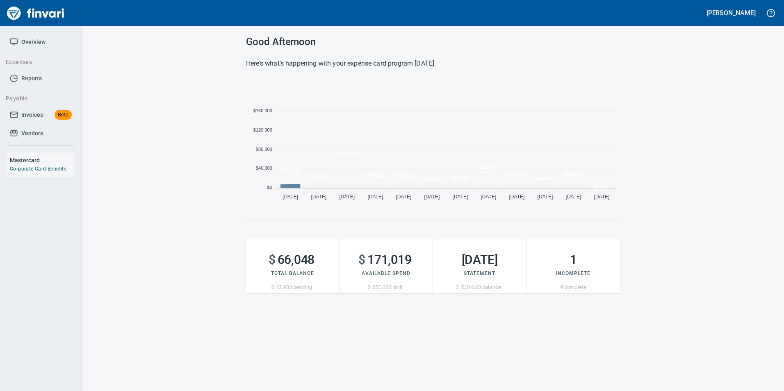
scroll to position [125, 368]
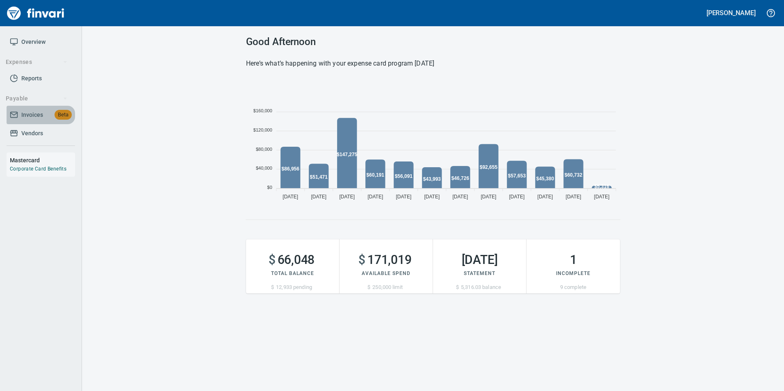
click at [16, 108] on link "Invoices Beta" at bounding box center [41, 115] width 68 height 18
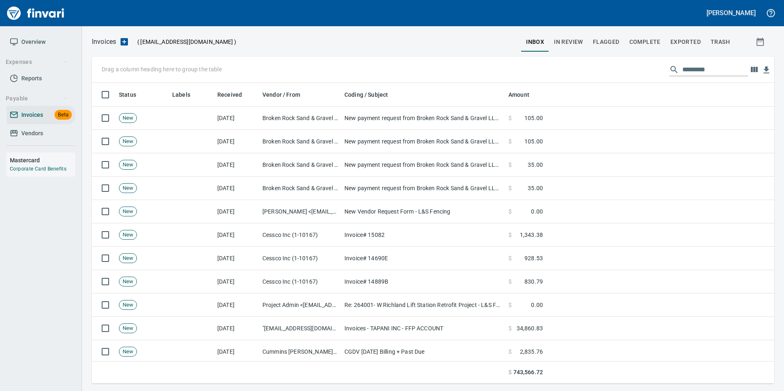
scroll to position [295, 670]
click at [574, 41] on span "In Review" at bounding box center [568, 42] width 29 height 10
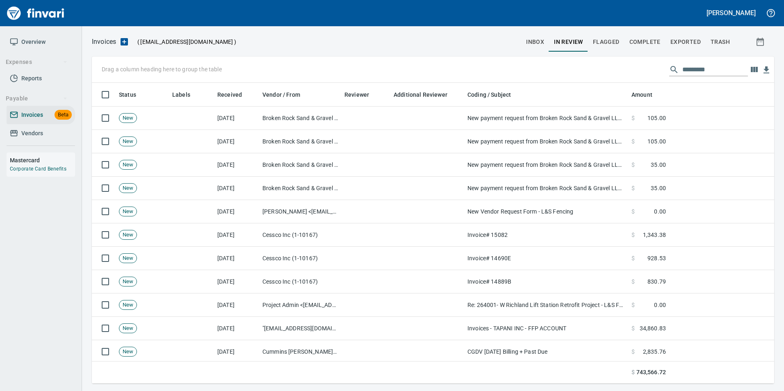
scroll to position [295, 670]
click at [695, 67] on input "text" at bounding box center [715, 69] width 66 height 13
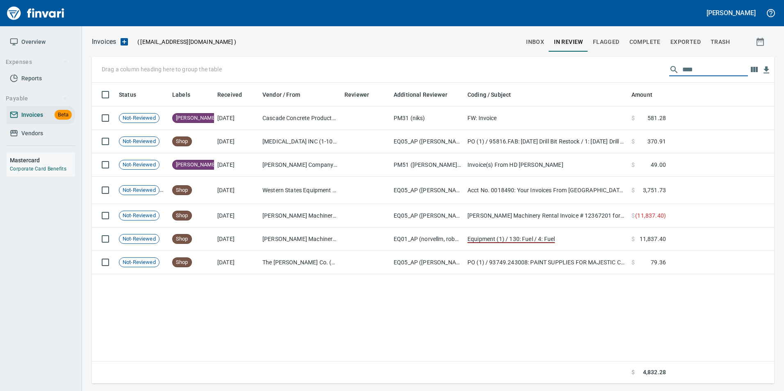
type input "*****"
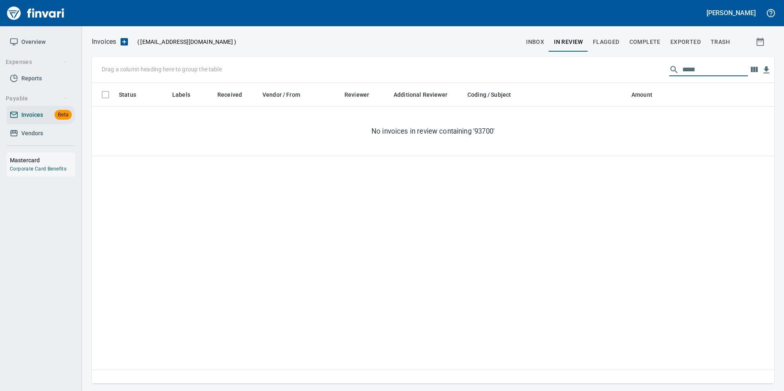
click at [686, 36] on button "Exported" at bounding box center [685, 42] width 40 height 20
click at [642, 37] on span "Complete" at bounding box center [644, 42] width 31 height 10
click at [683, 45] on span "Exported" at bounding box center [685, 42] width 30 height 10
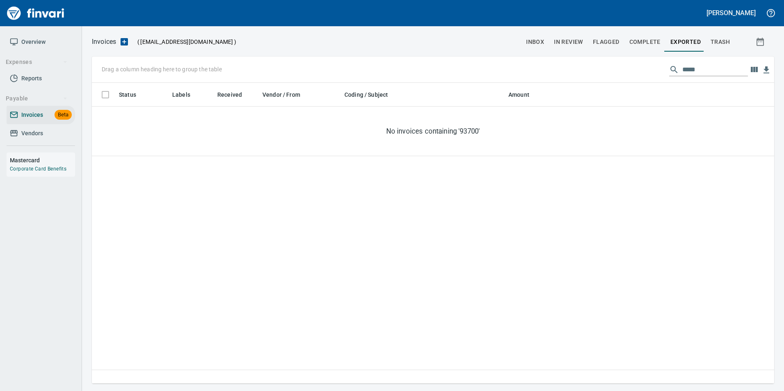
scroll to position [295, 676]
click at [688, 72] on input "*****" at bounding box center [715, 69] width 66 height 13
click at [685, 71] on input "*****" at bounding box center [715, 69] width 66 height 13
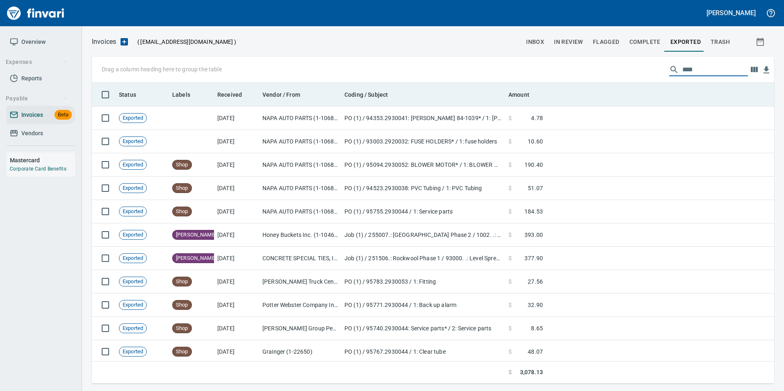
scroll to position [295, 670]
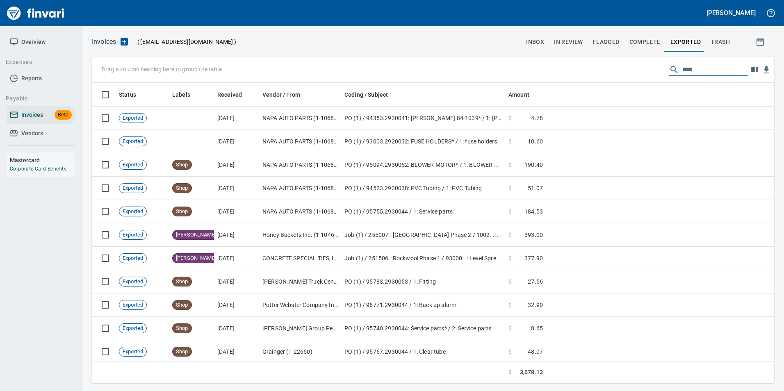
click at [707, 73] on input "****" at bounding box center [715, 69] width 66 height 13
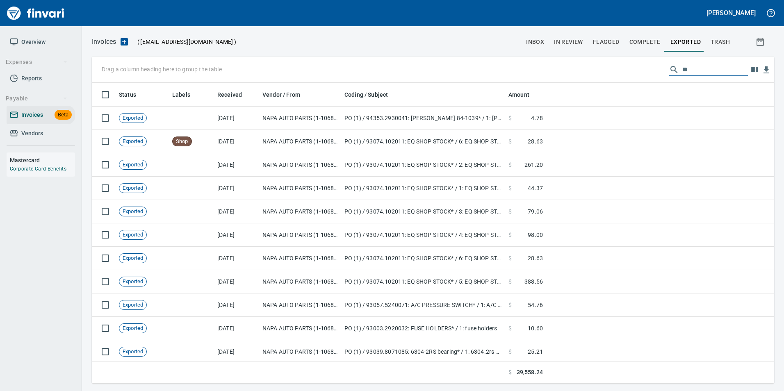
type input "*"
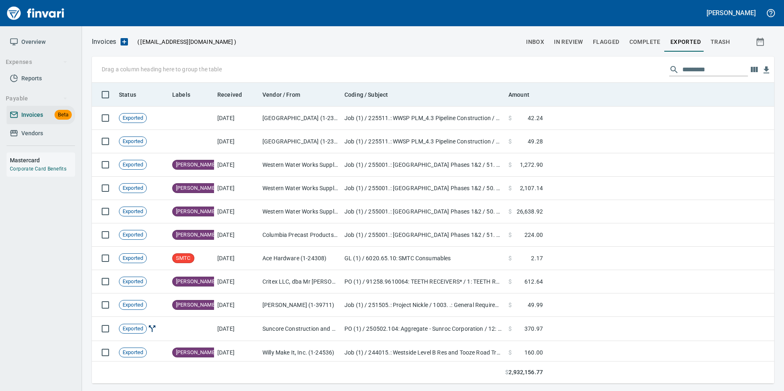
click at [734, 89] on th at bounding box center [660, 95] width 228 height 24
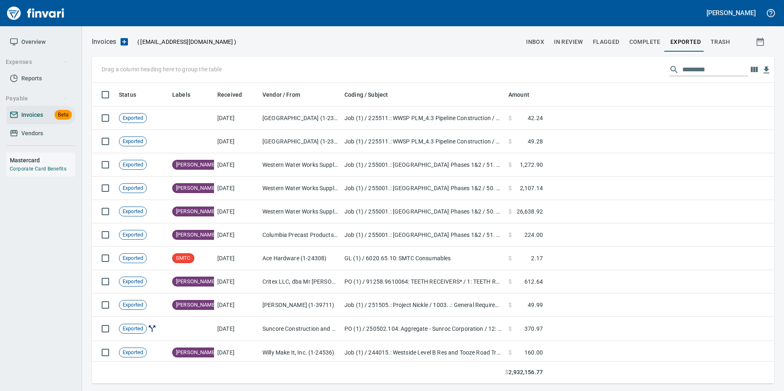
click at [532, 43] on span "inbox" at bounding box center [535, 42] width 18 height 10
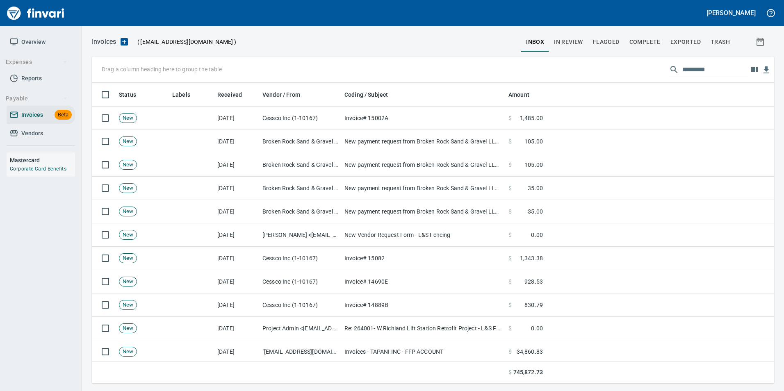
click at [694, 68] on input "text" at bounding box center [715, 69] width 66 height 13
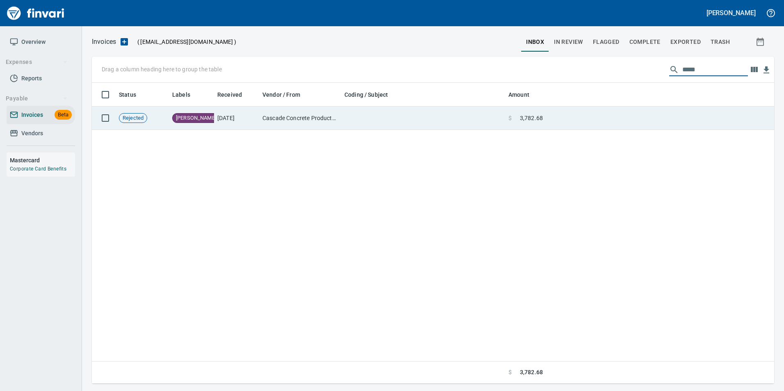
type input "*****"
click at [636, 115] on td at bounding box center [660, 118] width 228 height 23
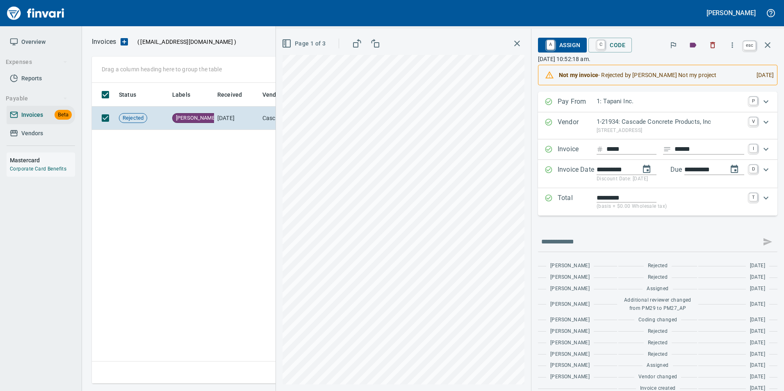
click at [770, 48] on icon "button" at bounding box center [768, 45] width 10 height 10
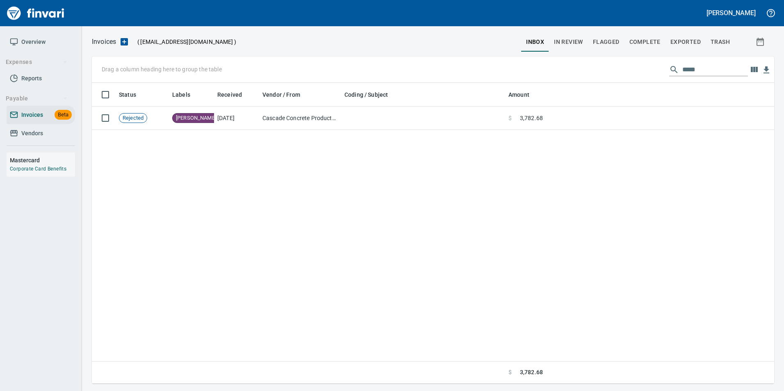
click at [707, 67] on input "*****" at bounding box center [715, 69] width 66 height 13
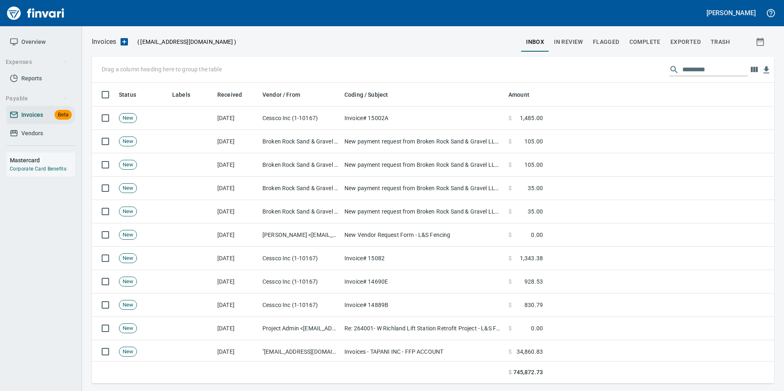
click at [560, 34] on button "In Review" at bounding box center [568, 42] width 39 height 20
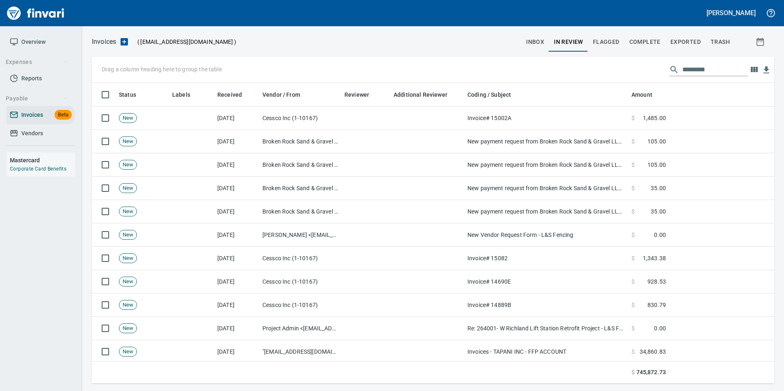
scroll to position [295, 670]
click at [714, 68] on input "text" at bounding box center [715, 69] width 66 height 13
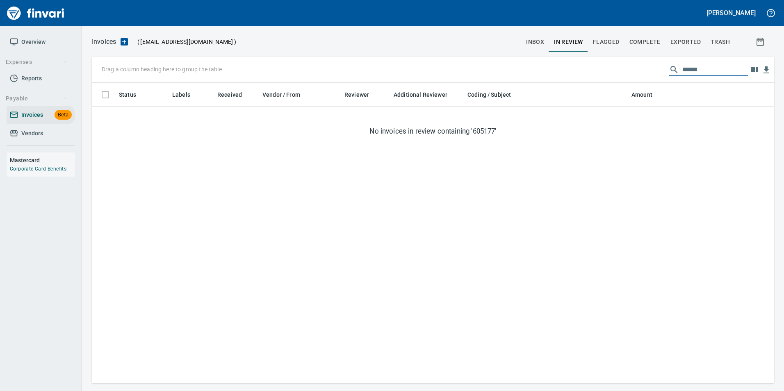
type input "*******"
click at [537, 42] on span "inbox" at bounding box center [535, 42] width 18 height 10
click at [685, 37] on span "Exported" at bounding box center [685, 42] width 30 height 10
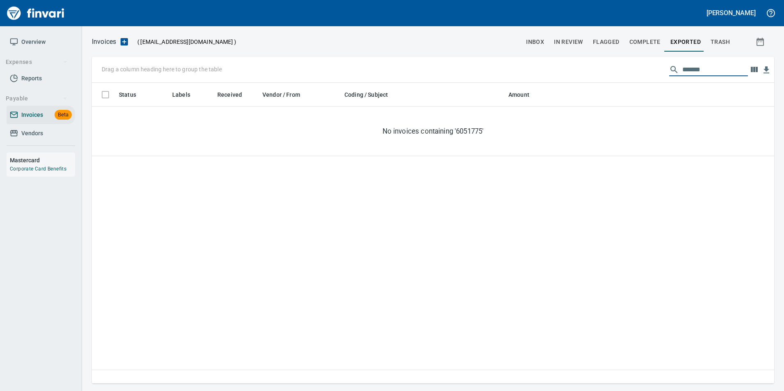
click at [689, 66] on input "*******" at bounding box center [715, 69] width 66 height 13
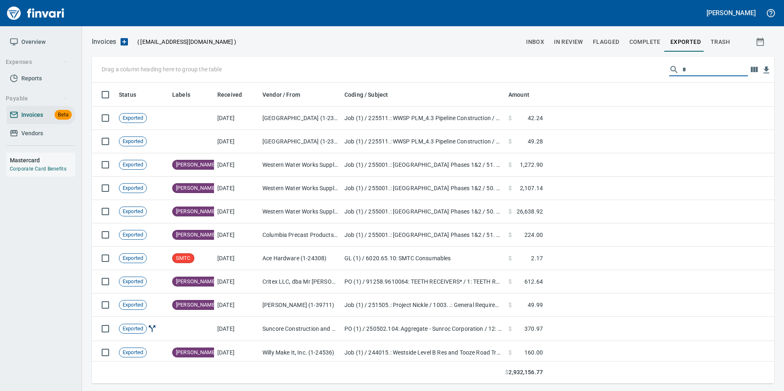
scroll to position [295, 670]
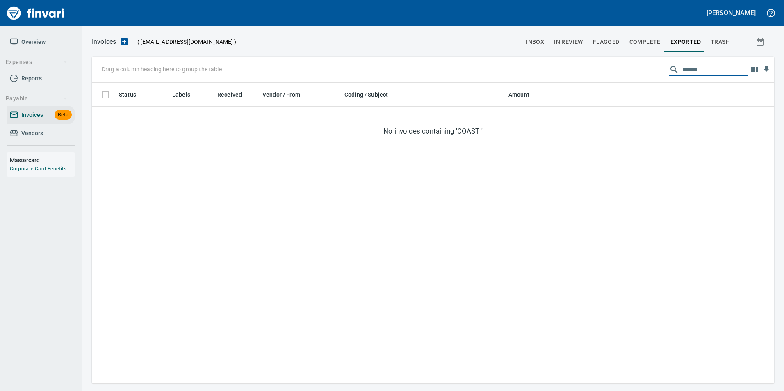
type input "*****"
click at [543, 45] on span "inbox" at bounding box center [535, 42] width 18 height 10
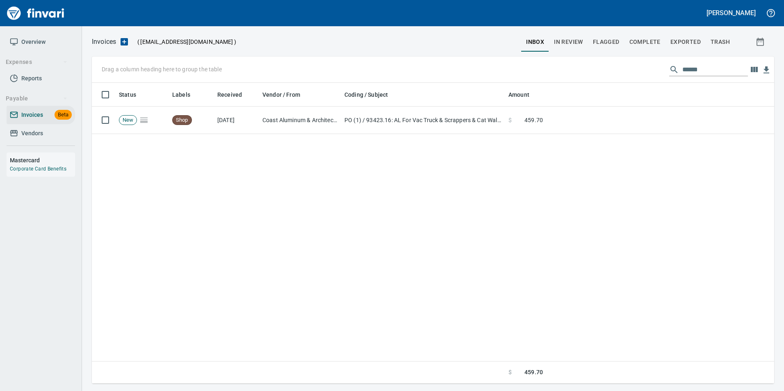
scroll to position [295, 676]
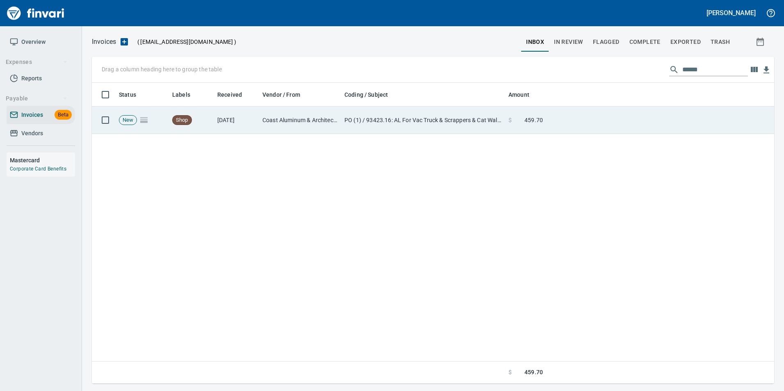
click at [588, 112] on td at bounding box center [660, 120] width 228 height 27
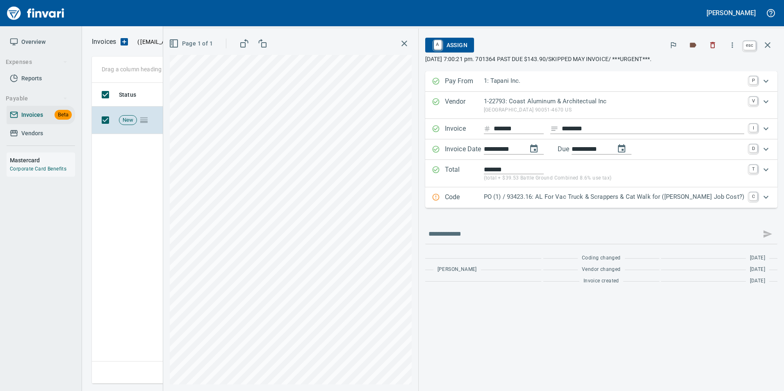
scroll to position [295, 676]
click at [767, 43] on icon "button" at bounding box center [768, 45] width 10 height 10
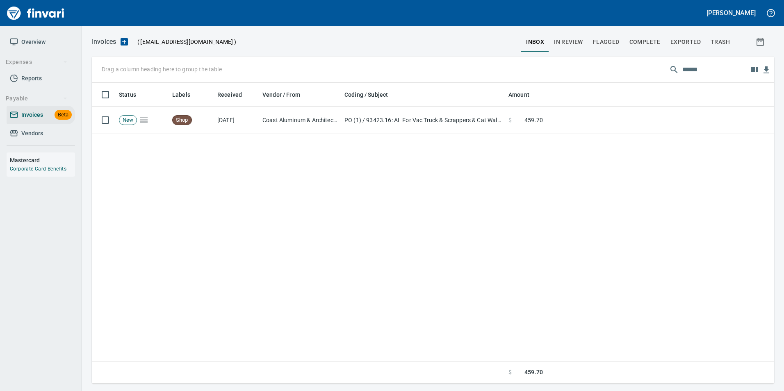
scroll to position [295, 676]
click at [682, 68] on input "*****" at bounding box center [715, 69] width 66 height 13
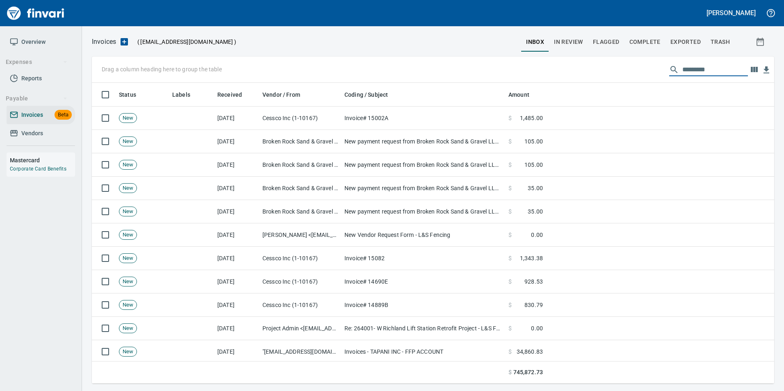
scroll to position [295, 670]
click at [731, 40] on button "trash" at bounding box center [720, 42] width 29 height 20
click at [694, 65] on input "text" at bounding box center [715, 69] width 66 height 13
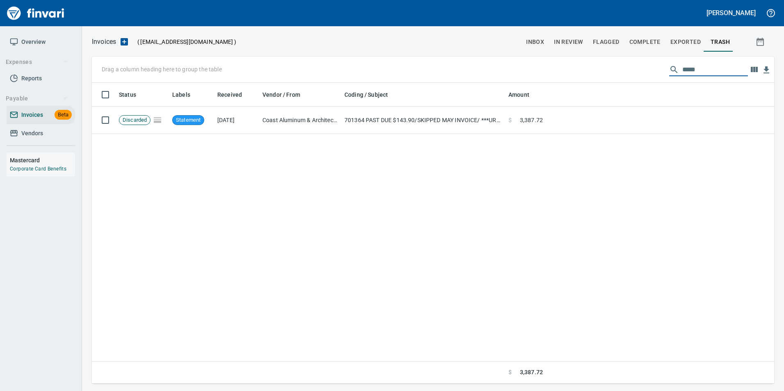
type input "*****"
click at [680, 43] on span "Exported" at bounding box center [685, 42] width 30 height 10
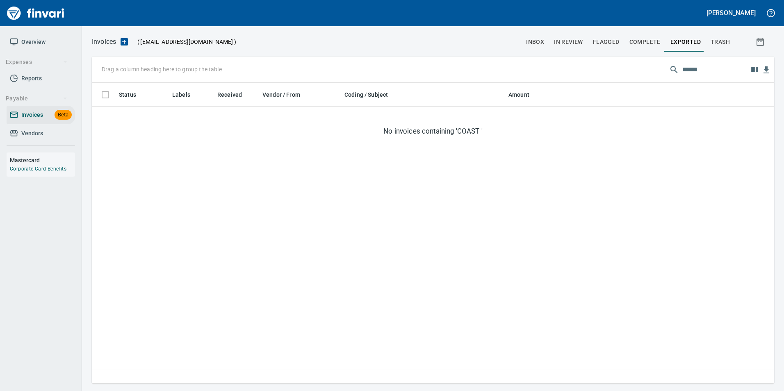
scroll to position [295, 676]
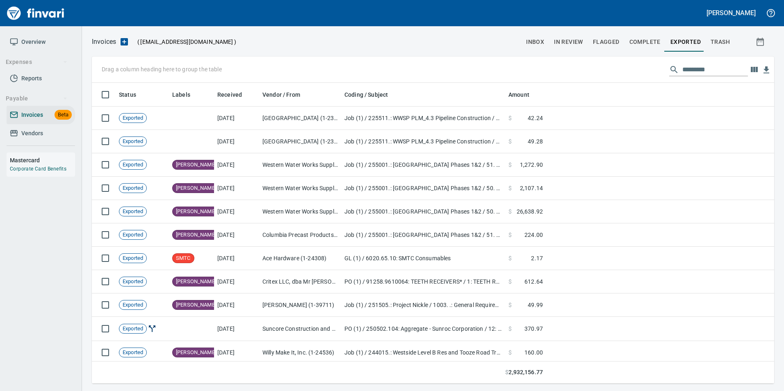
scroll to position [295, 670]
click at [693, 71] on input "text" at bounding box center [715, 69] width 66 height 13
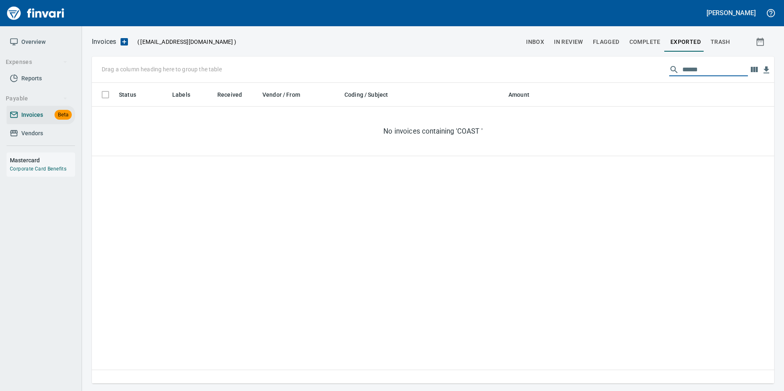
type input "*****"
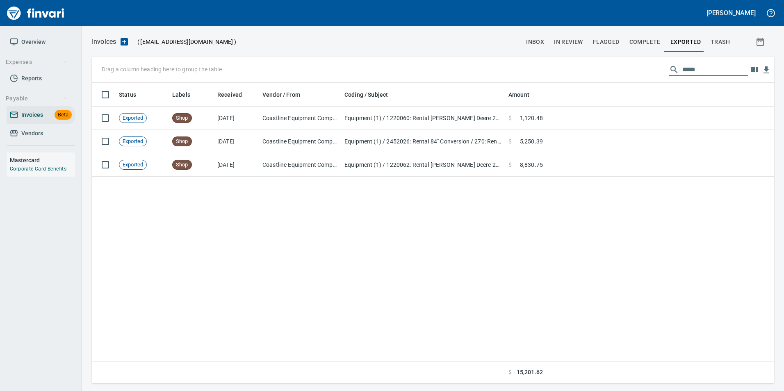
click at [646, 43] on span "Complete" at bounding box center [644, 42] width 31 height 10
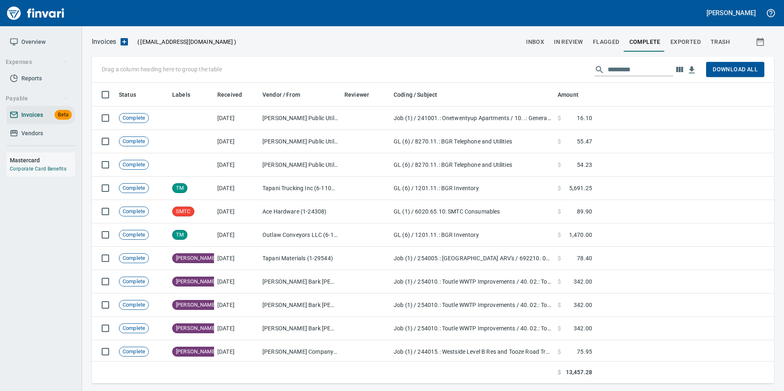
scroll to position [295, 670]
click at [627, 71] on input "text" at bounding box center [651, 69] width 66 height 13
type input "*"
click at [687, 39] on span "Exported" at bounding box center [685, 42] width 30 height 10
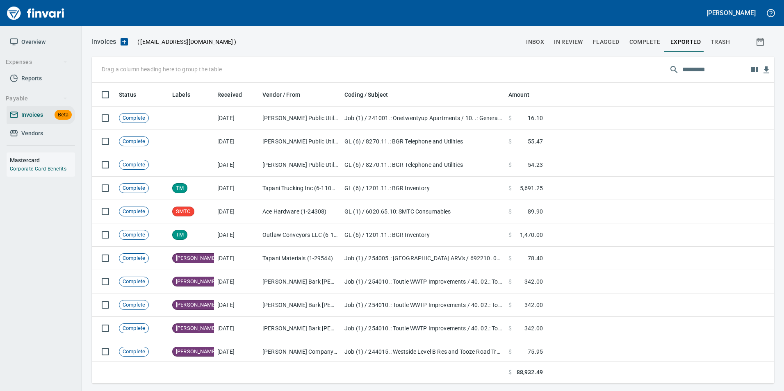
scroll to position [295, 670]
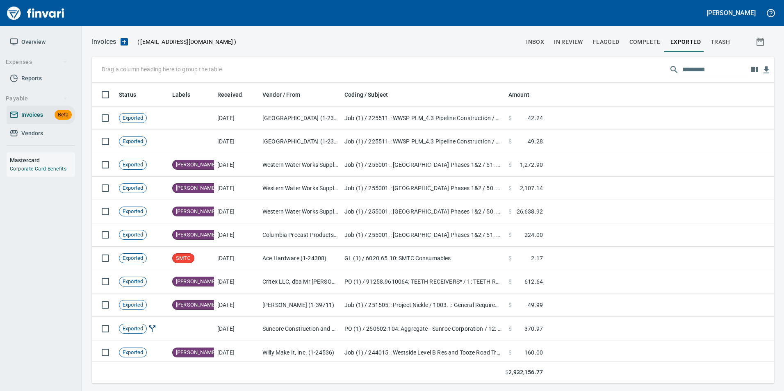
click at [575, 40] on span "In Review" at bounding box center [568, 42] width 29 height 10
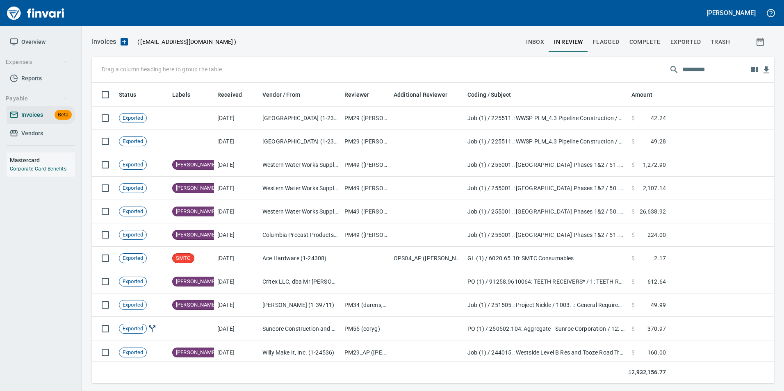
scroll to position [295, 670]
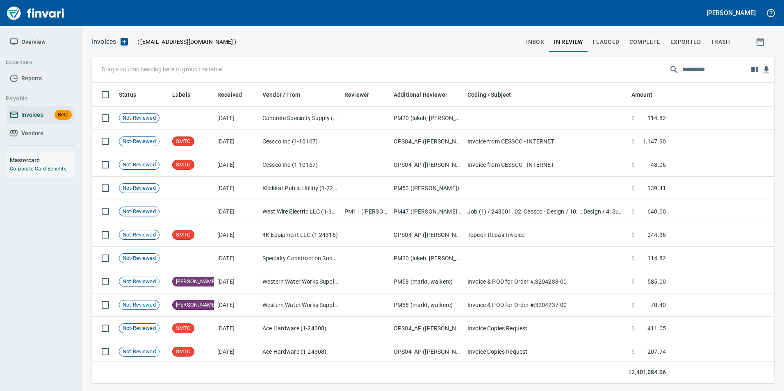
click at [736, 69] on input "text" at bounding box center [715, 69] width 66 height 13
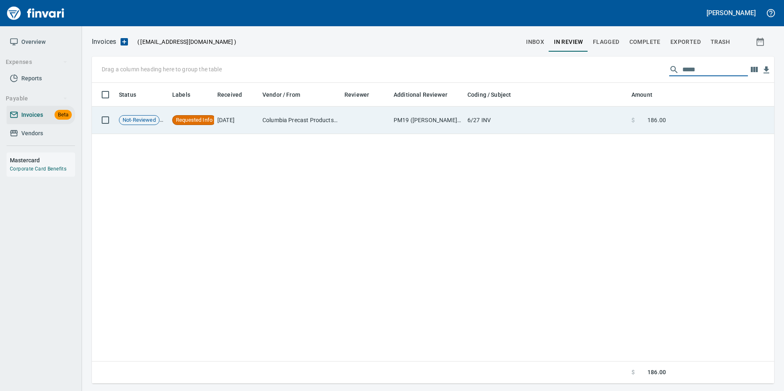
click at [553, 114] on td "6/27 INV" at bounding box center [546, 120] width 164 height 27
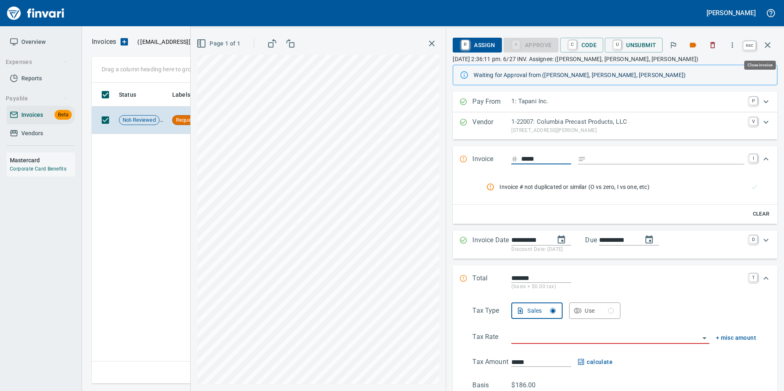
click at [770, 47] on icon "button" at bounding box center [768, 45] width 10 height 10
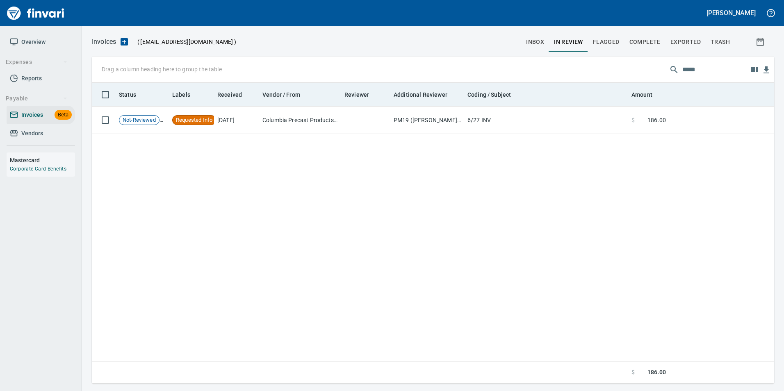
scroll to position [295, 676]
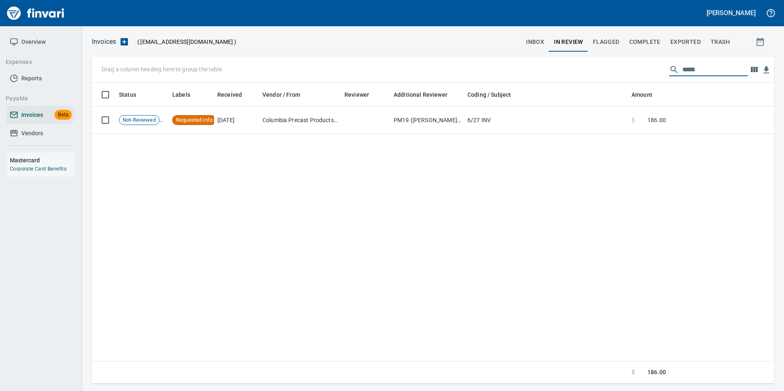
click at [686, 67] on input "*****" at bounding box center [715, 69] width 66 height 13
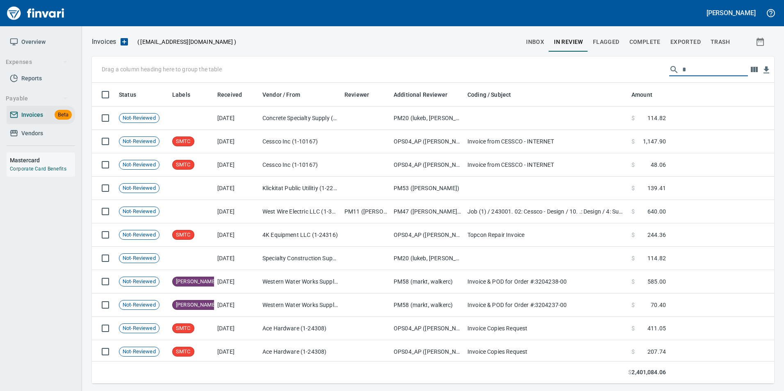
scroll to position [295, 670]
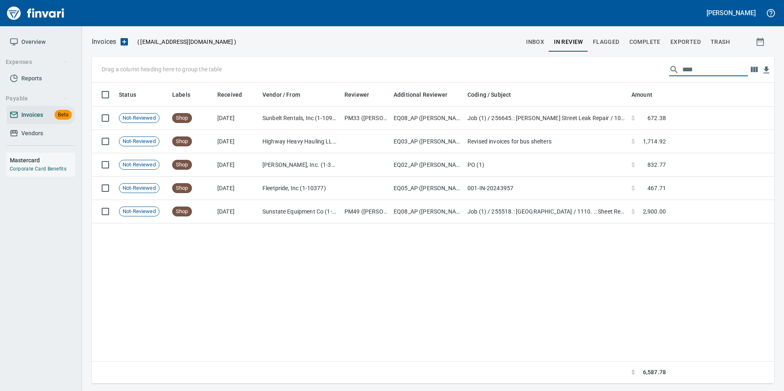
type input "*****"
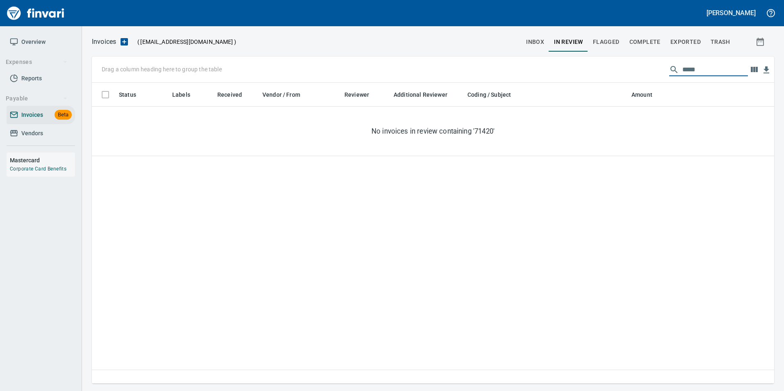
click at [697, 40] on span "Exported" at bounding box center [685, 42] width 30 height 10
click at [537, 307] on div "Status Labels Received Vendor / From Coding / Subject Amount No invoices contai…" at bounding box center [433, 233] width 682 height 301
click at [702, 75] on input "*****" at bounding box center [715, 69] width 66 height 13
click at [701, 68] on input "*****" at bounding box center [715, 69] width 66 height 13
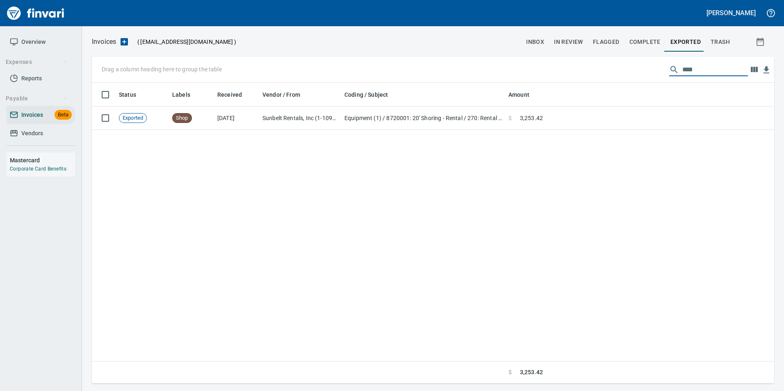
scroll to position [295, 670]
type input "*****"
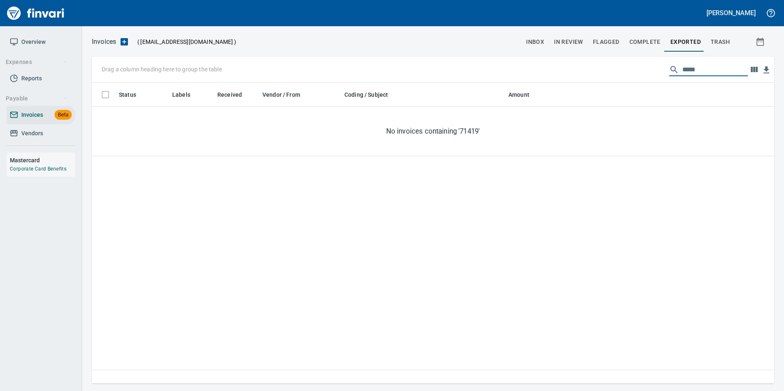
click at [575, 46] on span "In Review" at bounding box center [568, 42] width 29 height 10
